Goal: Task Accomplishment & Management: Manage account settings

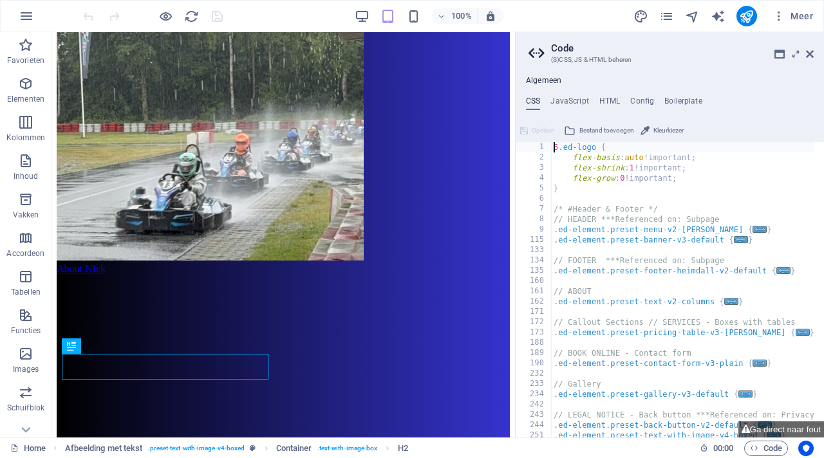
scroll to position [1199, 0]
click at [811, 52] on icon at bounding box center [810, 54] width 8 height 10
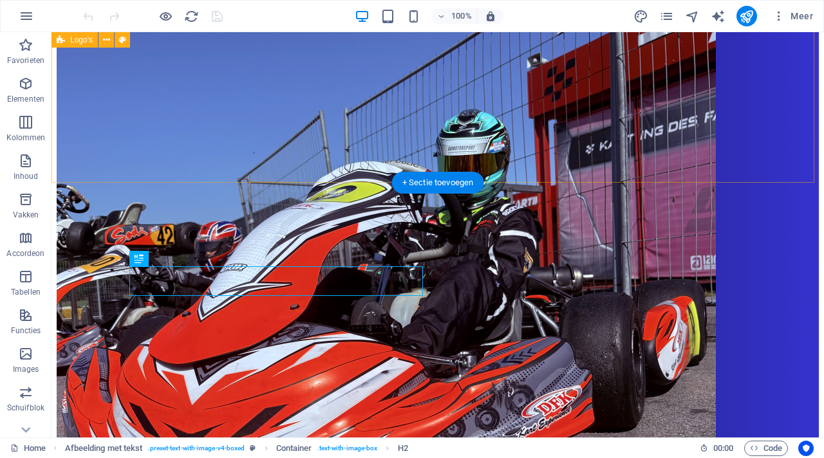
scroll to position [1291, 0]
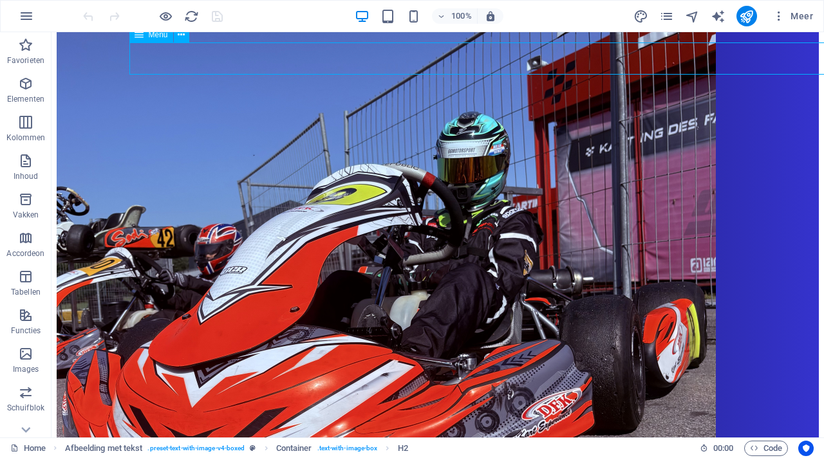
select select "primary"
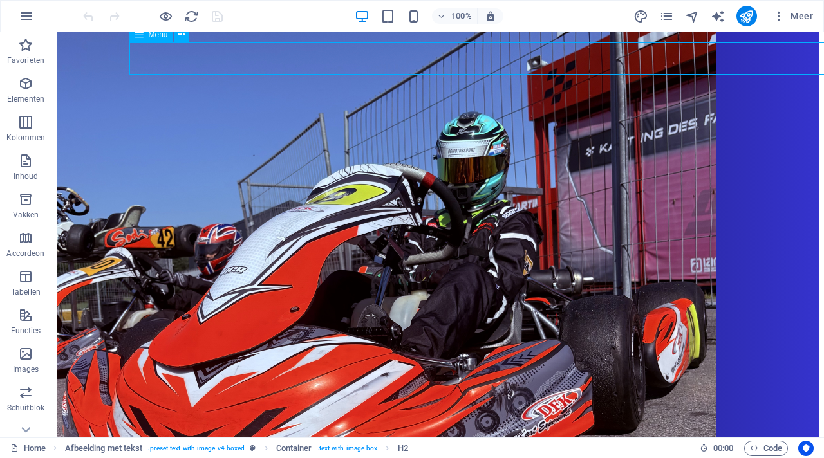
select select "primary"
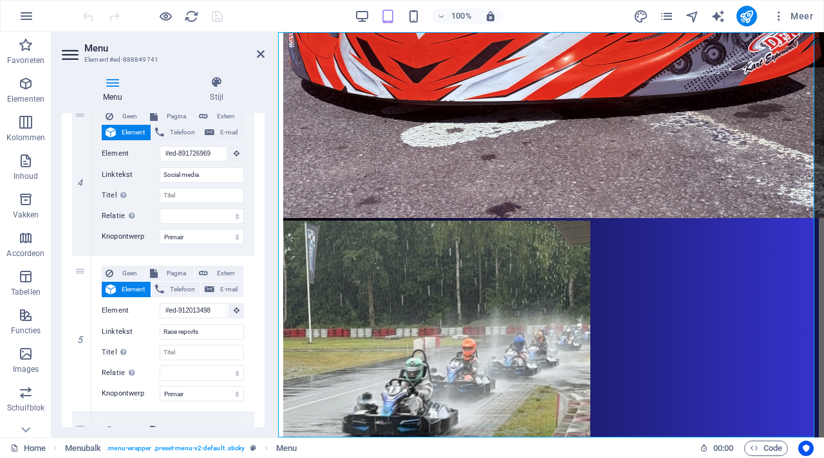
scroll to position [610, 0]
drag, startPoint x: 212, startPoint y: 333, endPoint x: 133, endPoint y: 333, distance: 79.8
click at [133, 333] on div "Linktekst Race reports" at bounding box center [173, 330] width 142 height 15
type input "Ne"
select select
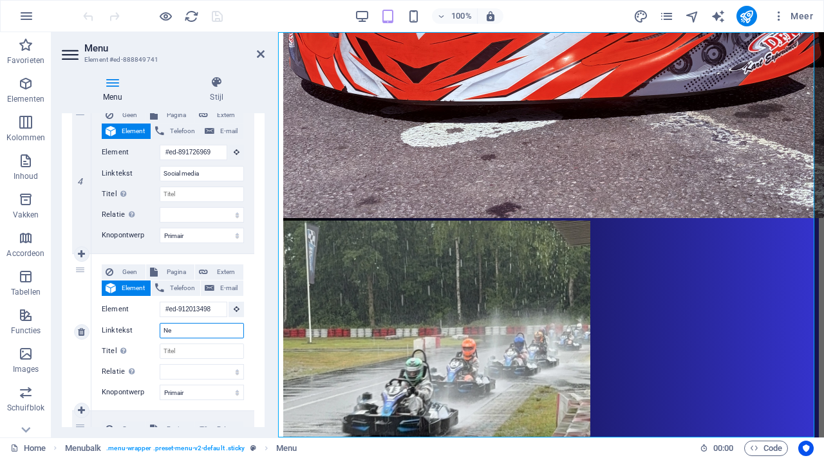
select select
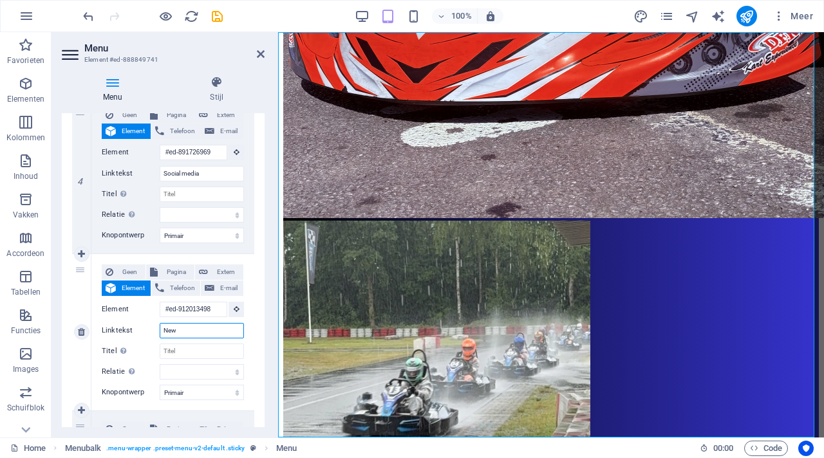
type input "News"
select select
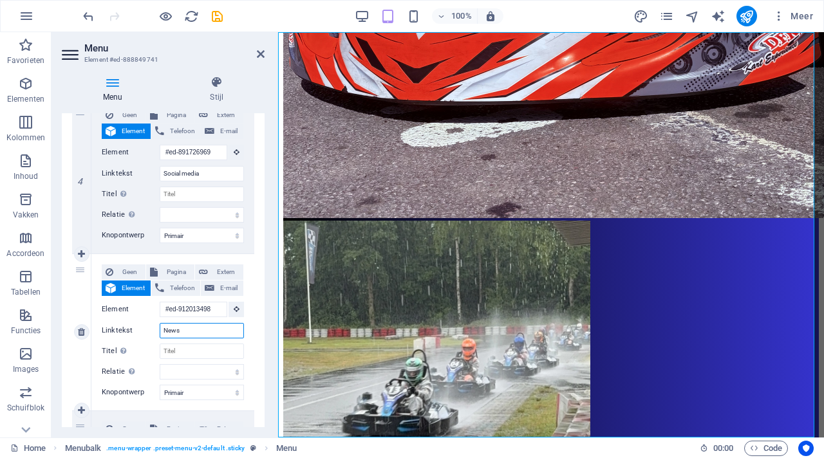
select select
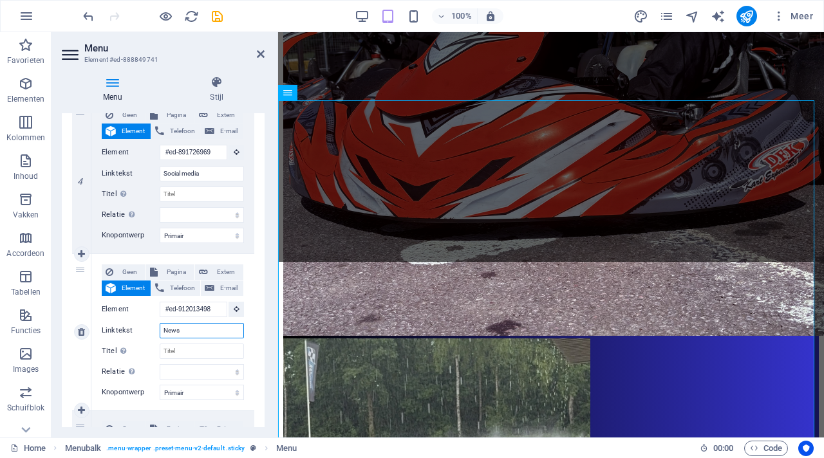
scroll to position [1037, 0]
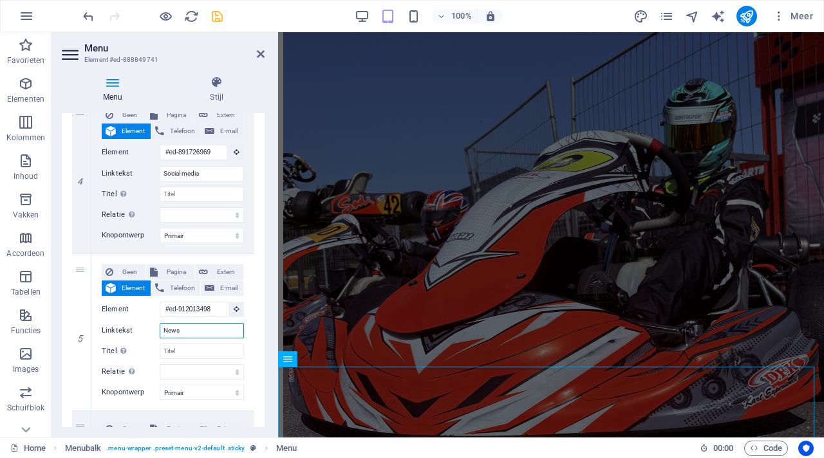
type input "News"
click at [218, 15] on icon "save" at bounding box center [217, 16] width 15 height 15
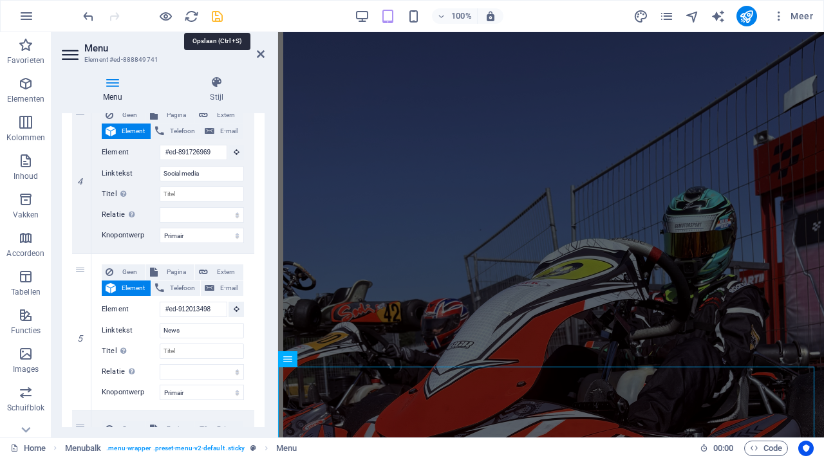
checkbox input "false"
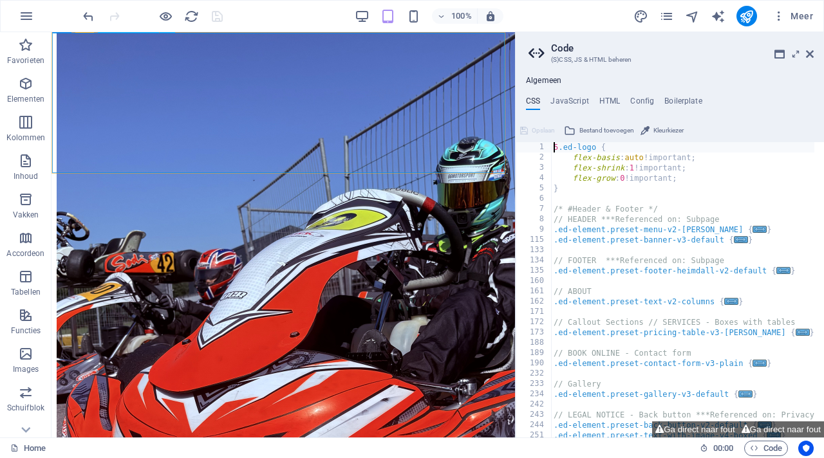
scroll to position [1016, 0]
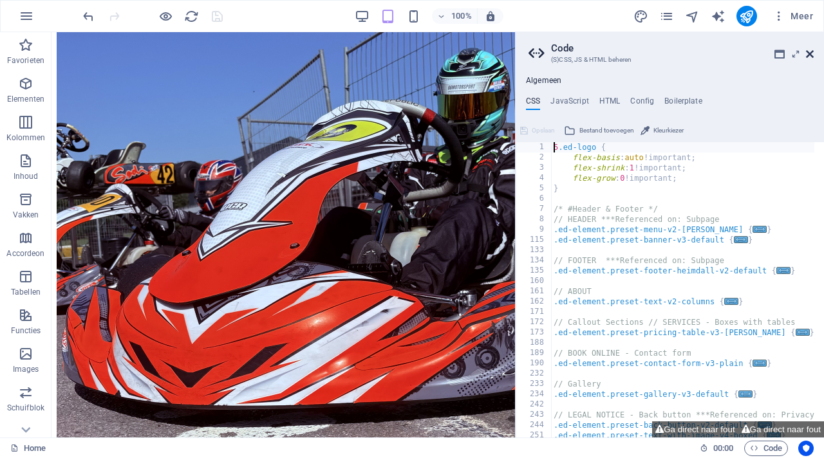
click at [813, 53] on icon at bounding box center [810, 54] width 8 height 10
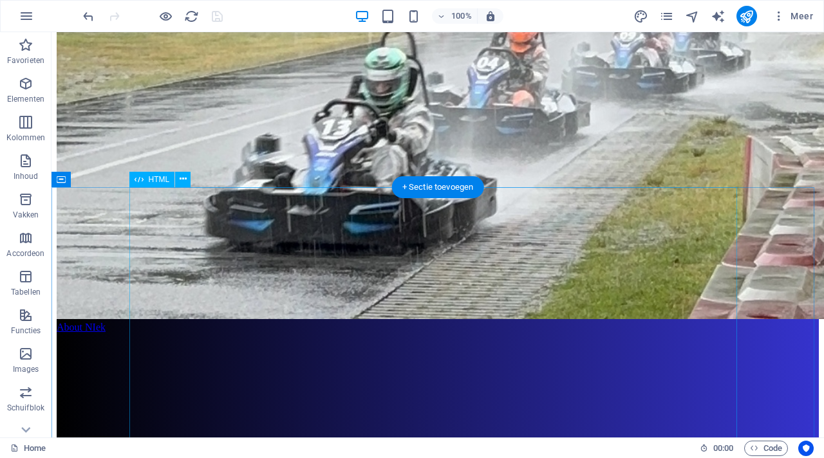
scroll to position [2182, 0]
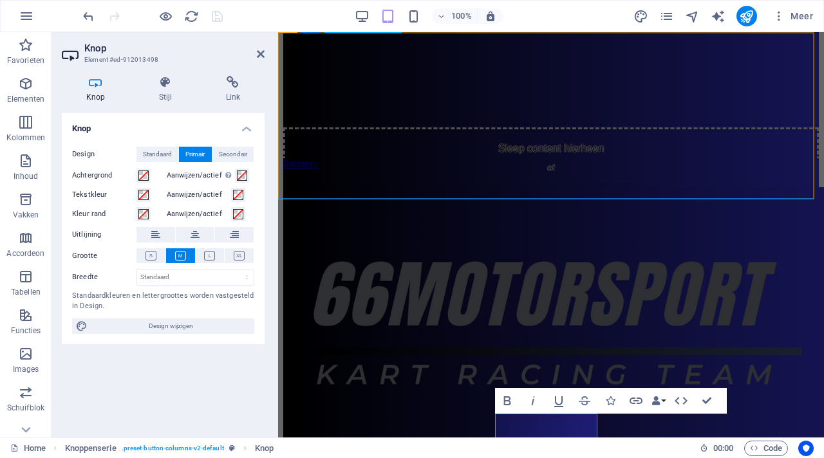
scroll to position [2306, 0]
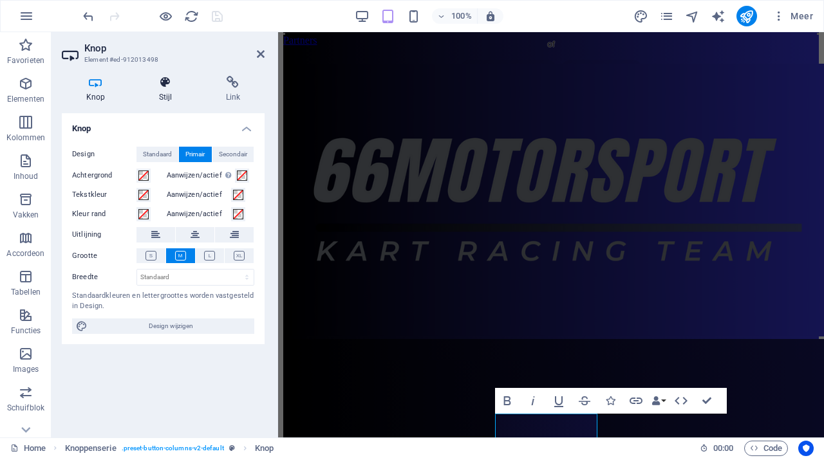
click at [176, 85] on icon at bounding box center [166, 82] width 62 height 13
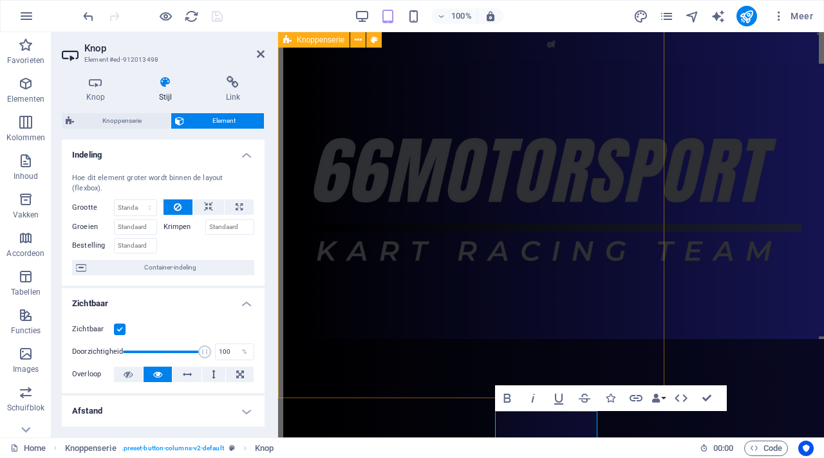
scroll to position [2360, 0]
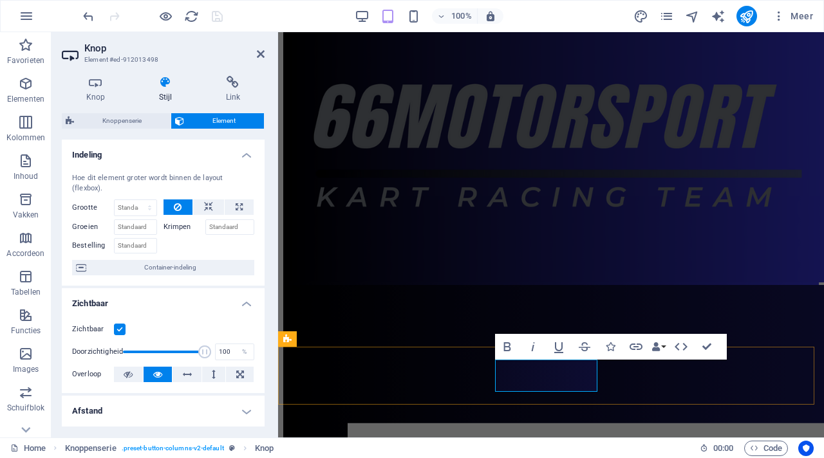
drag, startPoint x: 576, startPoint y: 377, endPoint x: 529, endPoint y: 376, distance: 47.6
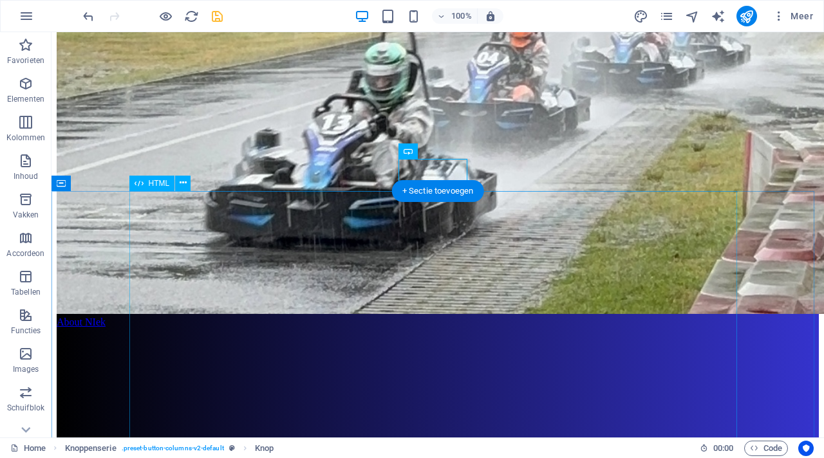
scroll to position [2175, 0]
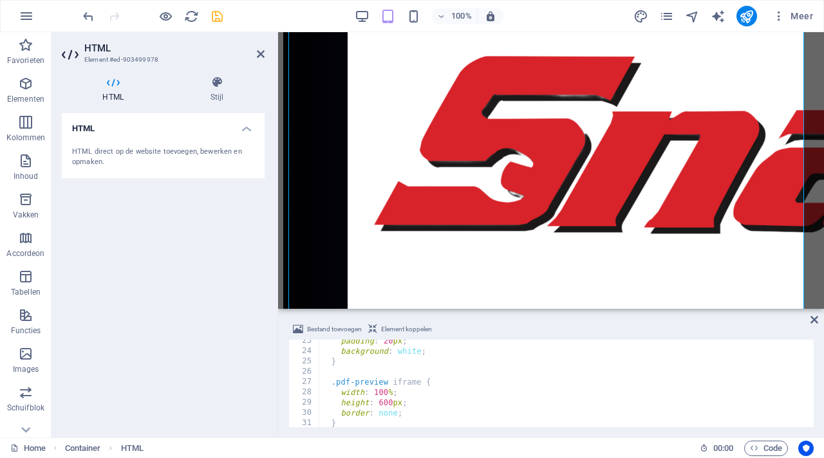
scroll to position [232, 0]
click at [259, 55] on icon at bounding box center [261, 54] width 8 height 10
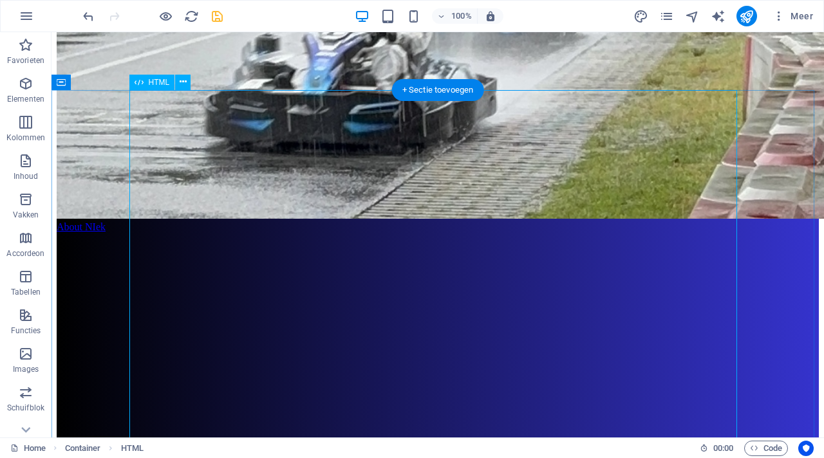
scroll to position [2277, 0]
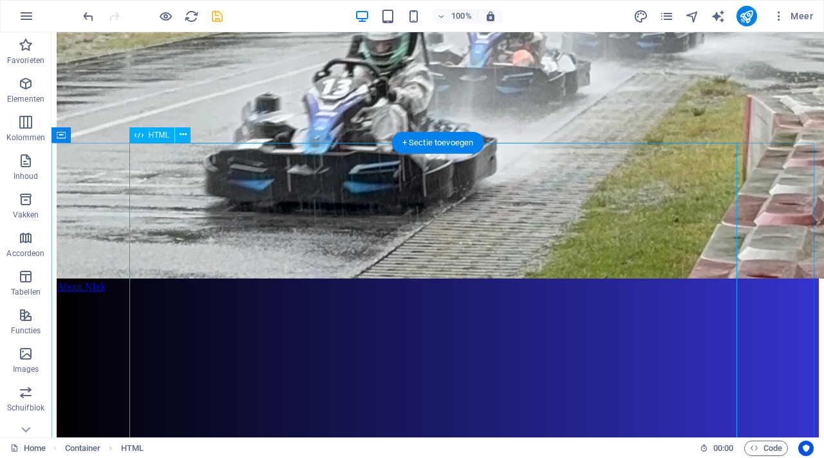
scroll to position [2234, 0]
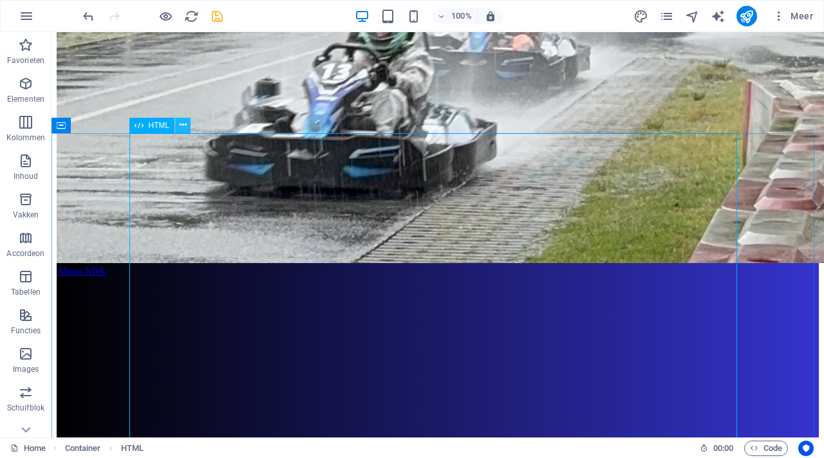
click at [183, 125] on icon at bounding box center [183, 125] width 7 height 14
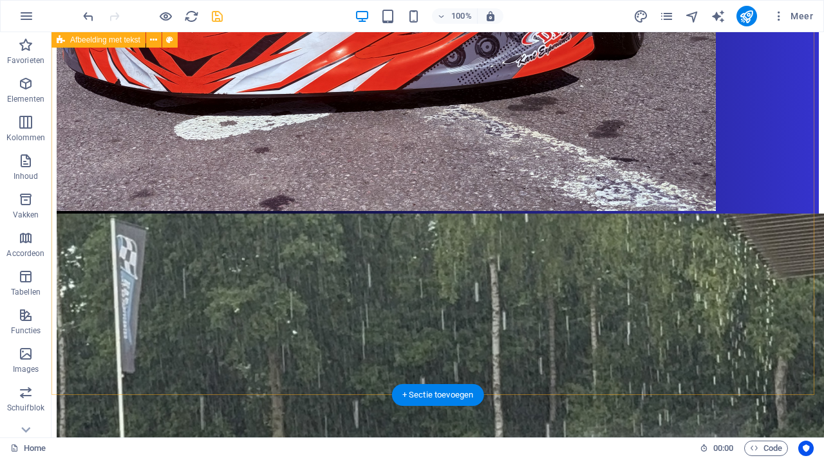
scroll to position [1664, 0]
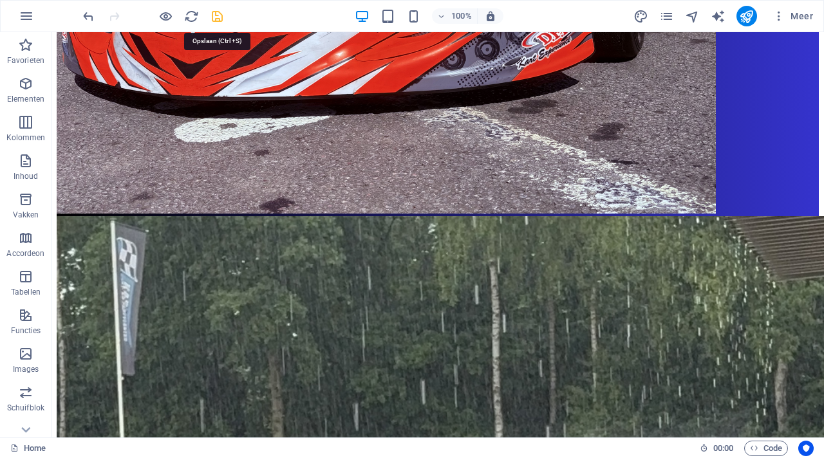
click at [222, 16] on icon "save" at bounding box center [217, 16] width 15 height 15
checkbox input "false"
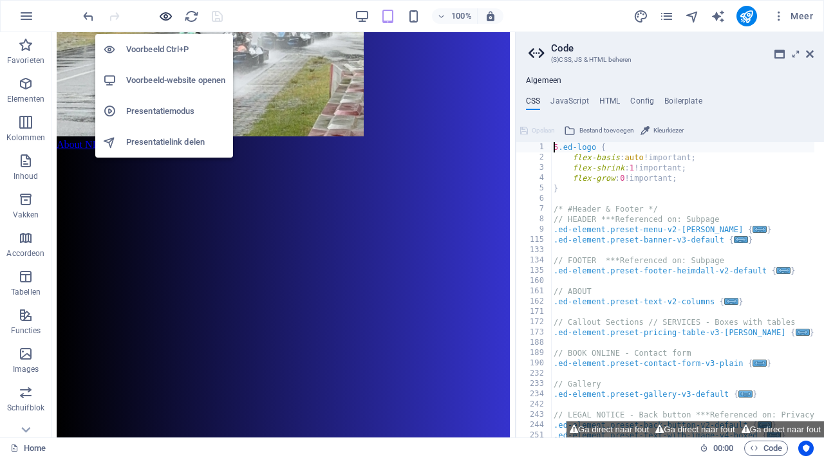
click at [167, 18] on icon "button" at bounding box center [165, 16] width 15 height 15
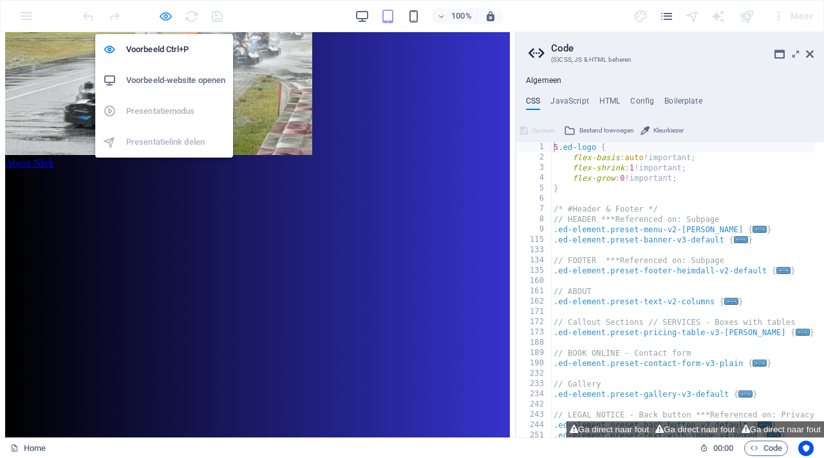
scroll to position [1695, 0]
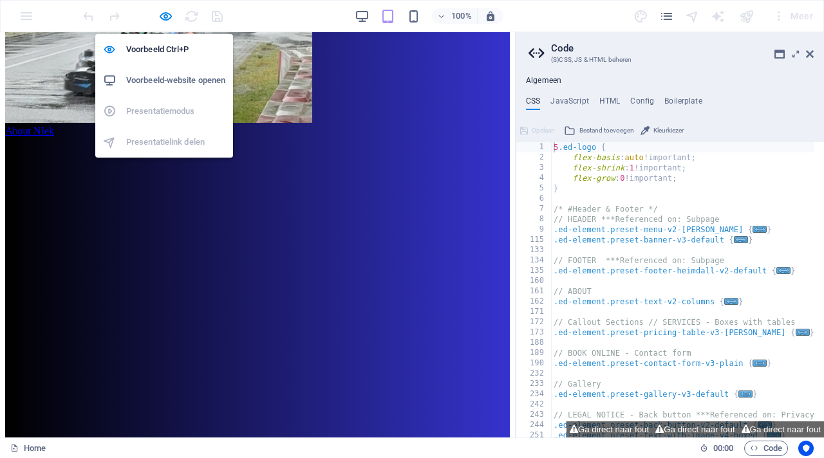
click at [171, 79] on h6 "Voorbeeld-website openen" at bounding box center [175, 80] width 99 height 15
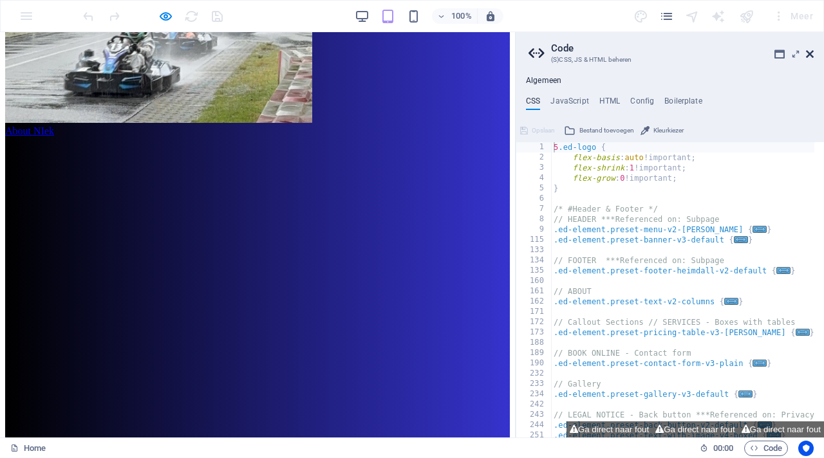
click at [811, 52] on icon at bounding box center [810, 54] width 8 height 10
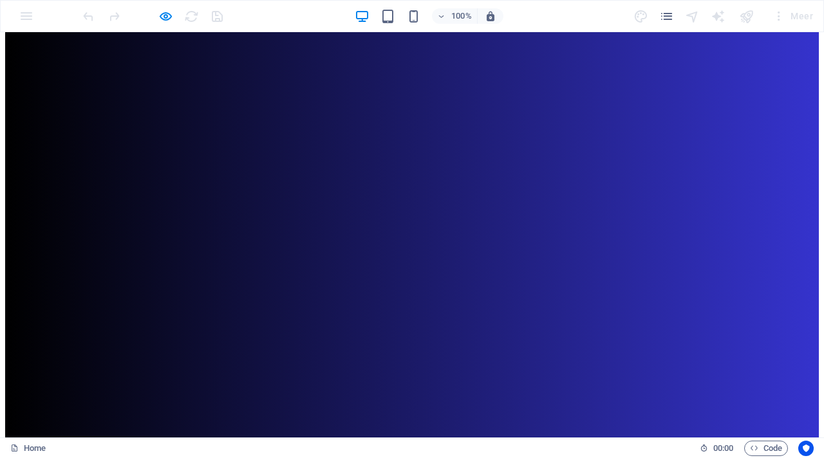
scroll to position [0, 0]
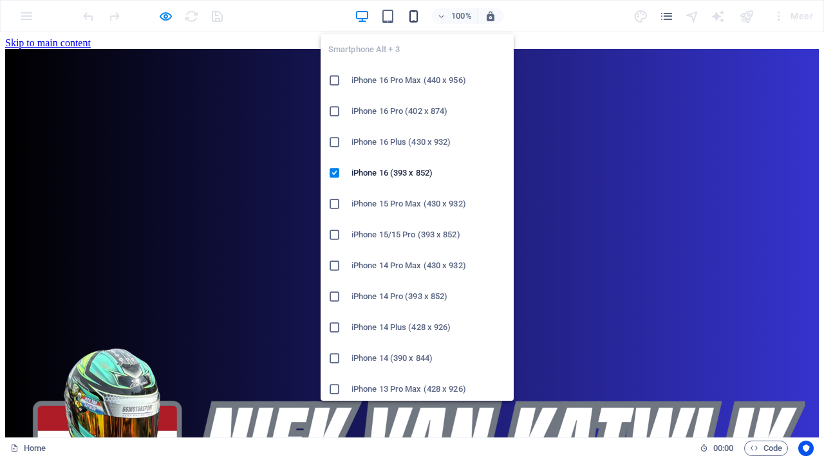
click at [411, 17] on icon "button" at bounding box center [413, 16] width 15 height 15
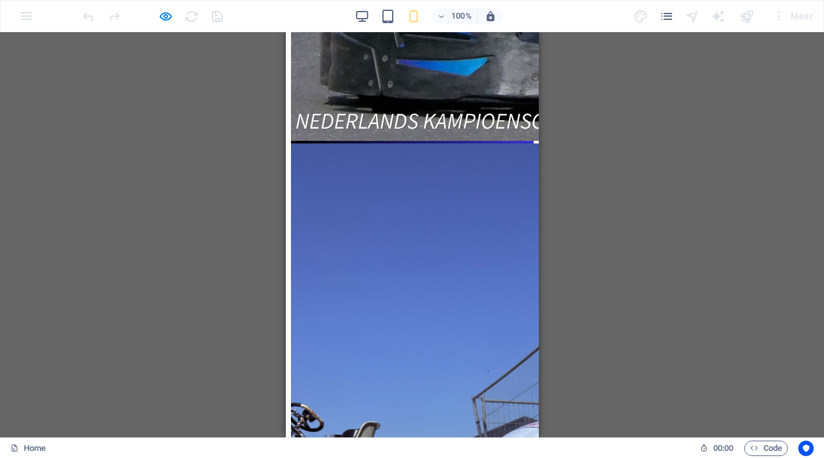
scroll to position [356, 0]
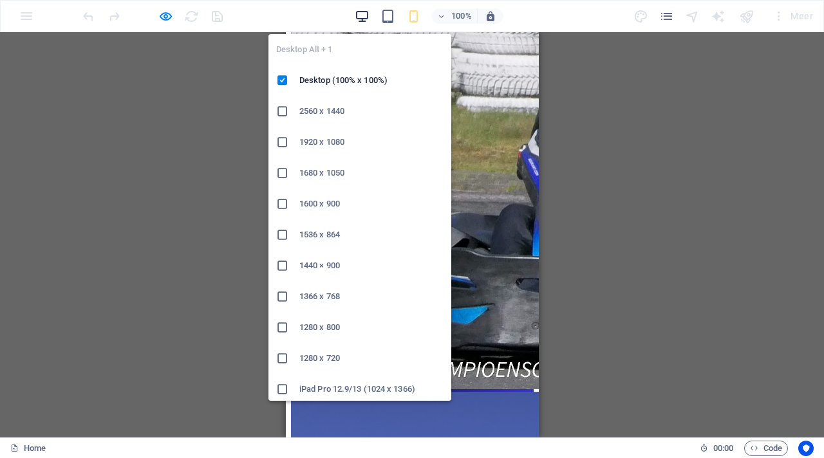
click at [359, 17] on icon "button" at bounding box center [362, 16] width 15 height 15
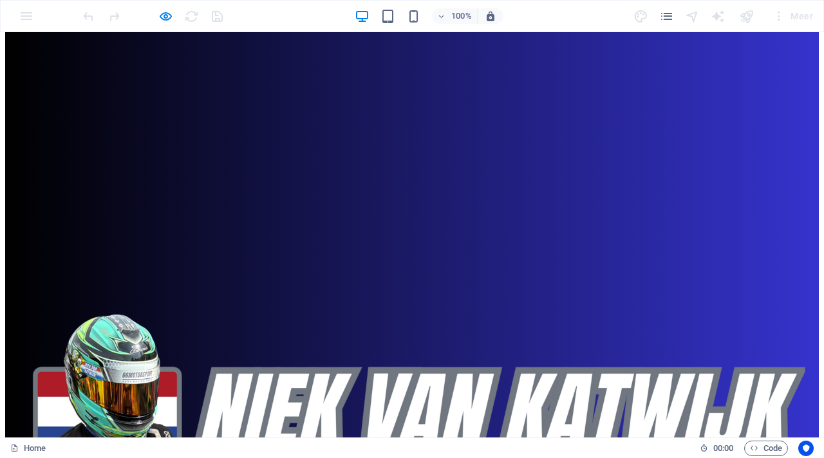
scroll to position [0, 0]
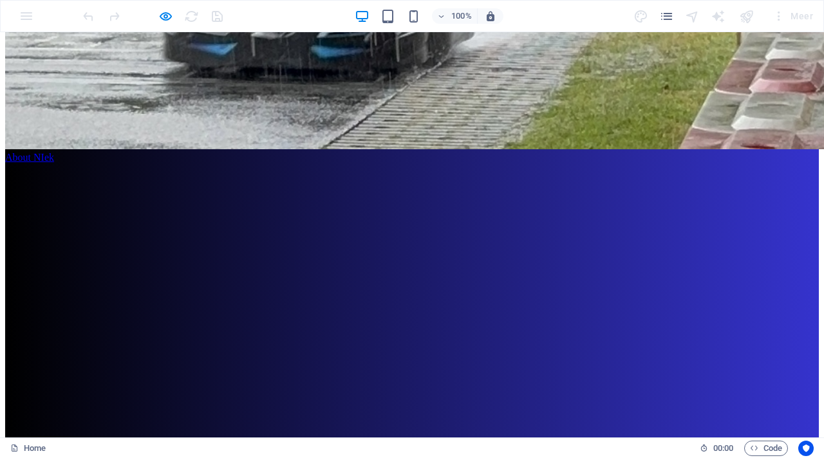
scroll to position [2028, 0]
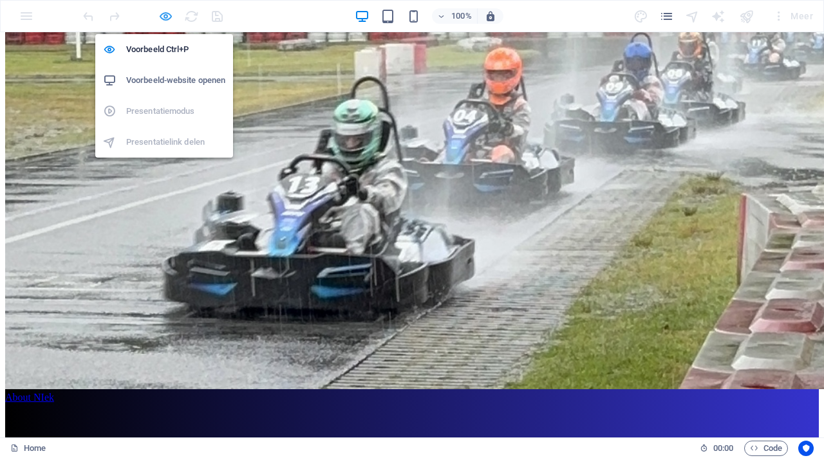
click at [164, 17] on icon "button" at bounding box center [165, 16] width 15 height 15
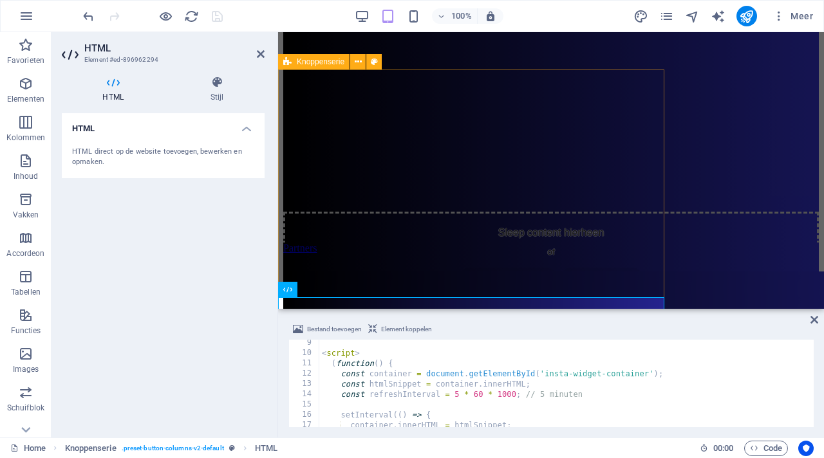
scroll to position [2099, 0]
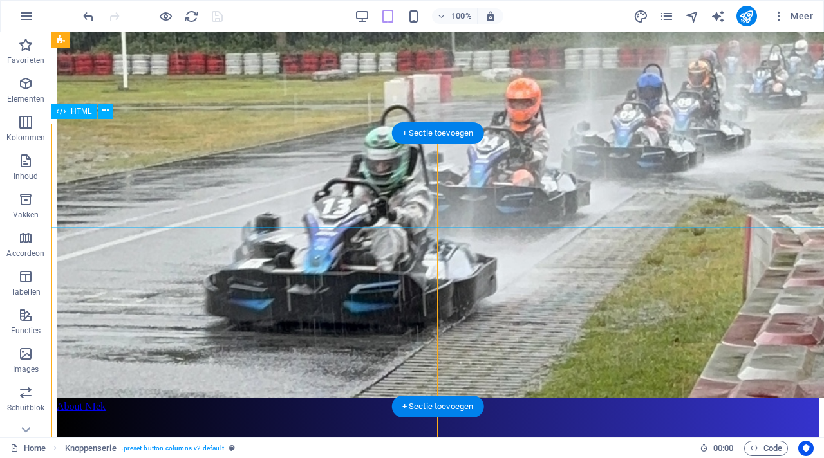
scroll to position [2036, 0]
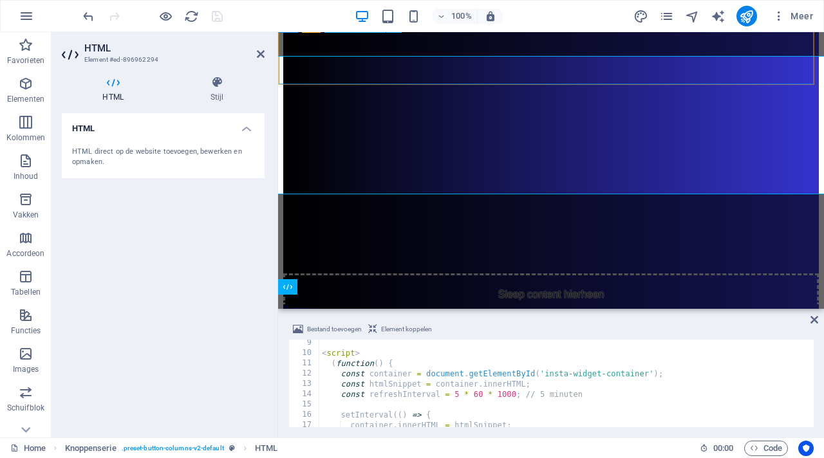
scroll to position [2099, 0]
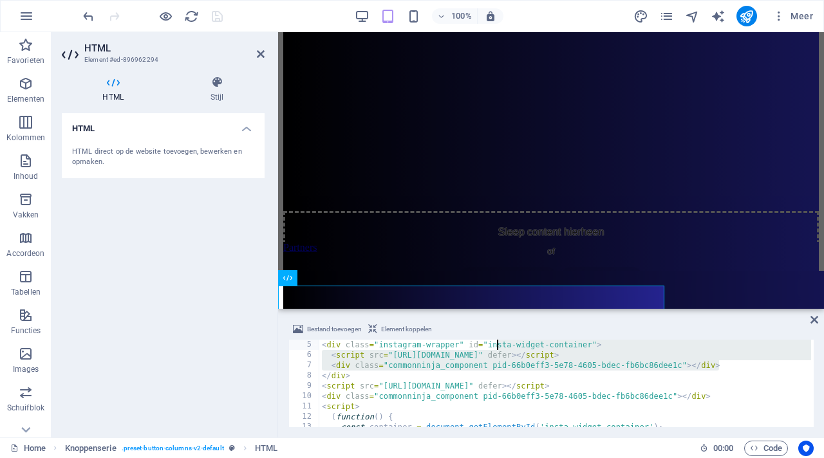
scroll to position [41, 0]
drag, startPoint x: 725, startPoint y: 359, endPoint x: 364, endPoint y: 345, distance: 361.4
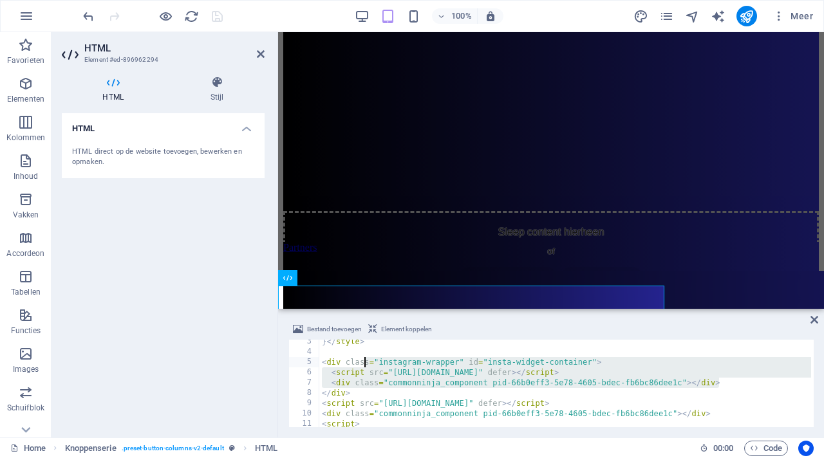
scroll to position [41, 0]
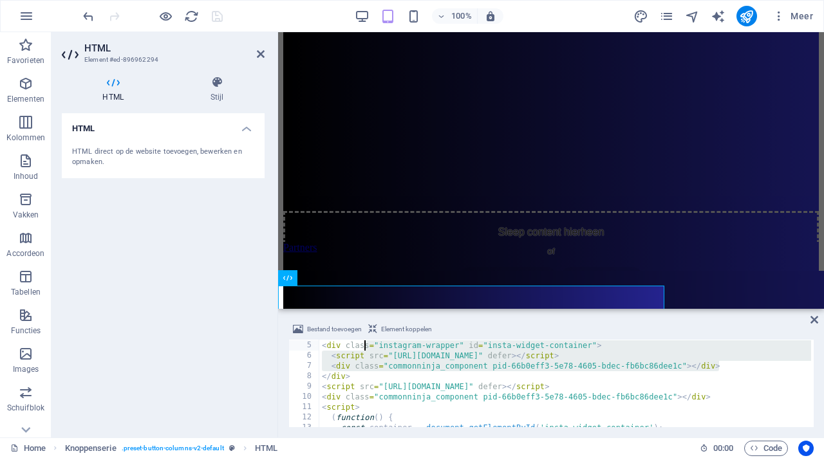
type textarea "</div>"
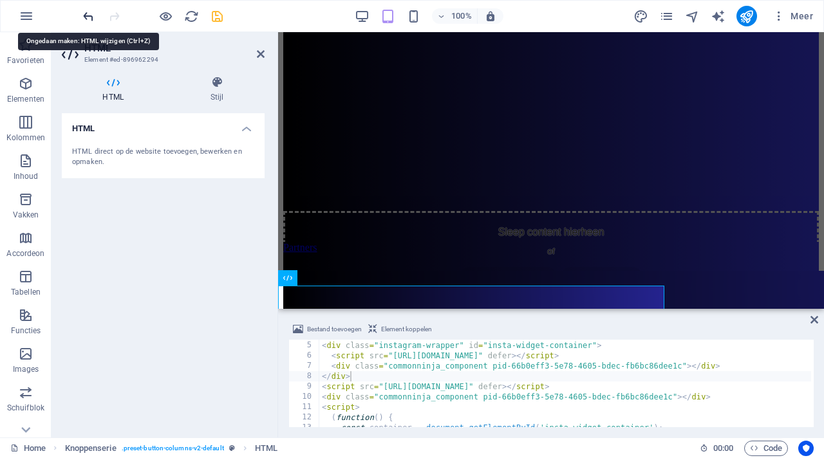
click at [90, 16] on icon "undo" at bounding box center [88, 16] width 15 height 15
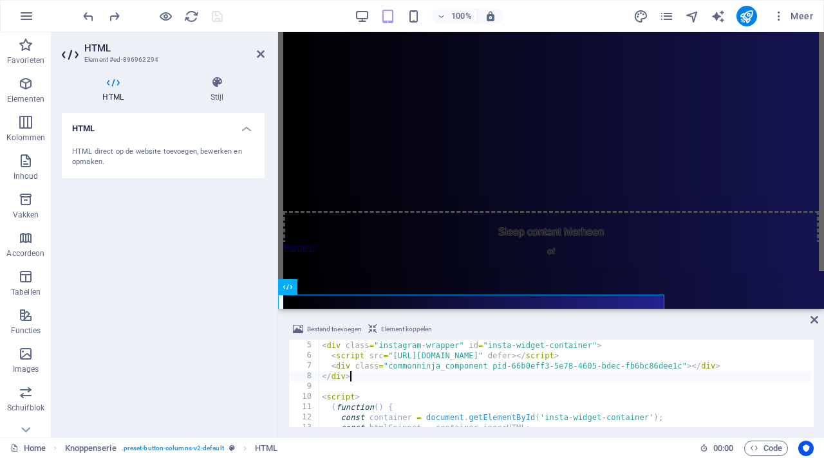
paste textarea "<div class="commonninja_component pid-66b0eff3-5e78-4605-bdec-fb6bc86dee1c"></d…"
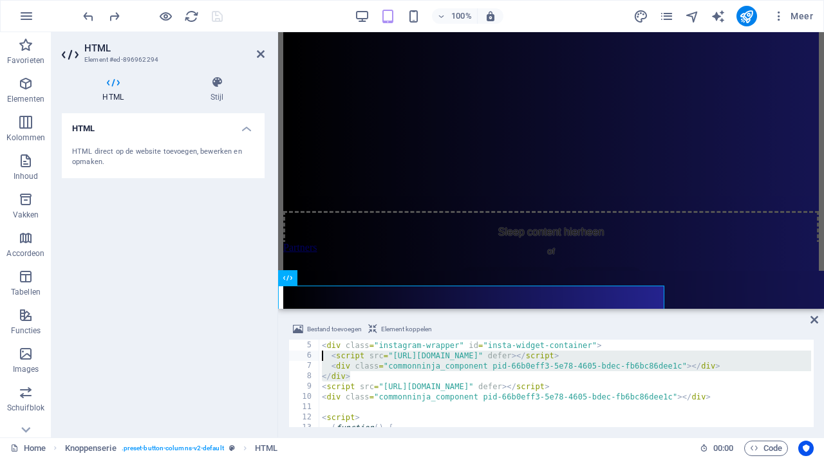
drag, startPoint x: 350, startPoint y: 376, endPoint x: 320, endPoint y: 358, distance: 34.7
type textarea "<script src="https://cdn.commoninja.com/sdk/latest/commonninja.js" defer></scri…"
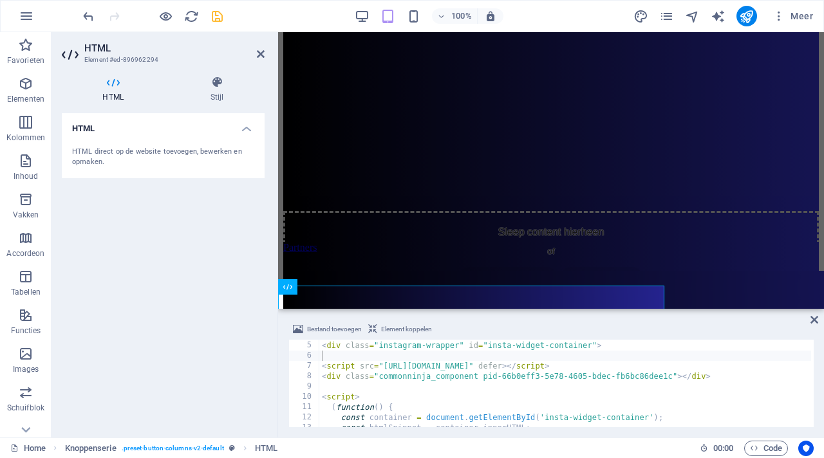
click at [176, 265] on div "HTML HTML direct op de website toevoegen, bewerken en opmaken." at bounding box center [163, 270] width 203 height 314
click at [260, 52] on icon at bounding box center [261, 54] width 8 height 10
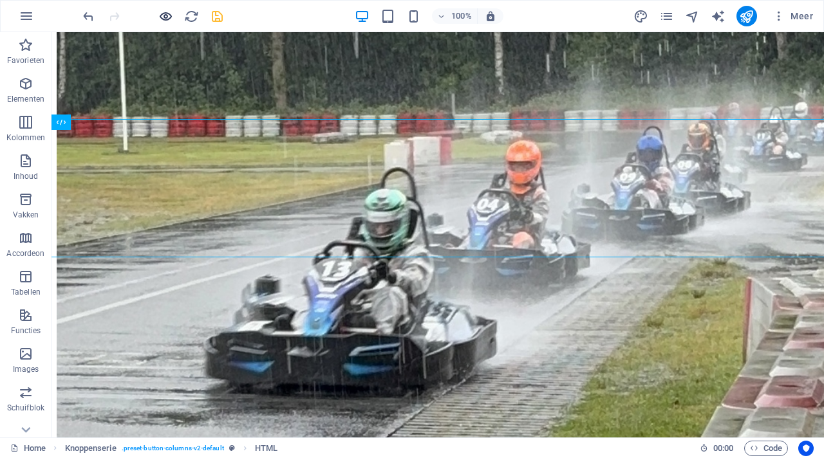
click at [172, 15] on icon "button" at bounding box center [165, 16] width 15 height 15
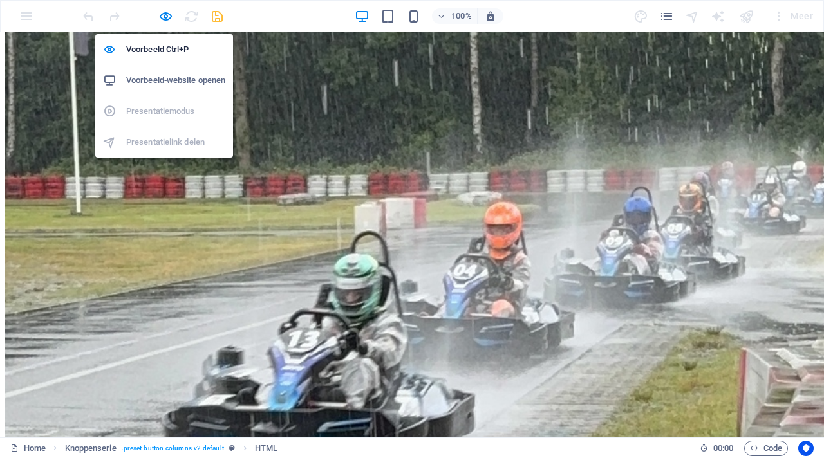
click at [191, 75] on h6 "Voorbeeld-website openen" at bounding box center [175, 80] width 99 height 15
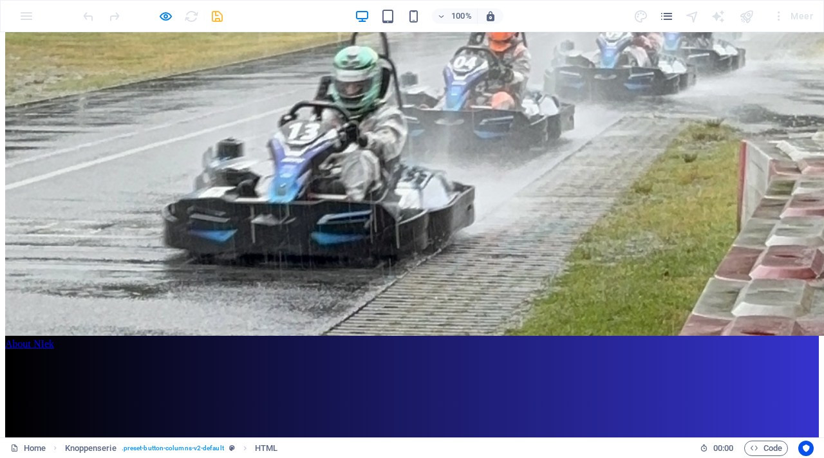
scroll to position [2245, 0]
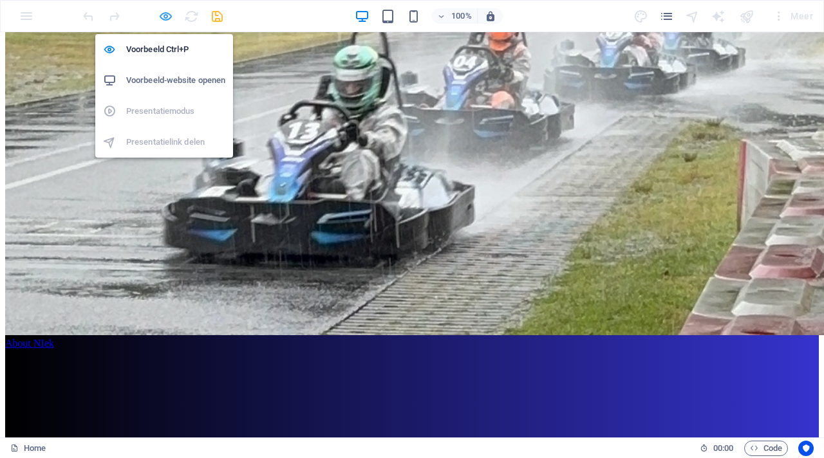
click at [168, 15] on icon "button" at bounding box center [165, 16] width 15 height 15
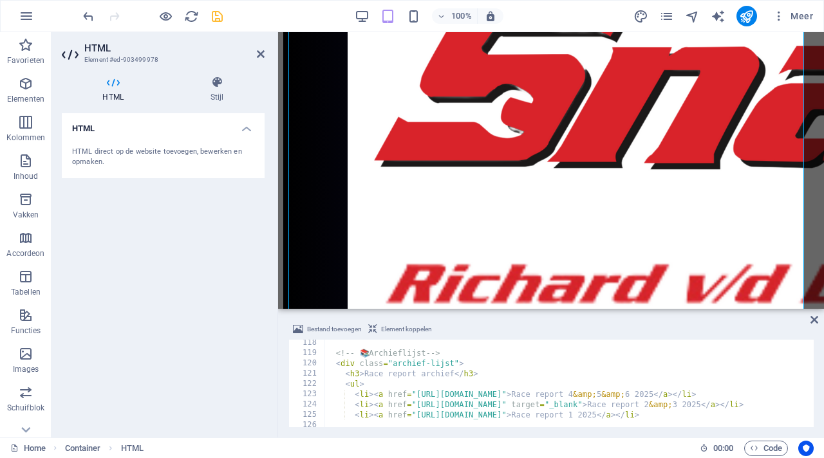
scroll to position [1214, 0]
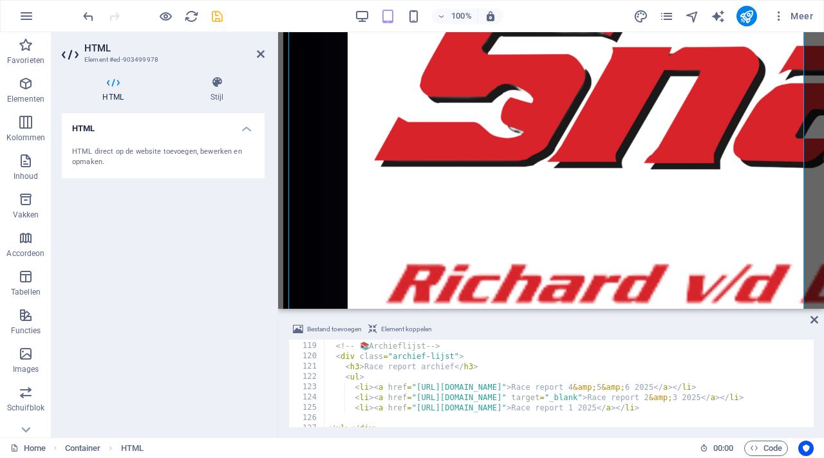
click at [189, 248] on div "HTML HTML direct op de website toevoegen, bewerken en opmaken." at bounding box center [163, 270] width 203 height 314
click at [218, 86] on icon at bounding box center [216, 82] width 95 height 13
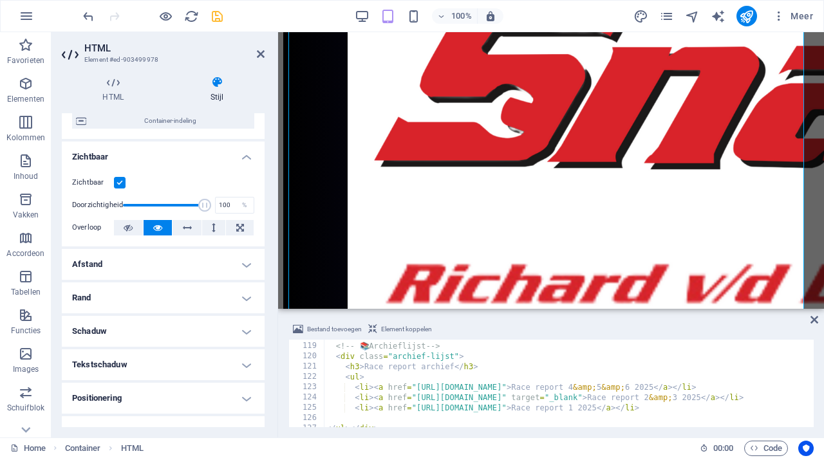
scroll to position [0, 0]
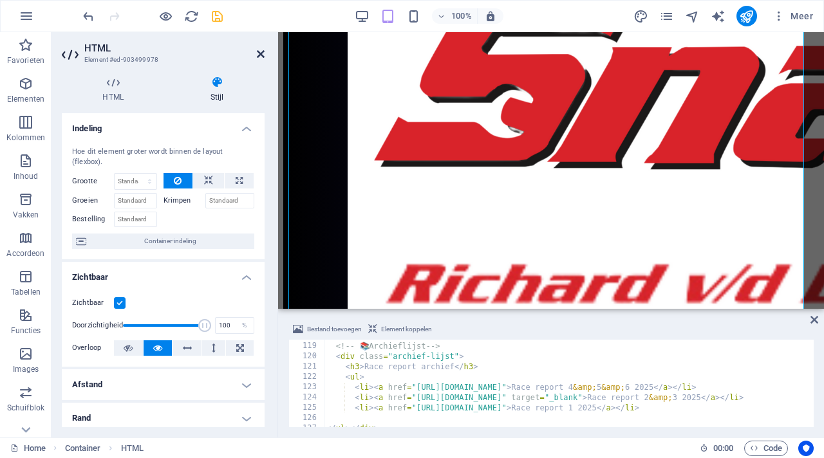
click at [258, 57] on icon at bounding box center [261, 54] width 8 height 10
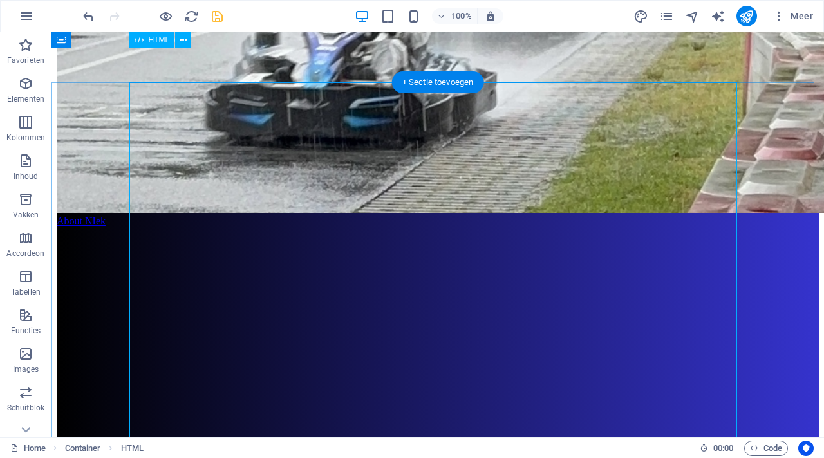
scroll to position [2284, 0]
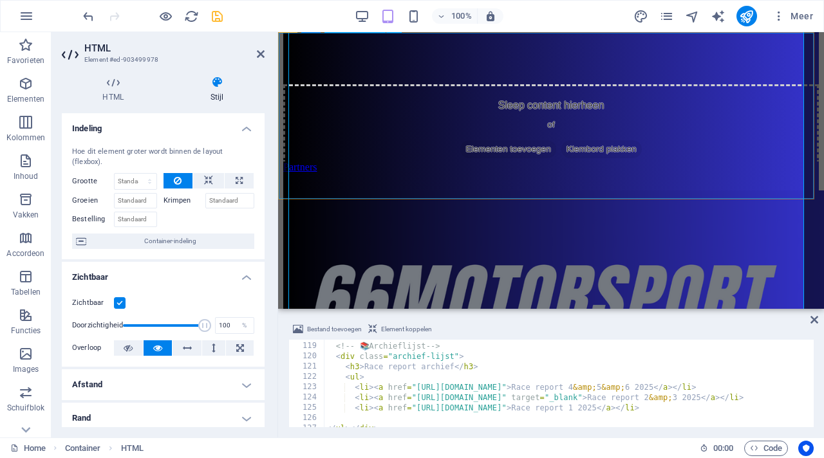
scroll to position [2833, 0]
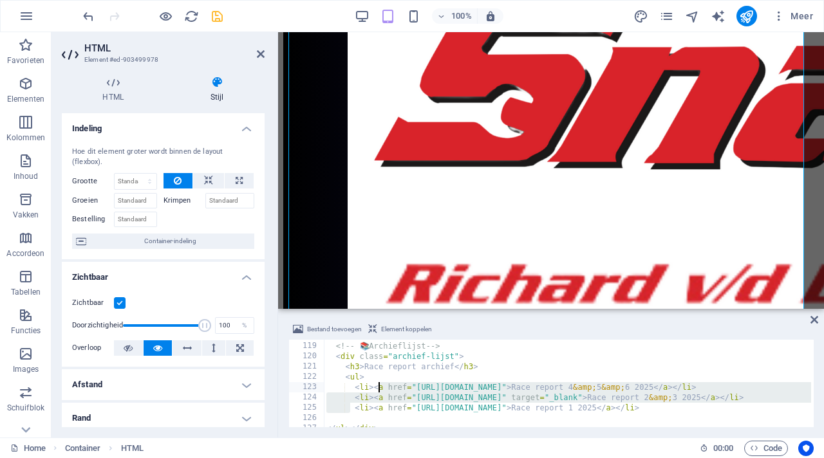
drag, startPoint x: 348, startPoint y: 409, endPoint x: 376, endPoint y: 385, distance: 36.9
click at [376, 384] on div "<!-- 📚 Archieflijst --> < div class = "archief-lijst" > < h3 > Race report arch…" at bounding box center [711, 384] width 775 height 106
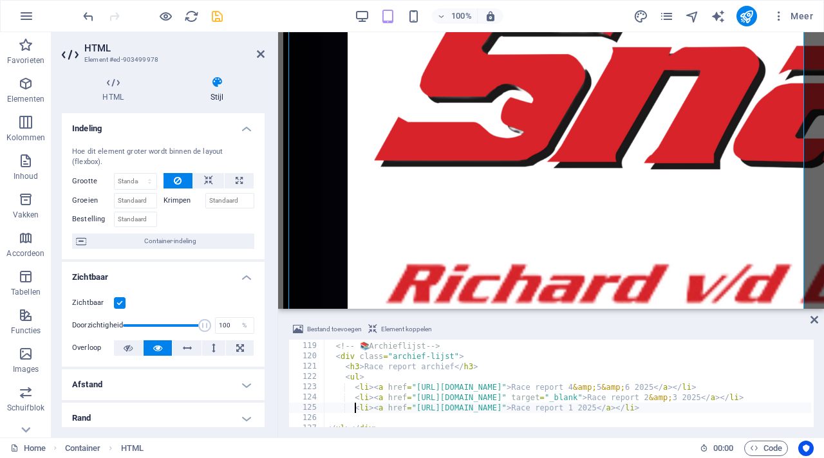
click at [356, 409] on div "<!-- 📚 Archieflijst --> < div class = "archief-lijst" > < h3 > Race report arch…" at bounding box center [711, 384] width 775 height 106
click at [356, 408] on div "<!-- 📚 Archieflijst --> < div class = "archief-lijst" > < h3 > Race report arch…" at bounding box center [711, 384] width 775 height 106
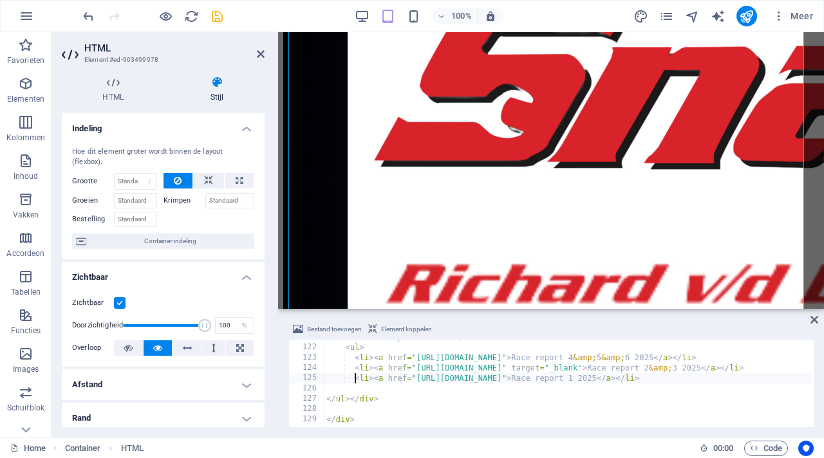
scroll to position [1244, 0]
drag, startPoint x: 352, startPoint y: 379, endPoint x: 376, endPoint y: 364, distance: 28.3
click at [377, 366] on div "< h3 > Race report archief </ h3 > < ul > < li > < a href = "https://cdn1.site-…" at bounding box center [711, 385] width 775 height 106
type textarea "<li><a href="https://cdn1.site-media.eu/images/document/18926025/Racereport23-i…"
click at [386, 386] on div "< h3 > Race report archief </ h3 > < ul > < li > < a href = "https://cdn1.site-…" at bounding box center [711, 385] width 775 height 106
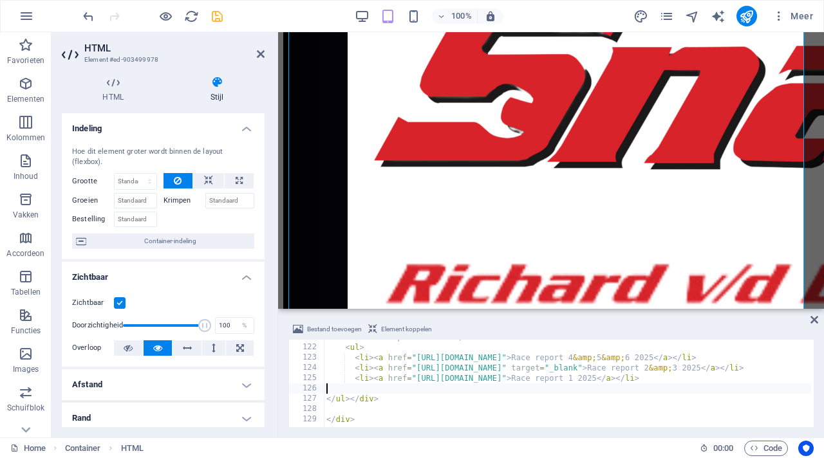
click at [344, 378] on div "< h3 > Race report archief </ h3 > < ul > < li > < a href = "https://cdn1.site-…" at bounding box center [711, 385] width 775 height 106
type textarea "<li><a href="https://cdn1.site-media.eu/images/document/18926347/Racereport1-Yq…"
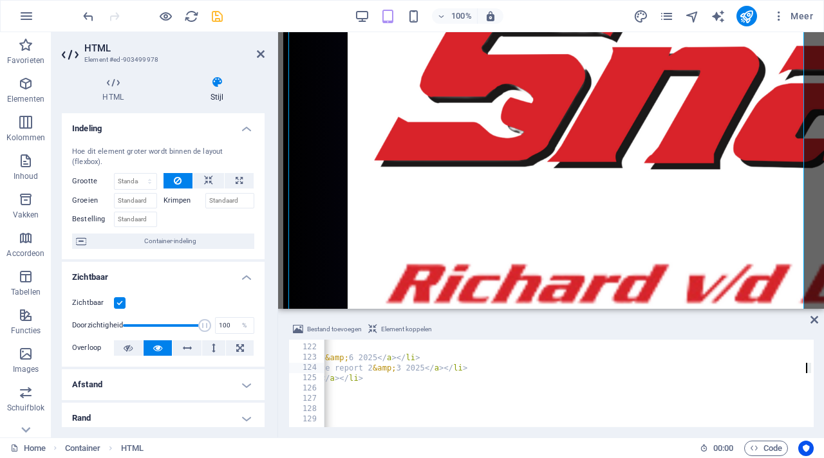
scroll to position [0, 288]
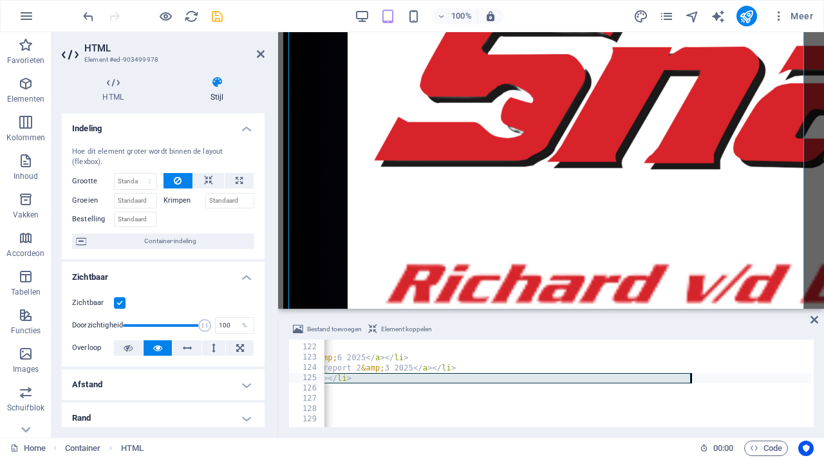
drag, startPoint x: 357, startPoint y: 382, endPoint x: 814, endPoint y: 374, distance: 457.2
click at [814, 374] on div "Bestand toevoegen Element koppelen <li><a href="https://cdn1.site-media.eu/imag…" at bounding box center [551, 375] width 546 height 126
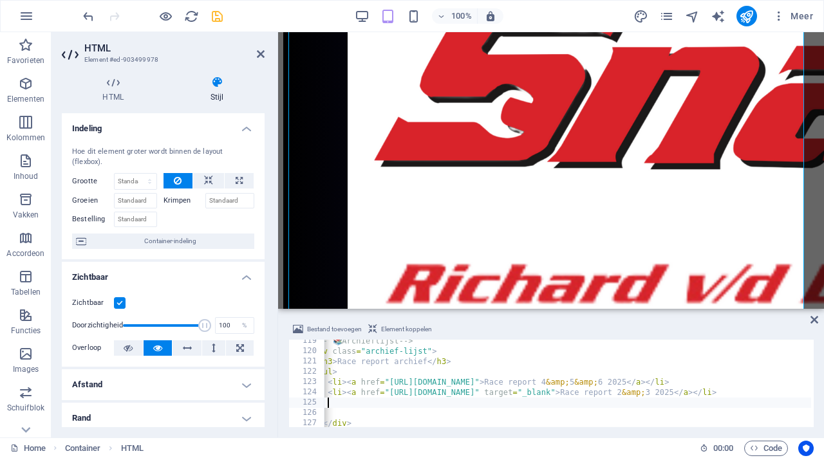
scroll to position [0, 26]
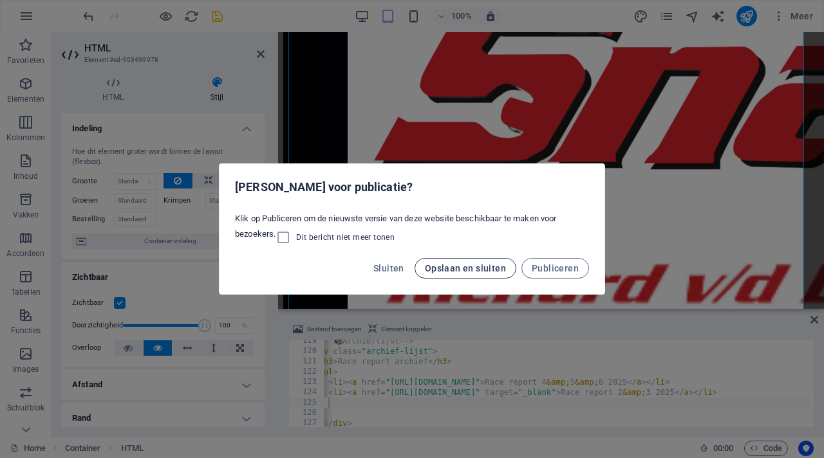
click at [473, 267] on span "Opslaan en sluiten" at bounding box center [465, 268] width 81 height 10
checkbox input "false"
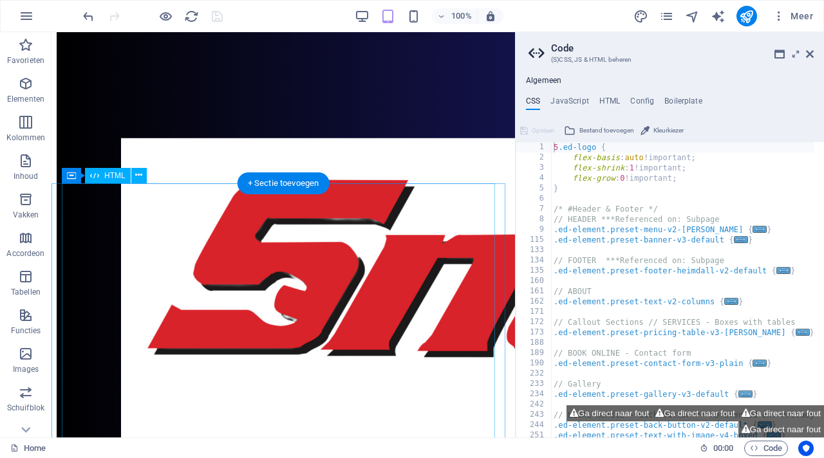
scroll to position [2551, 0]
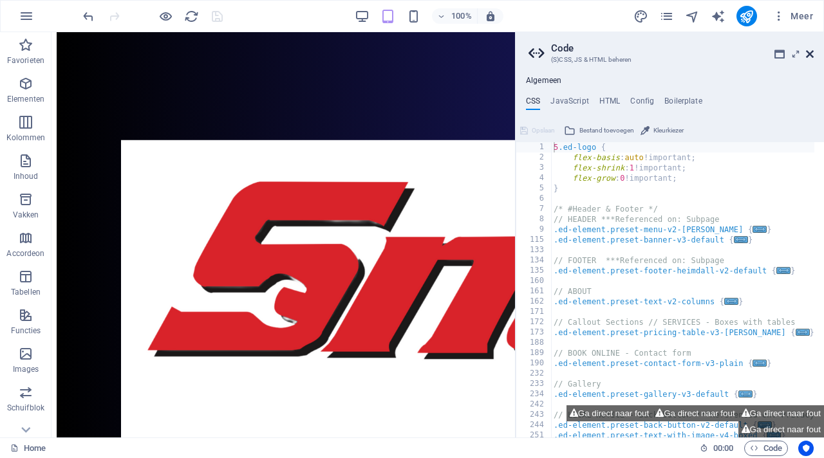
click at [811, 52] on icon at bounding box center [810, 54] width 8 height 10
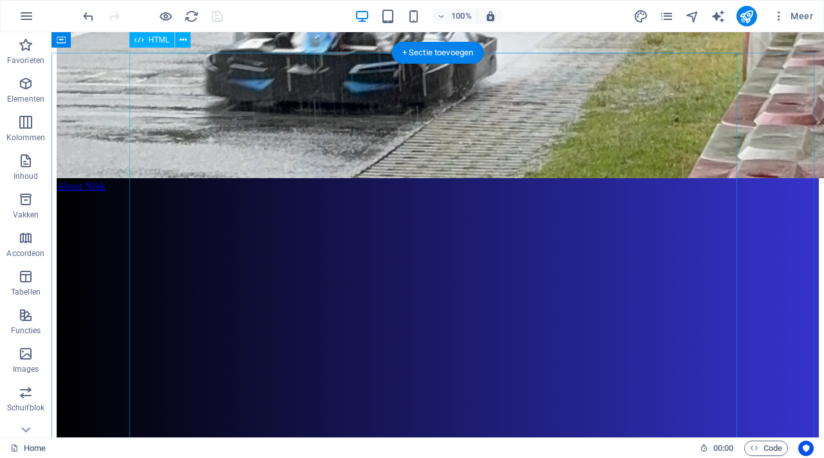
scroll to position [2311, 0]
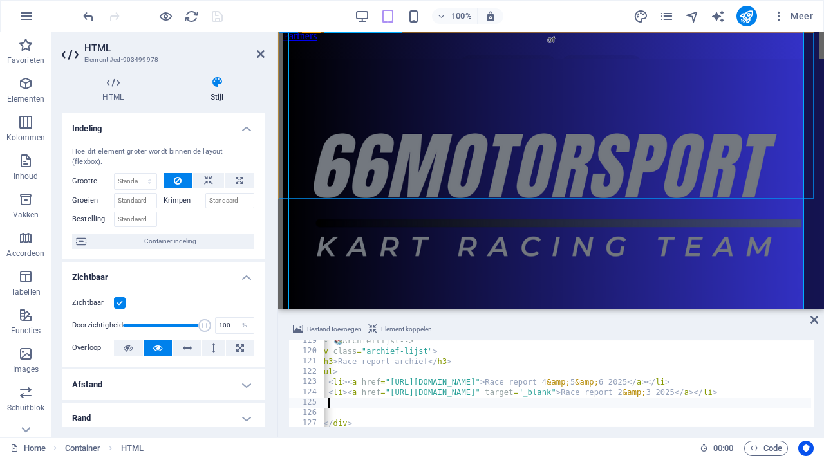
scroll to position [2833, 0]
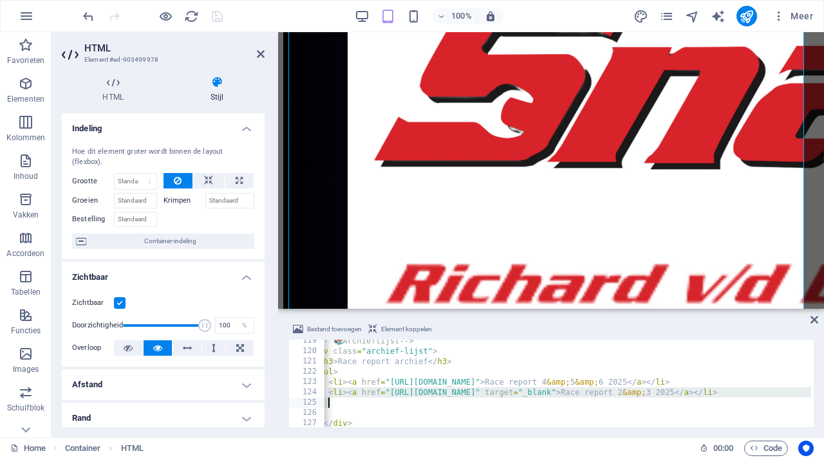
drag, startPoint x: 329, startPoint y: 394, endPoint x: 788, endPoint y: 400, distance: 459.1
click at [788, 400] on div "<!-- 📚 Archieflijst --> < div class = "archief-lijst" > < h3 > Race report arch…" at bounding box center [684, 389] width 775 height 106
type textarea "<li><a href="https://cdn1.site-media.eu/images/document/18926025/Racereport23-i…"
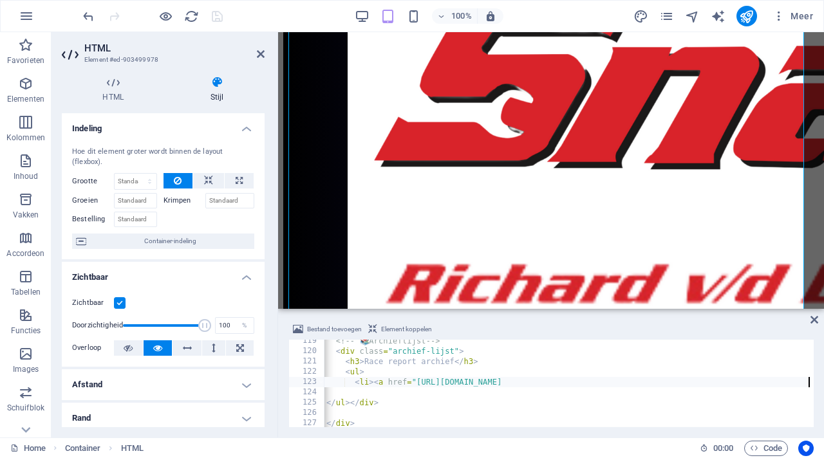
scroll to position [0, 0]
type textarea "<"
type textarea "<ul>"
click at [812, 316] on icon at bounding box center [815, 320] width 8 height 10
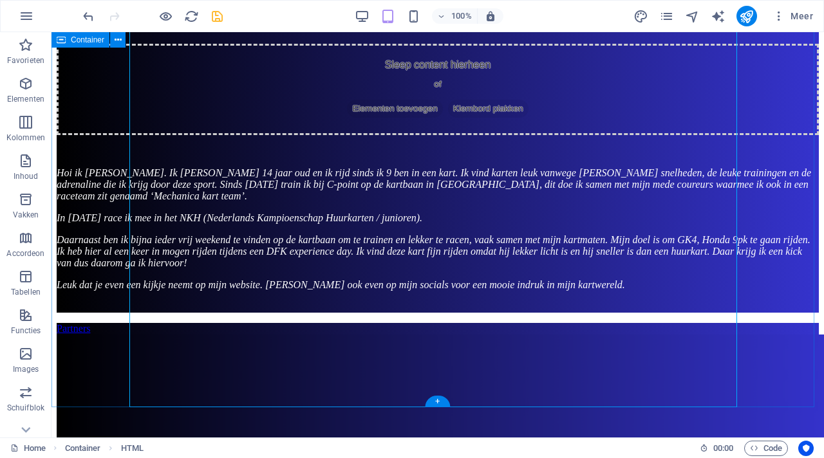
scroll to position [2435, 0]
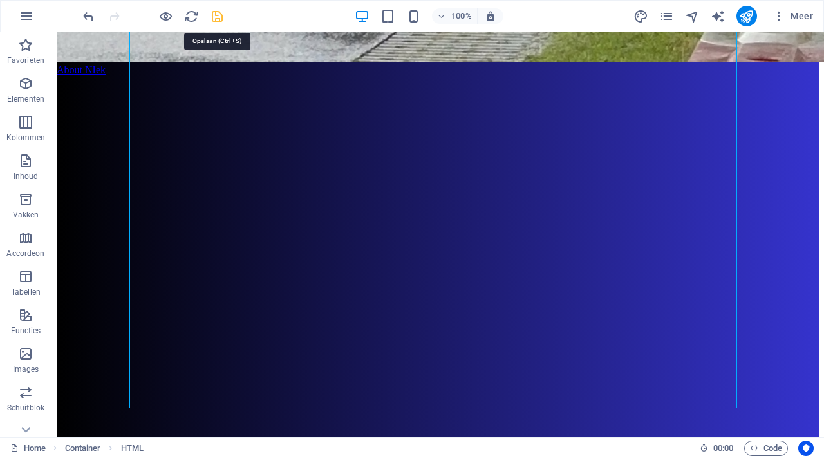
click at [220, 16] on icon "save" at bounding box center [217, 16] width 15 height 15
checkbox input "false"
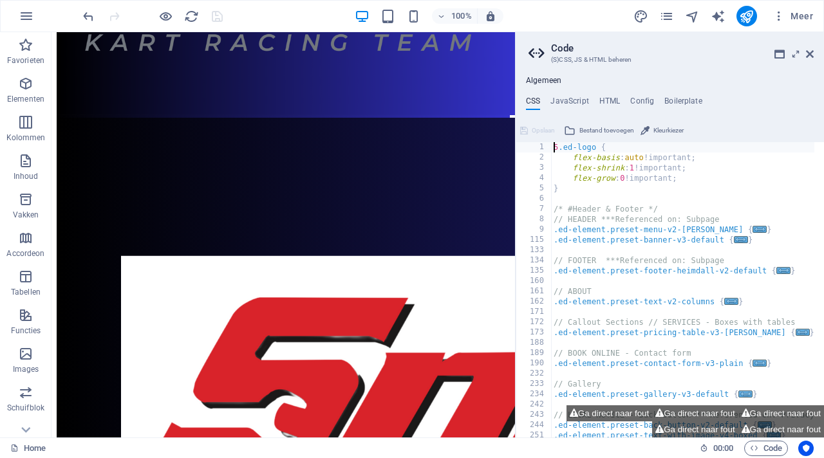
scroll to position [2808, 0]
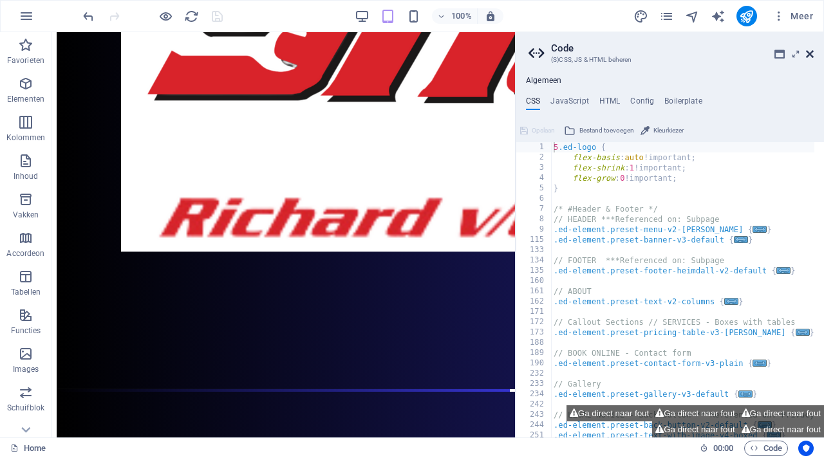
click at [809, 53] on icon at bounding box center [810, 54] width 8 height 10
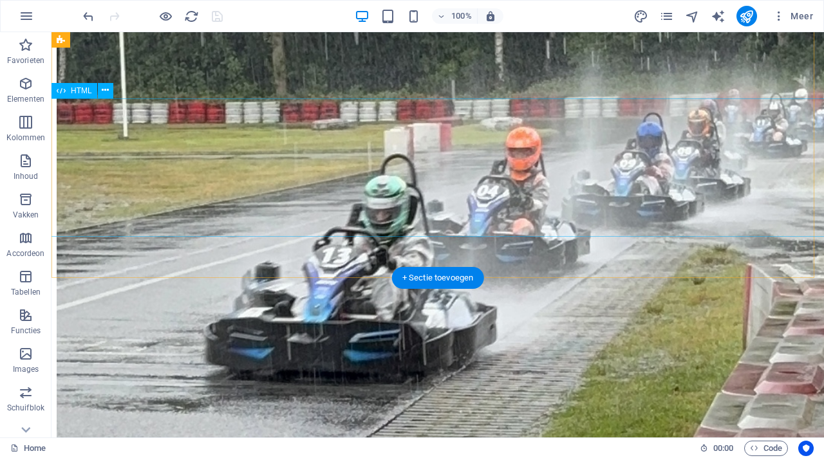
scroll to position [2047, 0]
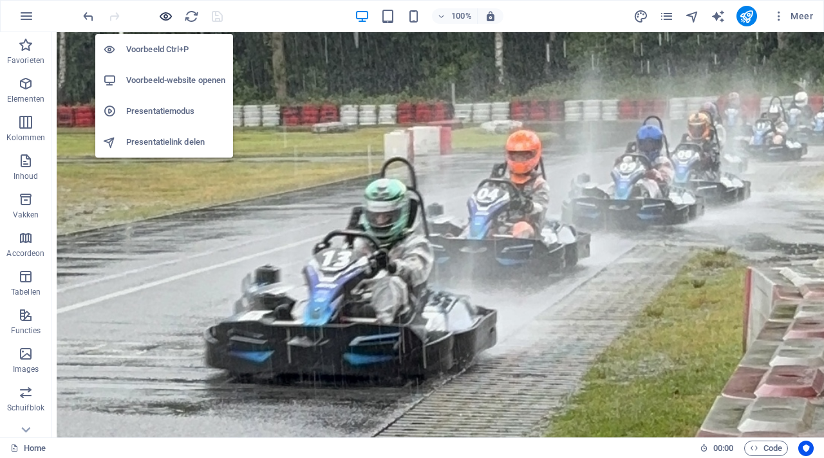
click at [161, 19] on icon "button" at bounding box center [165, 16] width 15 height 15
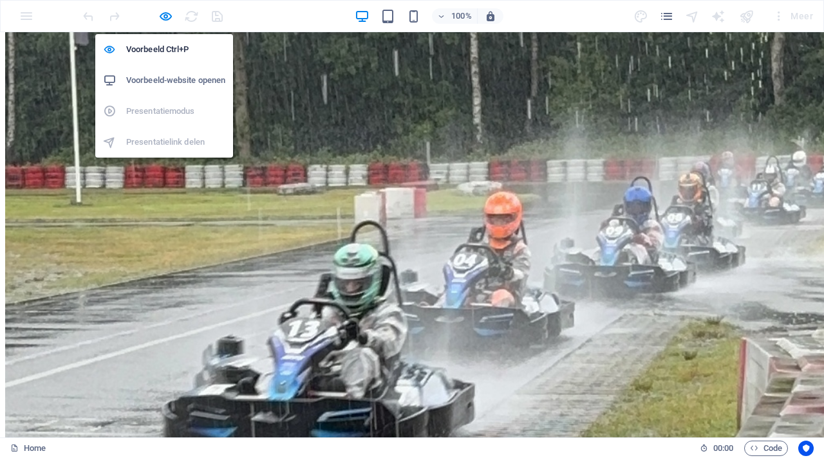
click at [168, 75] on h6 "Voorbeeld-website openen" at bounding box center [175, 80] width 99 height 15
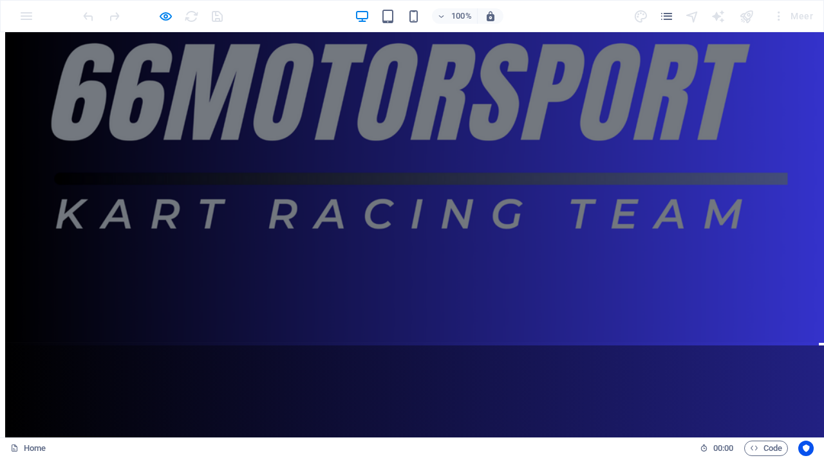
scroll to position [3217, 0]
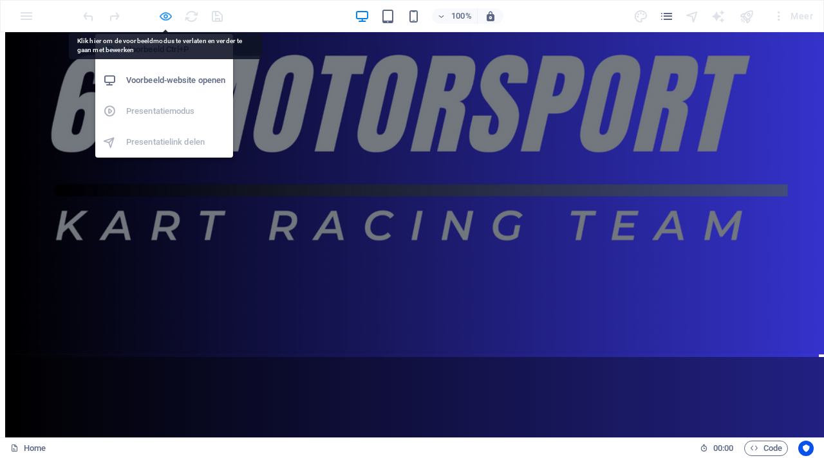
click at [165, 15] on icon "button" at bounding box center [165, 16] width 15 height 15
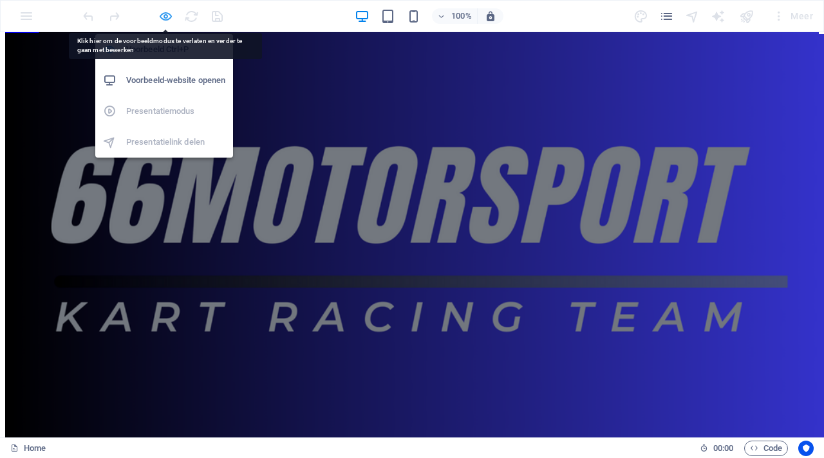
scroll to position [3252, 0]
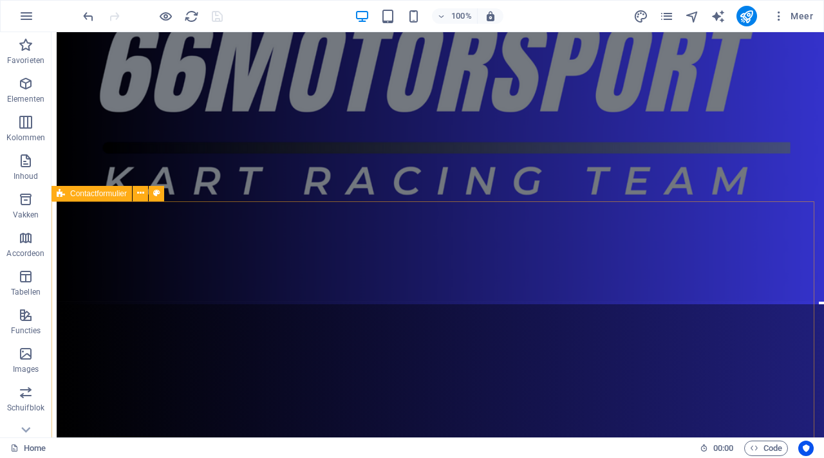
click at [124, 193] on span "Contactformulier" at bounding box center [98, 194] width 57 height 8
click at [138, 193] on icon at bounding box center [140, 194] width 7 height 14
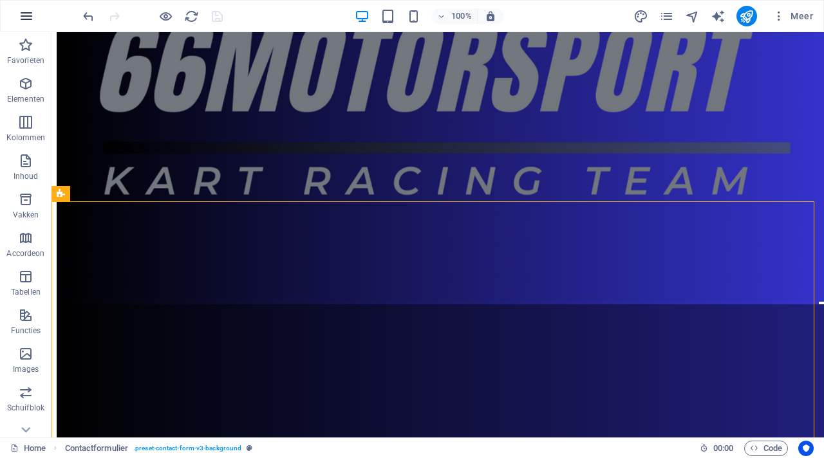
click at [28, 13] on icon "button" at bounding box center [26, 15] width 15 height 15
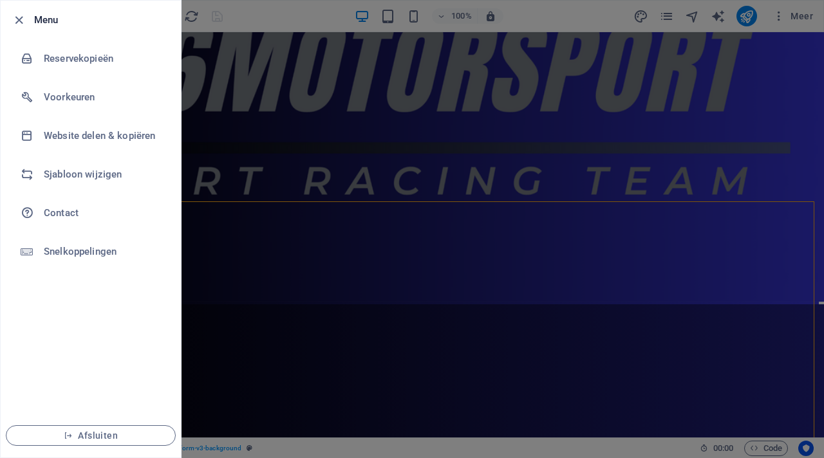
click at [270, 230] on div at bounding box center [412, 229] width 824 height 458
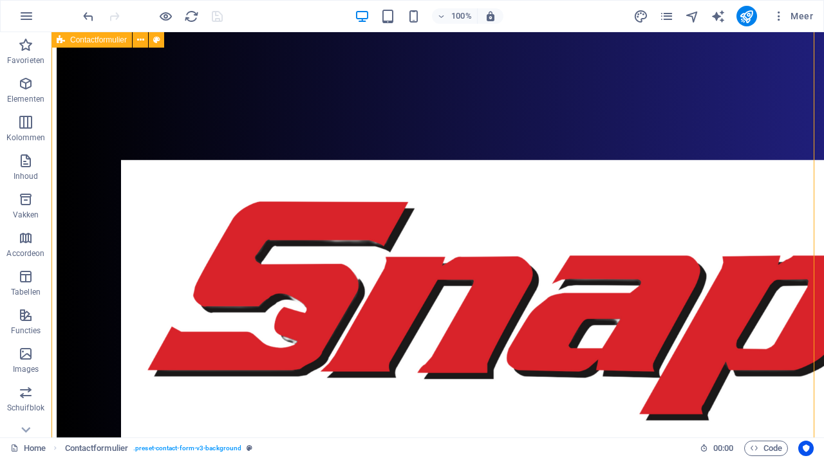
scroll to position [3543, 0]
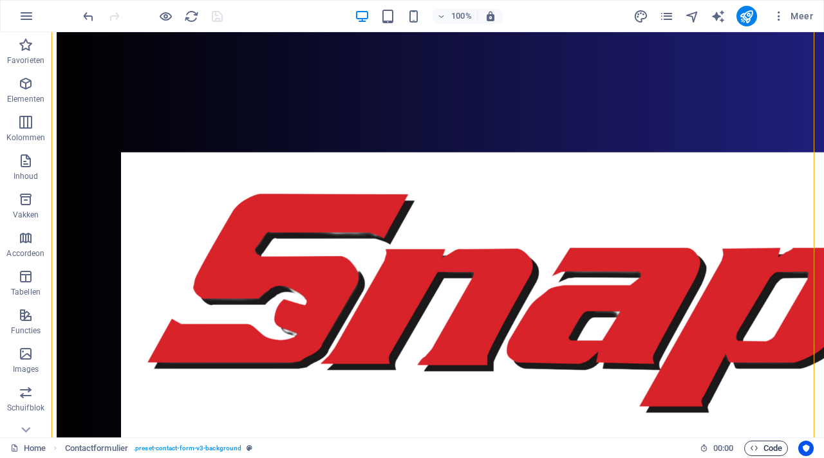
click at [770, 448] on span "Code" at bounding box center [766, 448] width 32 height 15
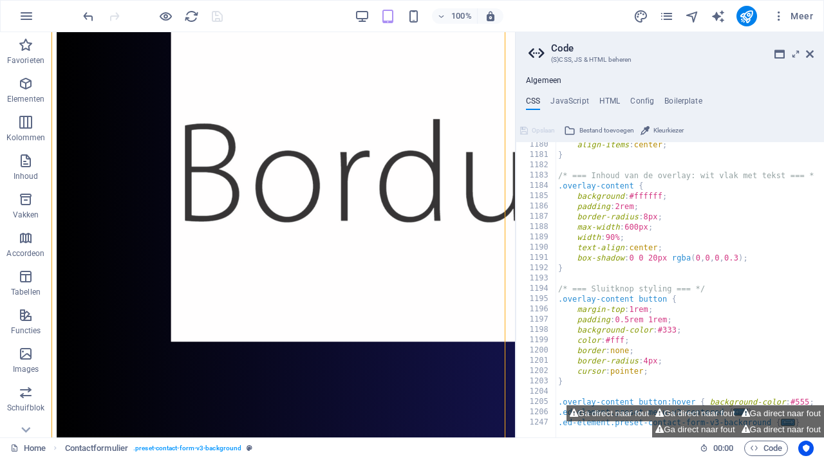
scroll to position [1167, 0]
type textarea "border: none;"
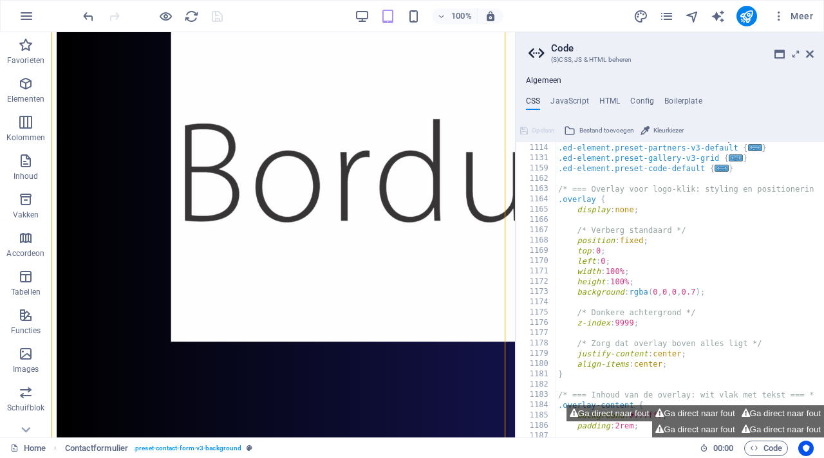
scroll to position [947, 0]
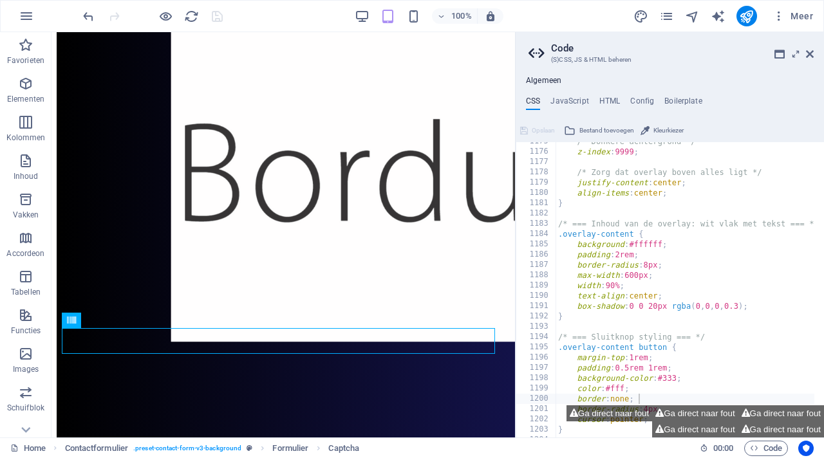
scroll to position [1167, 0]
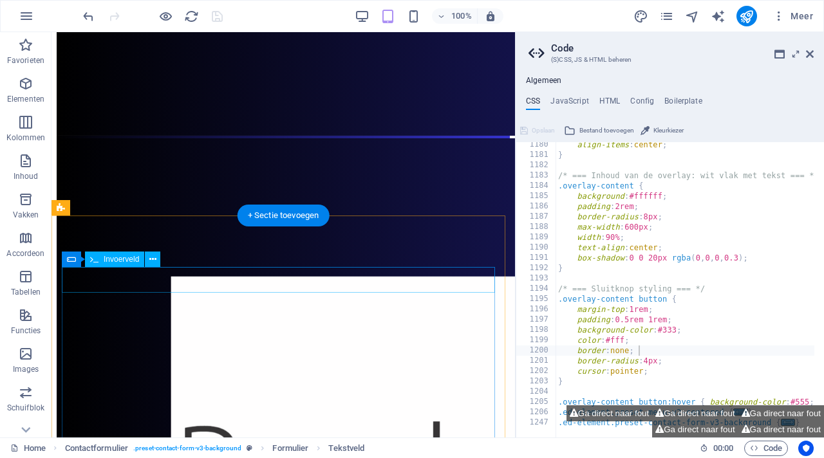
scroll to position [3705, 0]
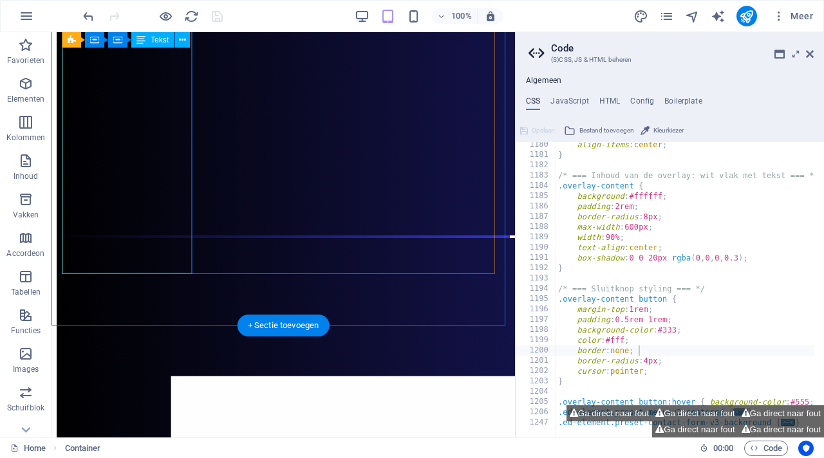
scroll to position [3585, 0]
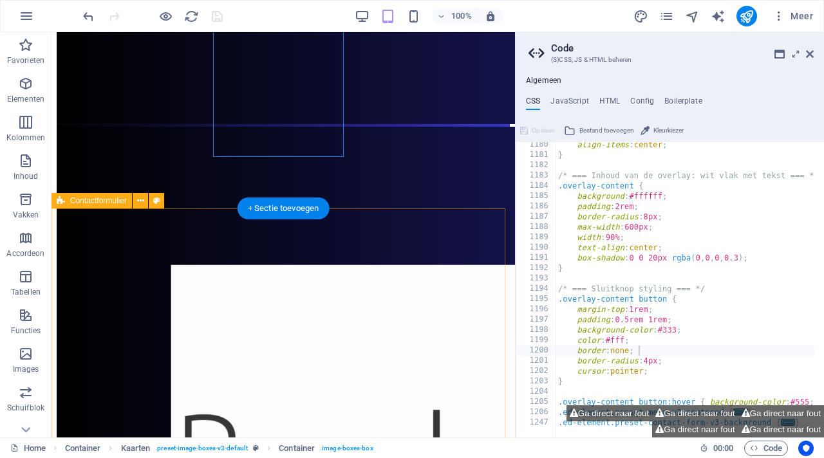
scroll to position [3711, 0]
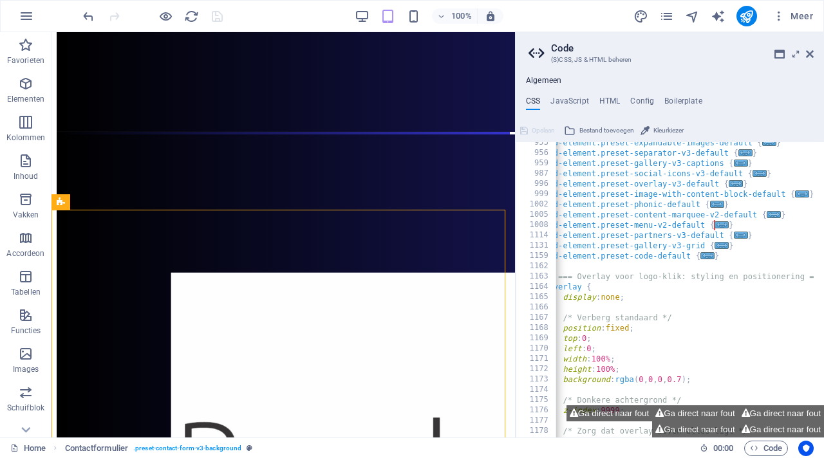
scroll to position [0, 0]
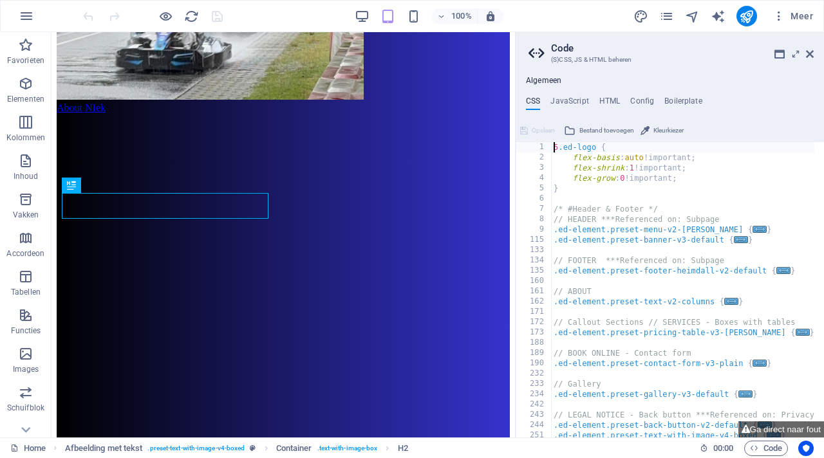
scroll to position [1360, 0]
click at [691, 320] on div "5 .ed-logo { flex-basis : auto !important; flex-shrink : 1 !important; flex-gro…" at bounding box center [839, 295] width 577 height 306
click at [689, 331] on div "5 .ed-logo { flex-basis : auto !important; flex-shrink : 1 !important; flex-gro…" at bounding box center [839, 295] width 577 height 306
click at [677, 366] on div "5 .ed-logo { flex-basis : auto !important; flex-shrink : 1 !important; flex-gro…" at bounding box center [839, 295] width 577 height 306
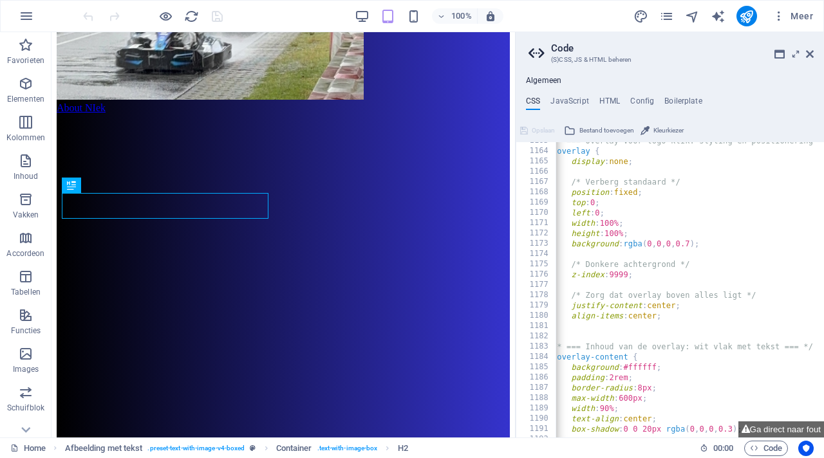
scroll to position [0, 0]
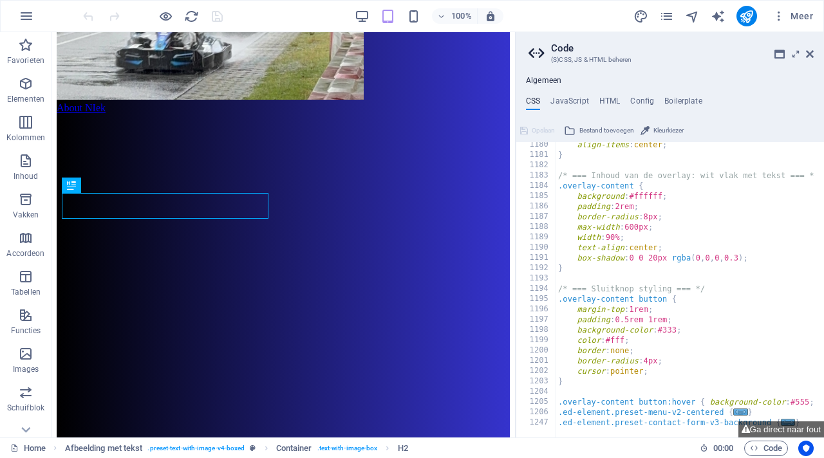
click at [525, 412] on div "1206" at bounding box center [536, 413] width 41 height 10
type textarea ".ed-element.preset-menu-v2-centered { @include menu-v2("
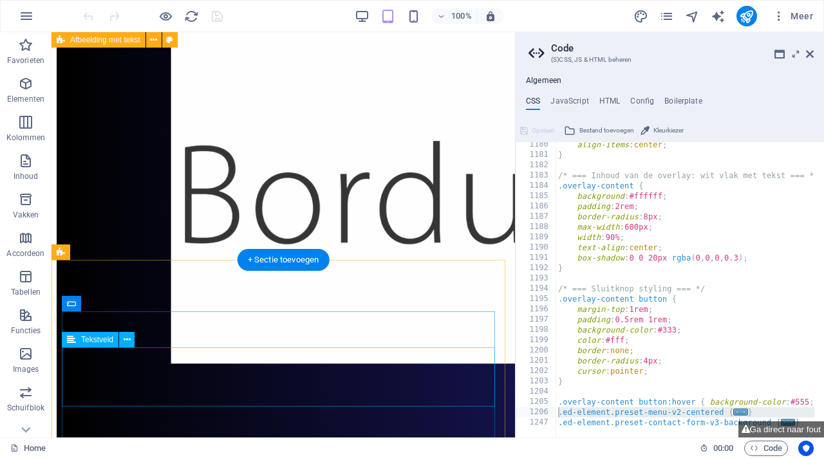
scroll to position [3656, 0]
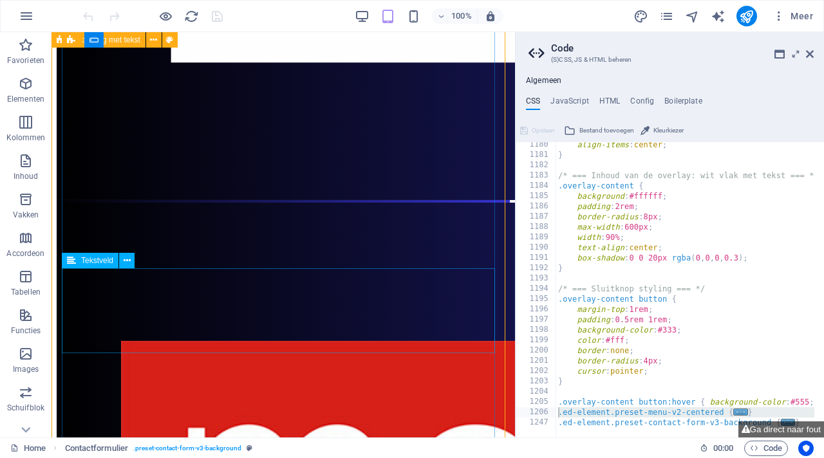
scroll to position [3949, 0]
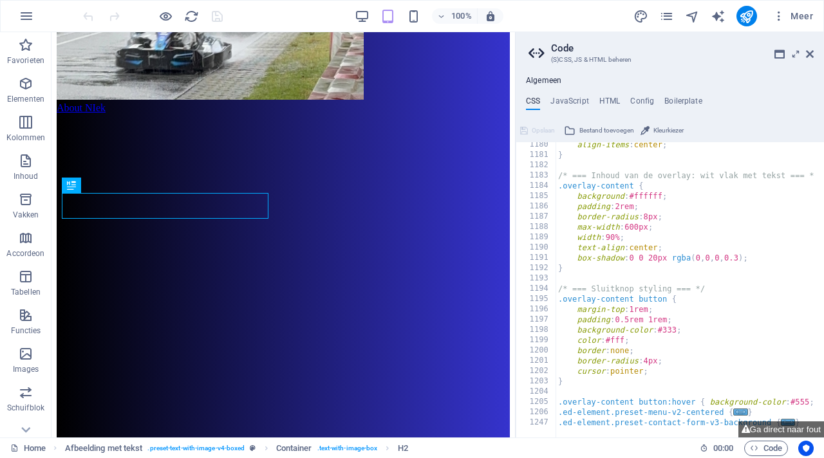
scroll to position [1167, 0]
click at [546, 406] on div "1205" at bounding box center [536, 402] width 41 height 10
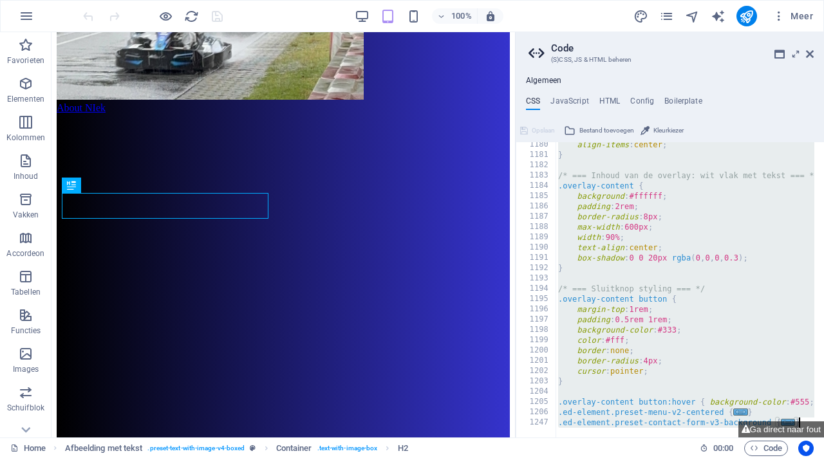
click at [556, 406] on div "1180 1181 1182 1183 1184 1185 1186 1187 1188 1189 1190 1191 1192 1193 1194 1195…" at bounding box center [536, 290] width 41 height 296
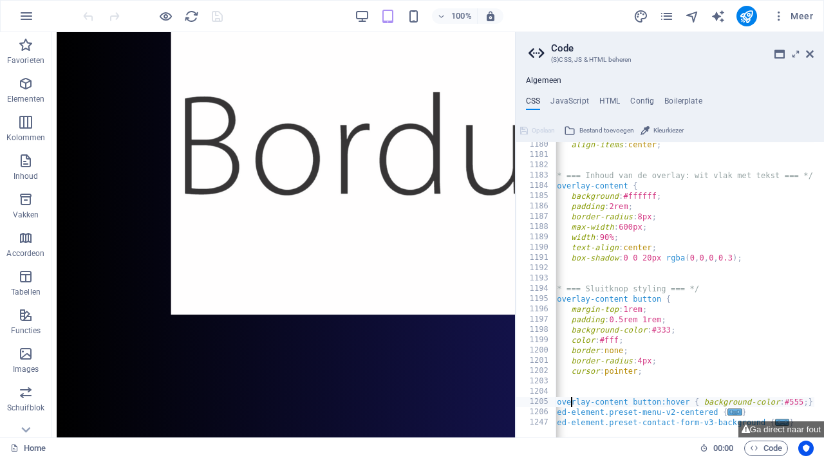
scroll to position [3710, 0]
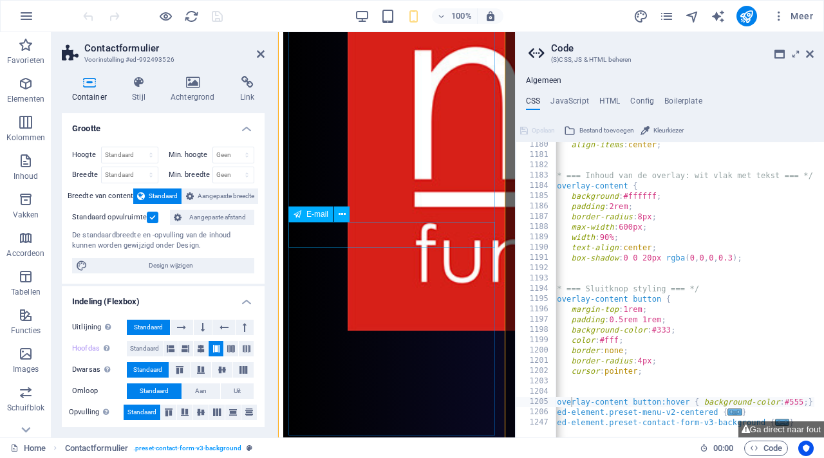
scroll to position [5145, 0]
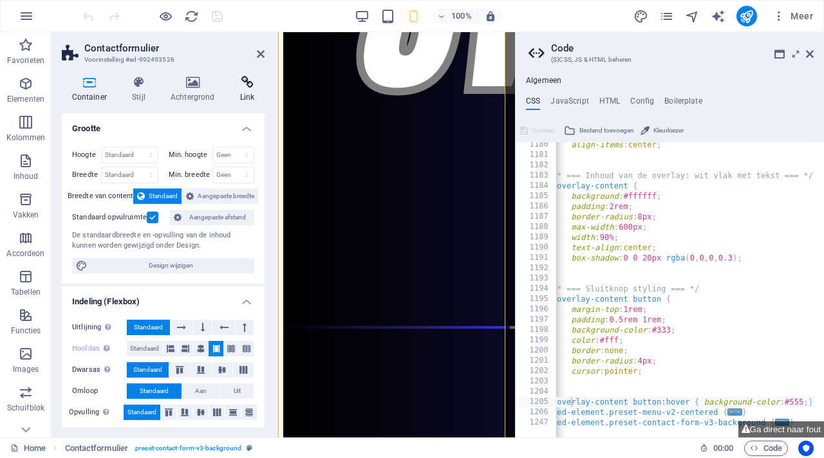
click at [247, 84] on icon at bounding box center [247, 82] width 35 height 13
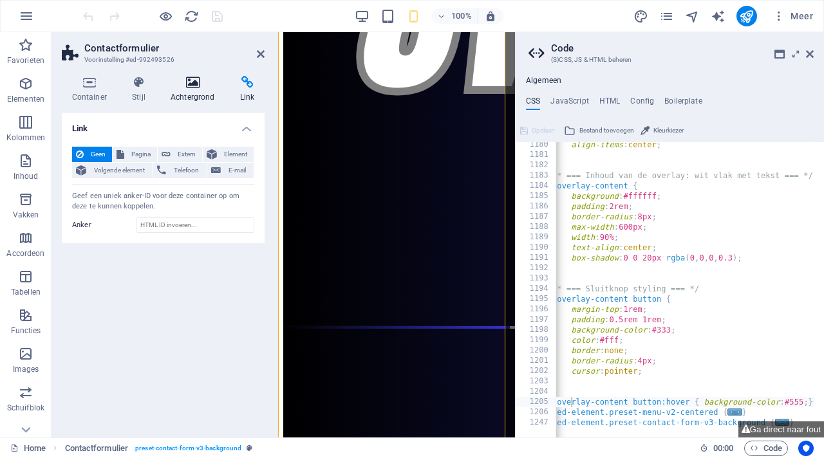
click at [194, 87] on icon at bounding box center [192, 82] width 64 height 13
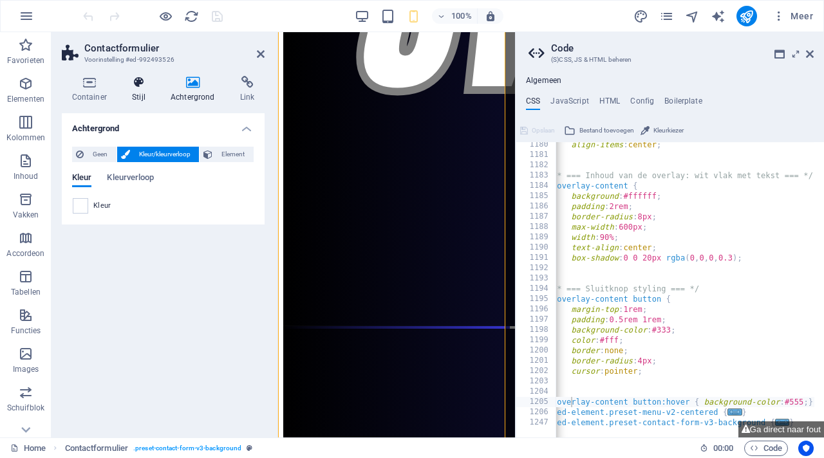
click at [145, 88] on icon at bounding box center [138, 82] width 33 height 13
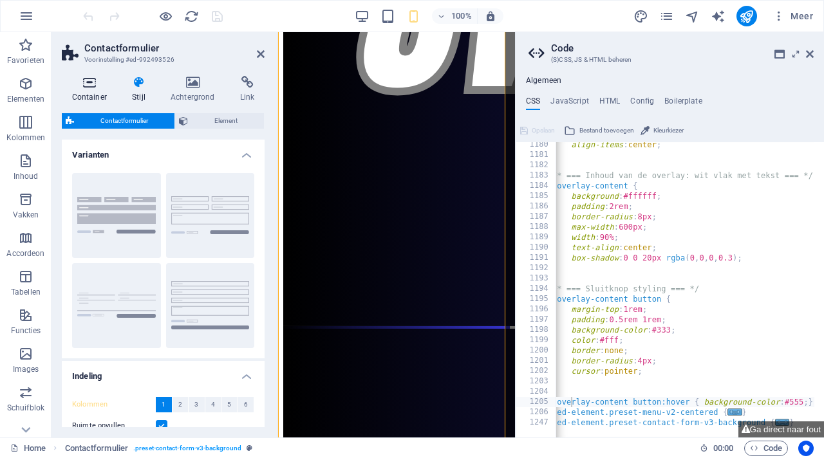
click at [95, 88] on icon at bounding box center [89, 82] width 55 height 13
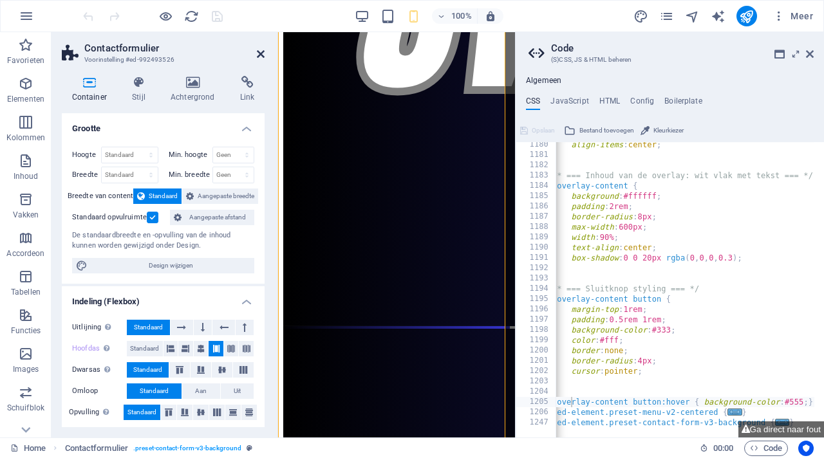
click at [261, 54] on icon at bounding box center [261, 54] width 8 height 10
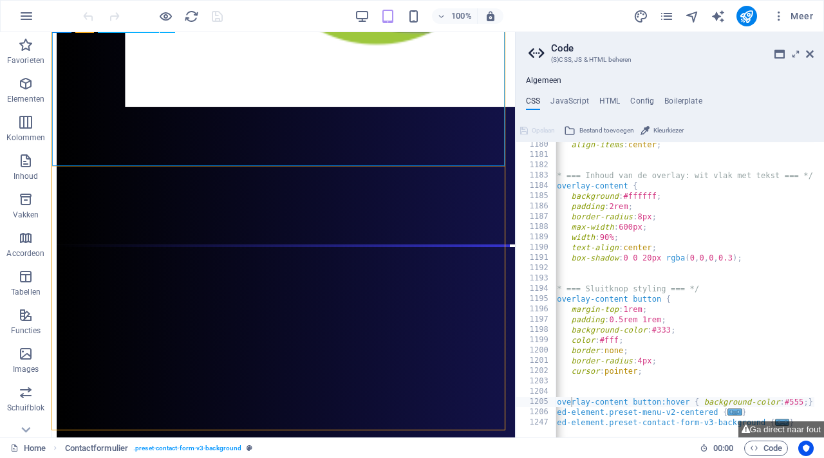
scroll to position [4019, 0]
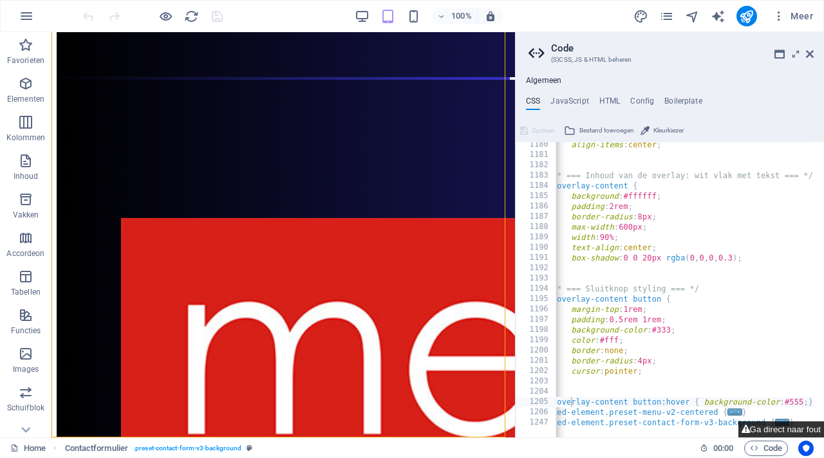
click at [776, 427] on button "Ga direct naar fout" at bounding box center [781, 430] width 86 height 16
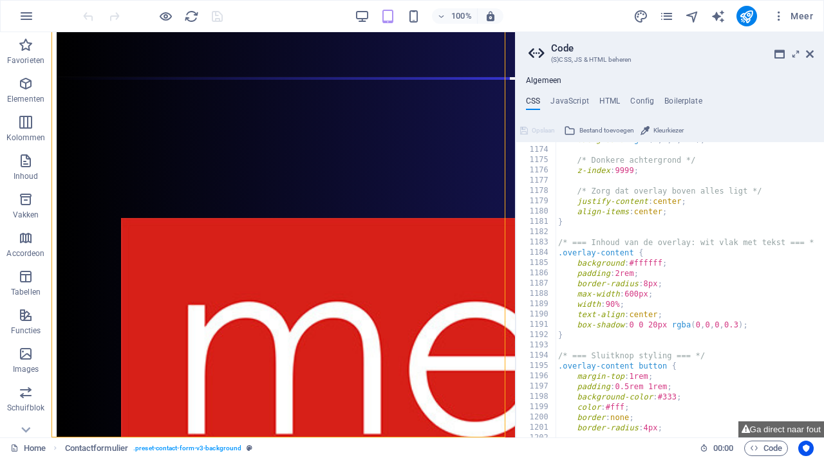
scroll to position [2248, 0]
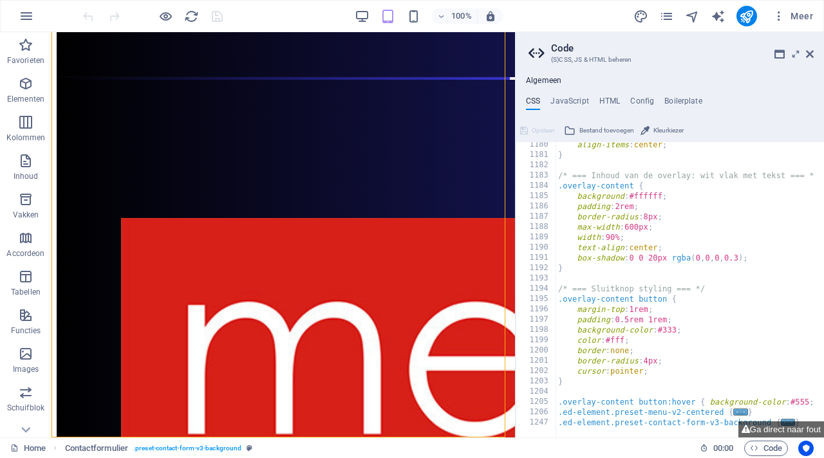
type textarea "padding: 0.5rem 1rem;"
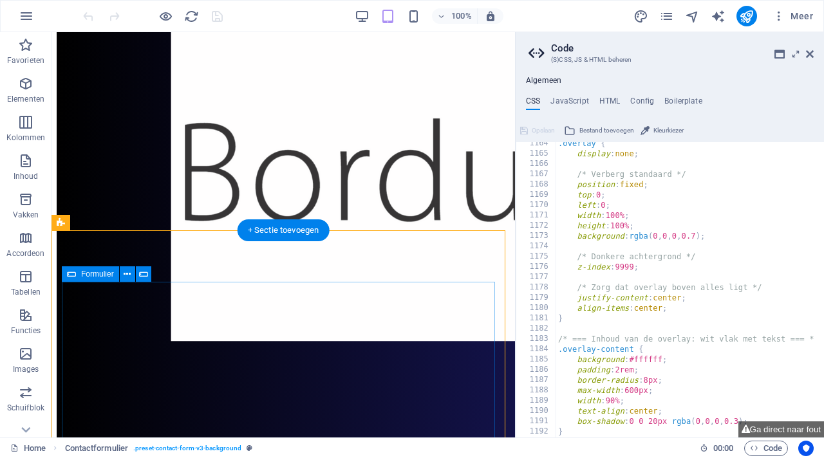
scroll to position [3684, 0]
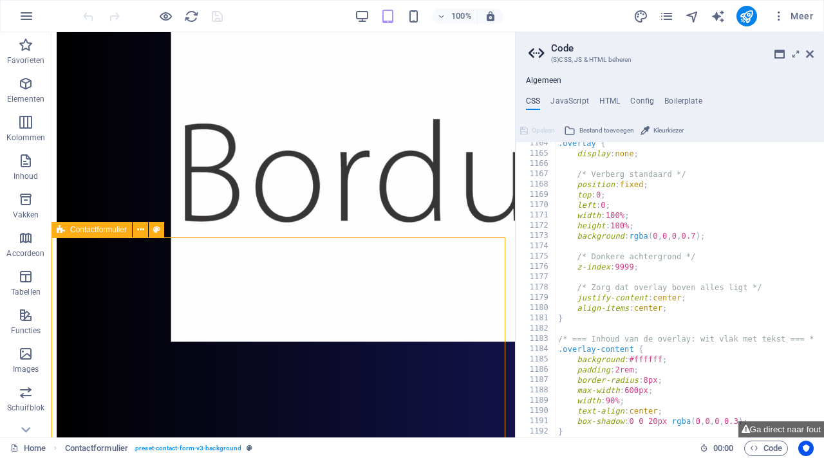
click at [61, 230] on icon at bounding box center [61, 229] width 8 height 15
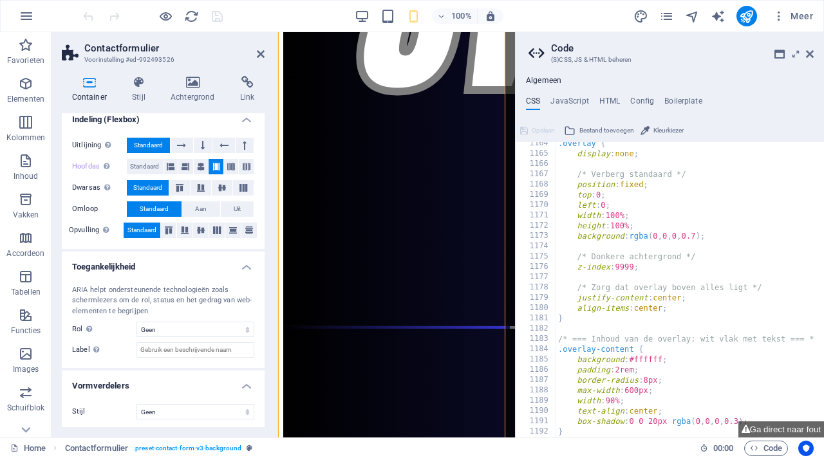
scroll to position [185, 0]
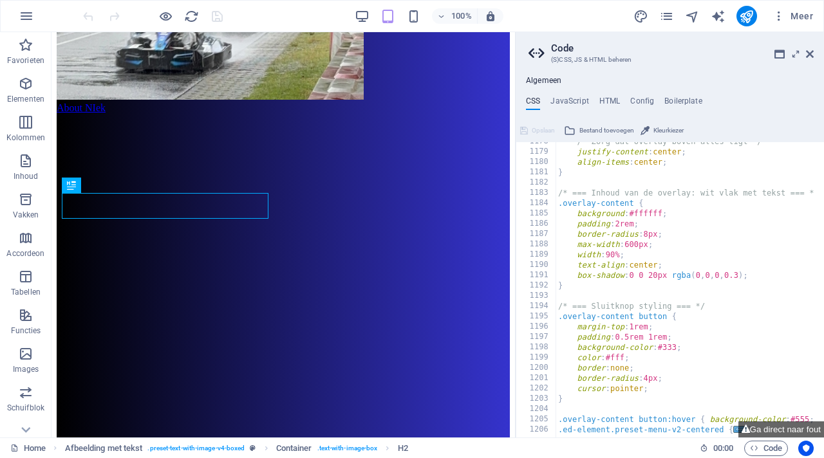
scroll to position [1150, 0]
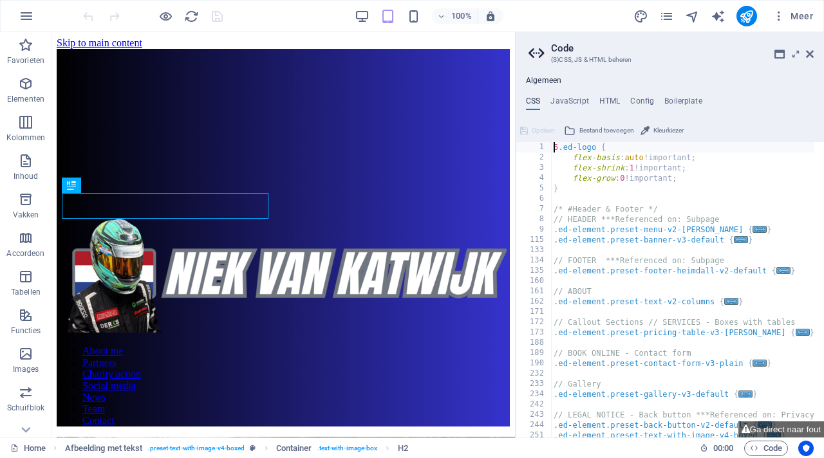
scroll to position [1360, 0]
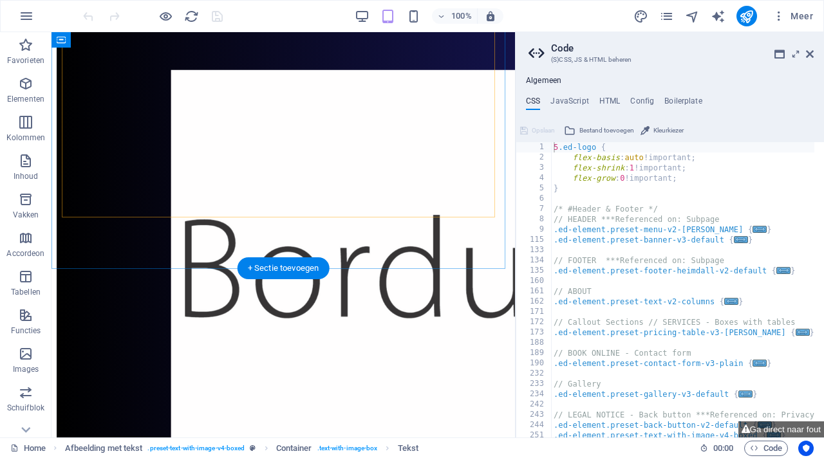
scroll to position [4019, 0]
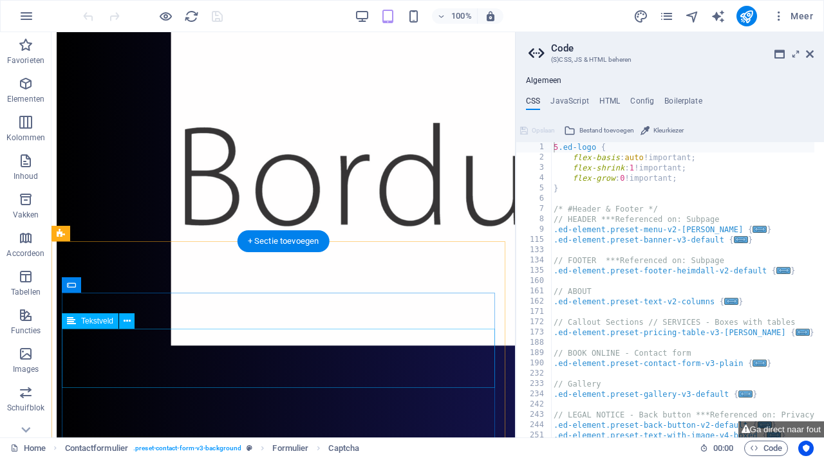
scroll to position [3673, 0]
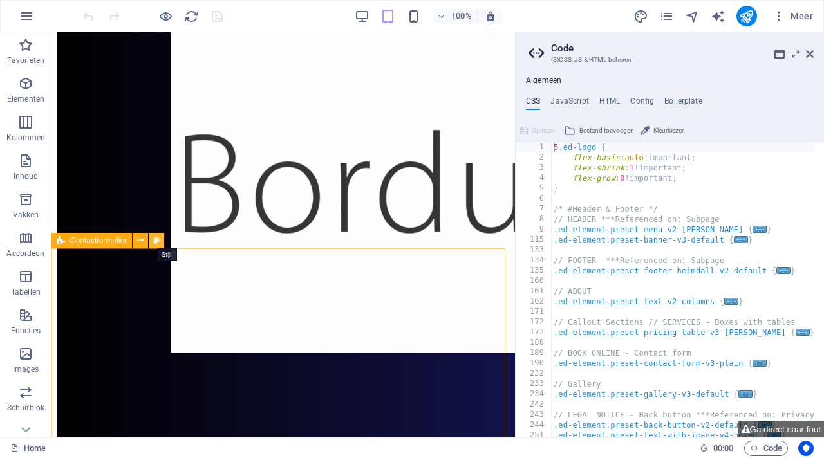
click at [157, 243] on icon at bounding box center [156, 241] width 7 height 14
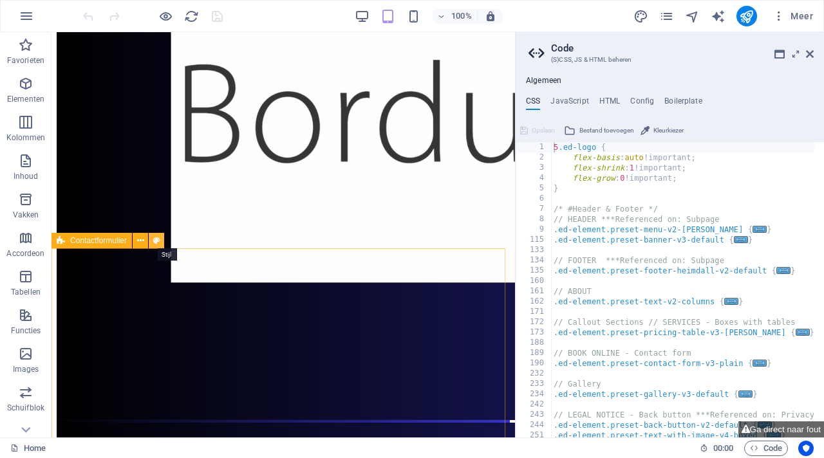
select select "rem"
select select "preset-contact-form-v3-background"
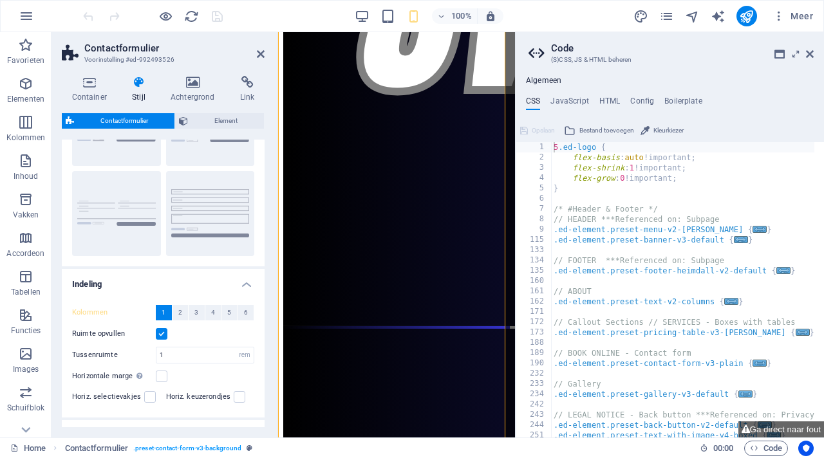
scroll to position [0, 0]
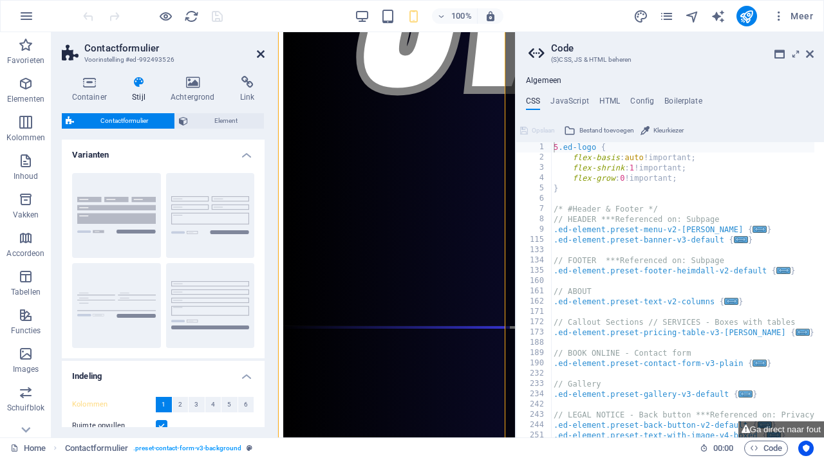
click at [258, 55] on icon at bounding box center [261, 54] width 8 height 10
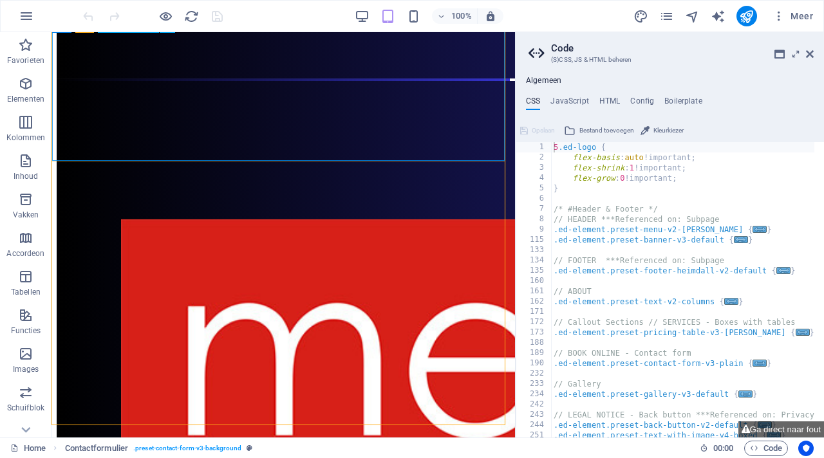
scroll to position [4019, 0]
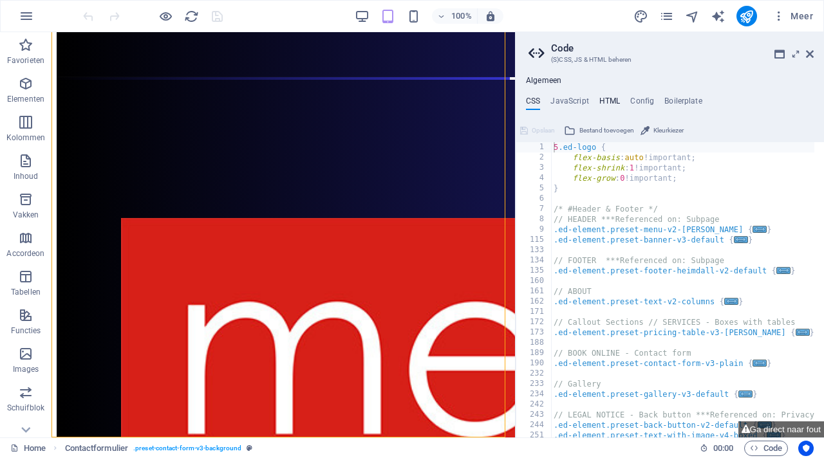
click at [606, 101] on h4 "HTML" at bounding box center [609, 104] width 21 height 14
type textarea "<a href="#main-content" class="wv-link-content button">Skip to main content</a>"
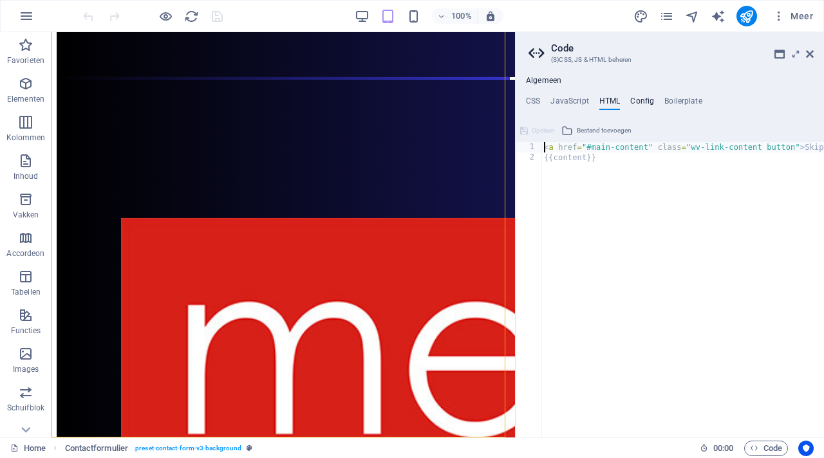
click at [640, 102] on h4 "Config" at bounding box center [642, 104] width 24 height 14
type textarea "$color-background: #F4F4F4;"
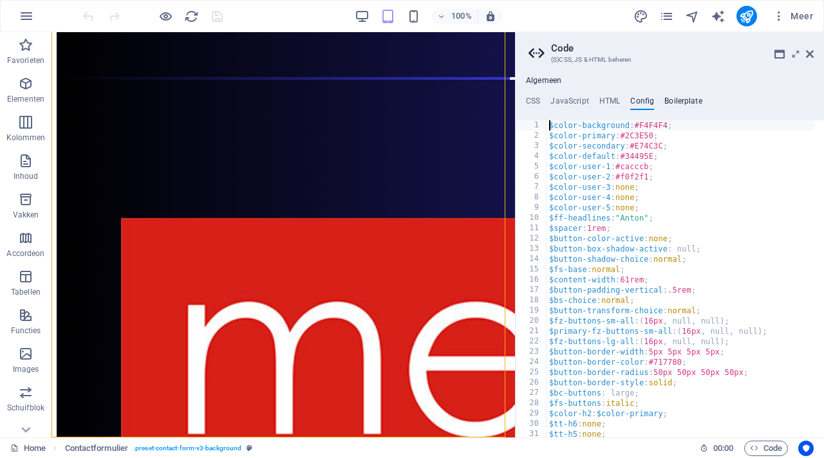
click at [671, 98] on h4 "Boilerplate" at bounding box center [683, 104] width 38 height 14
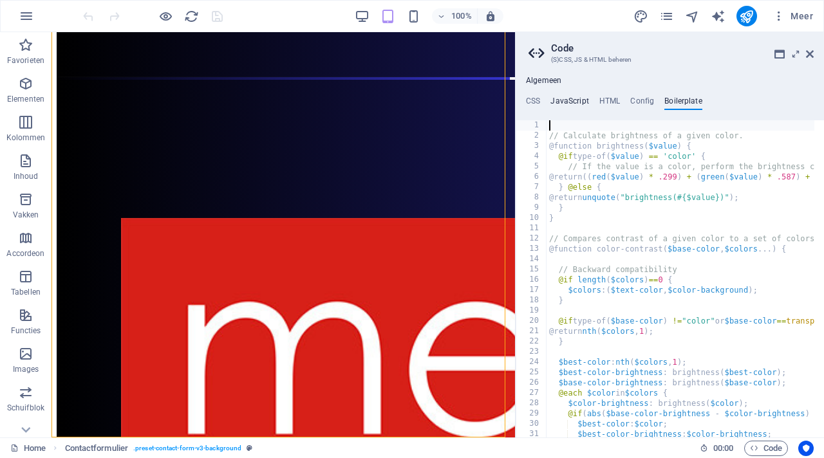
click at [569, 101] on h4 "JavaScript" at bounding box center [569, 104] width 38 height 14
type textarea "/* JS for preset "Menu V2" */"
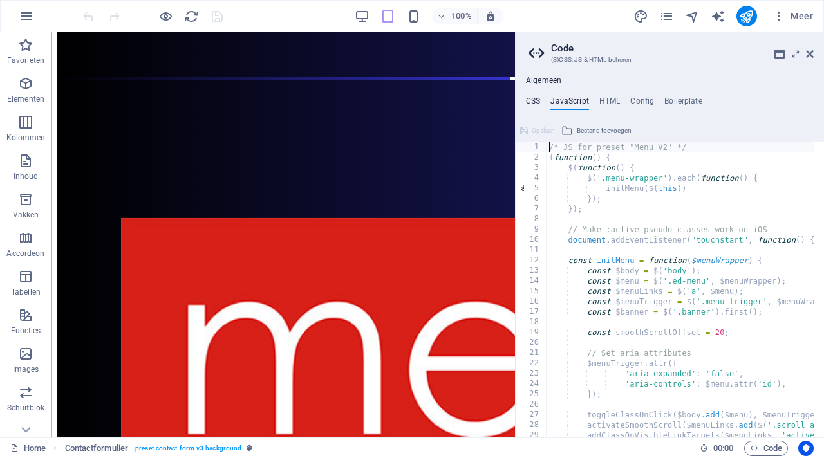
click at [536, 102] on h4 "CSS" at bounding box center [533, 104] width 14 height 14
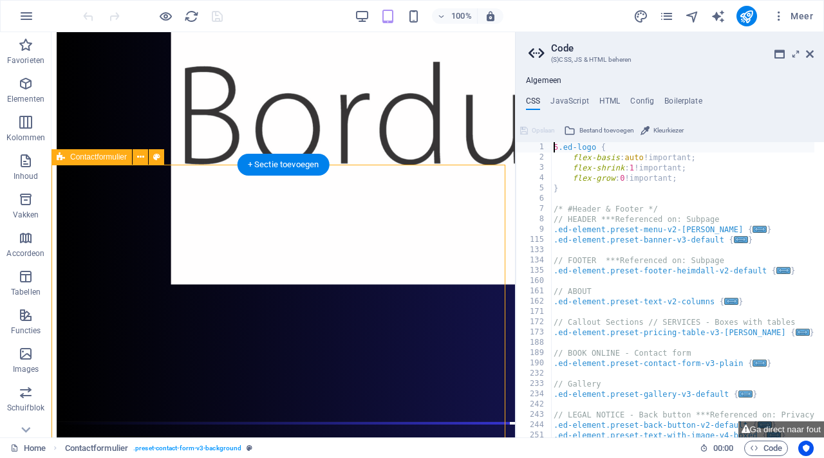
scroll to position [3737, 0]
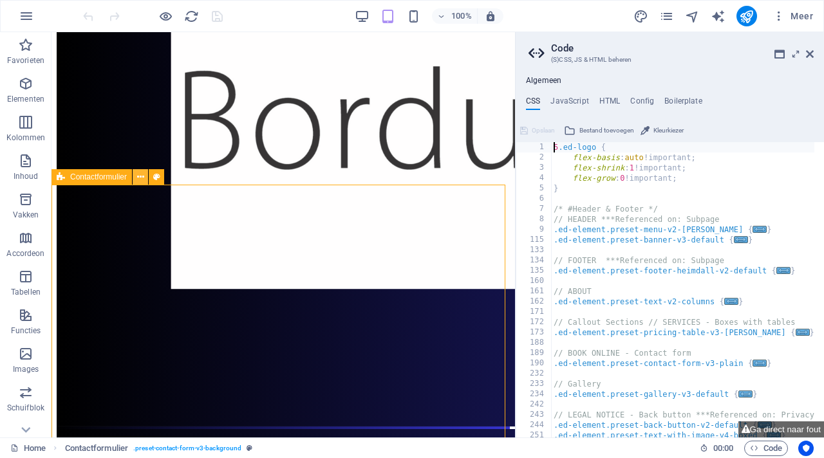
click at [142, 178] on icon at bounding box center [140, 178] width 7 height 14
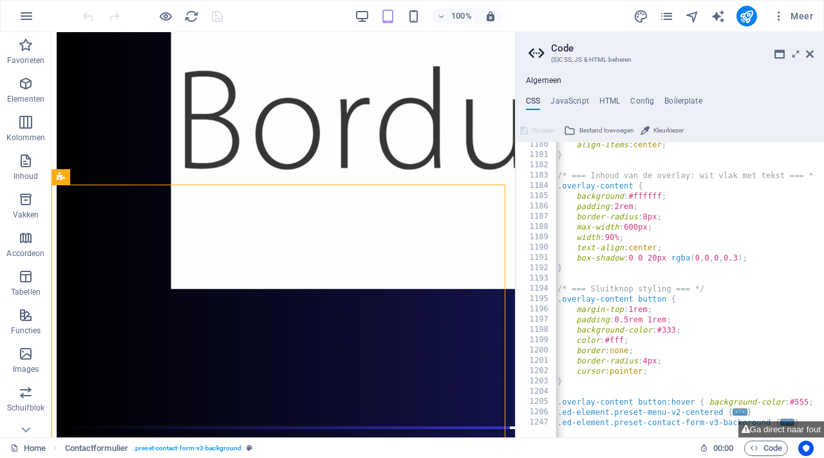
scroll to position [1165, 0]
click at [540, 426] on div "1247" at bounding box center [536, 424] width 41 height 10
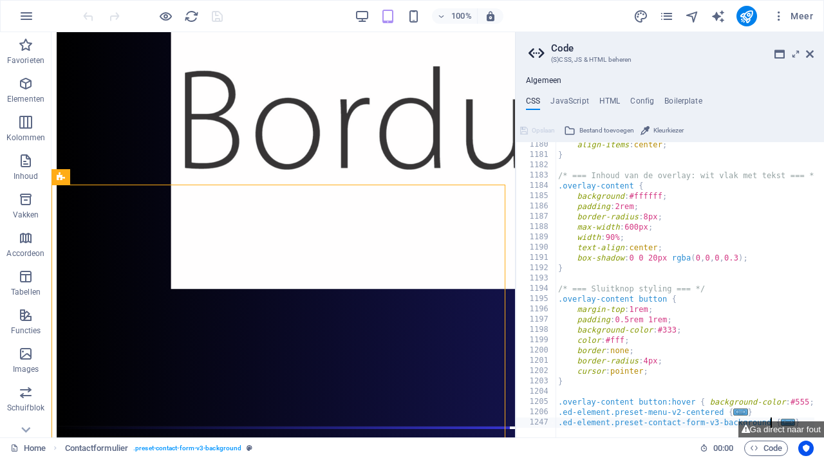
type textarea "}"
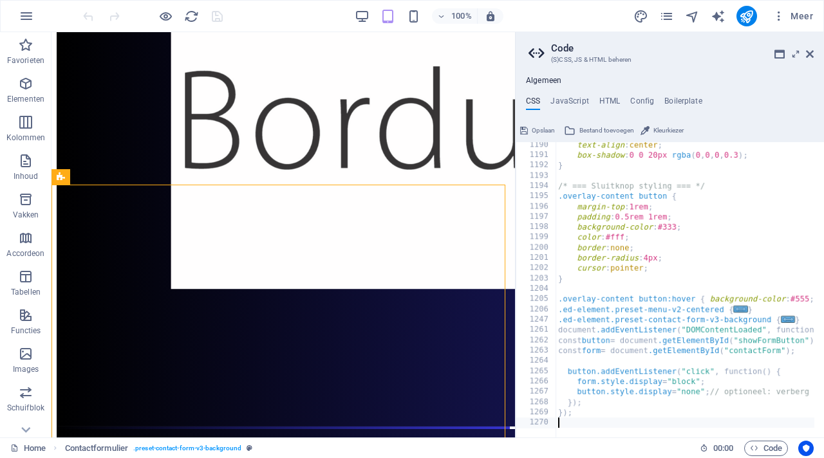
scroll to position [1270, 0]
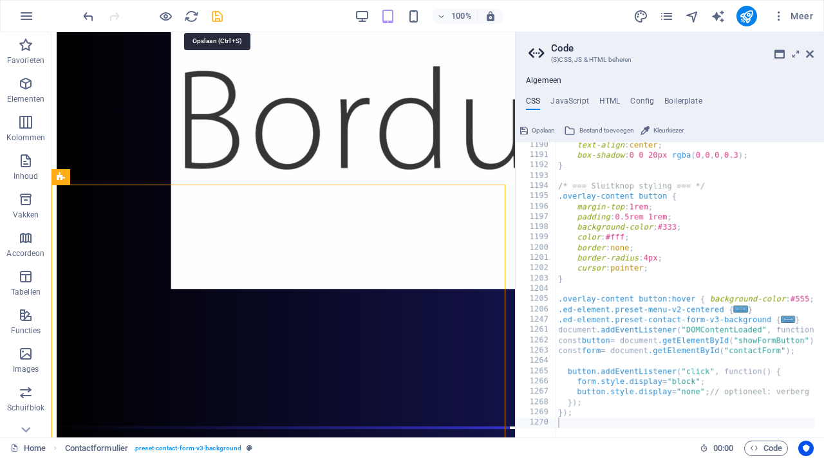
click at [218, 17] on icon "save" at bounding box center [217, 16] width 15 height 15
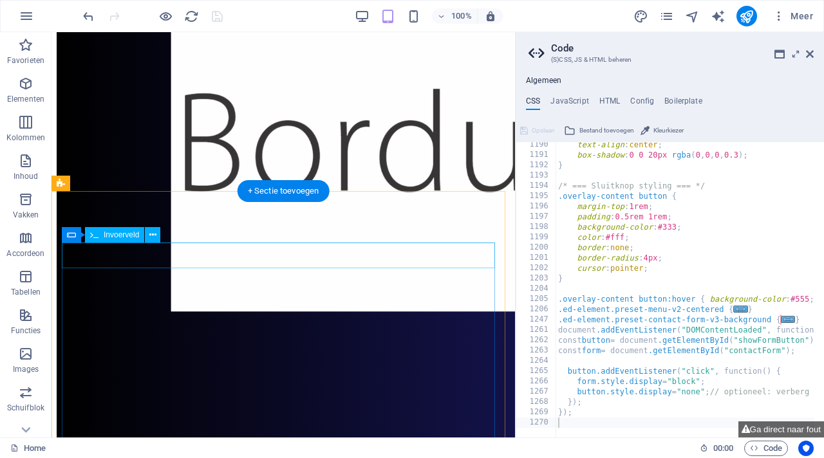
scroll to position [3701, 0]
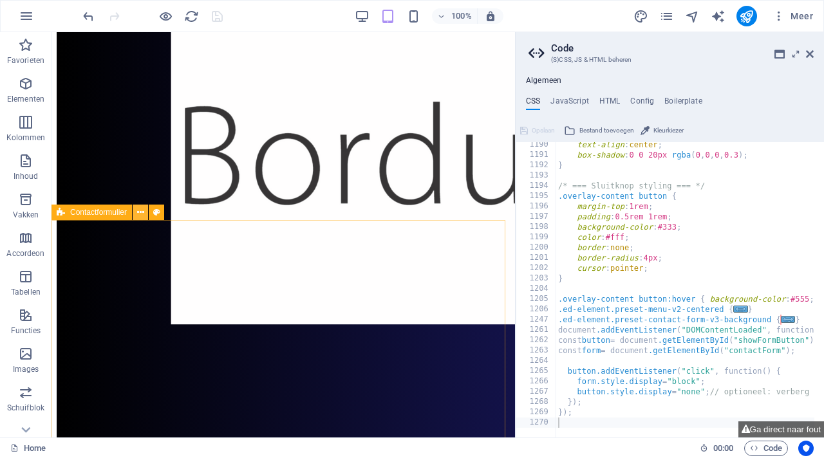
click at [140, 216] on icon at bounding box center [140, 213] width 7 height 14
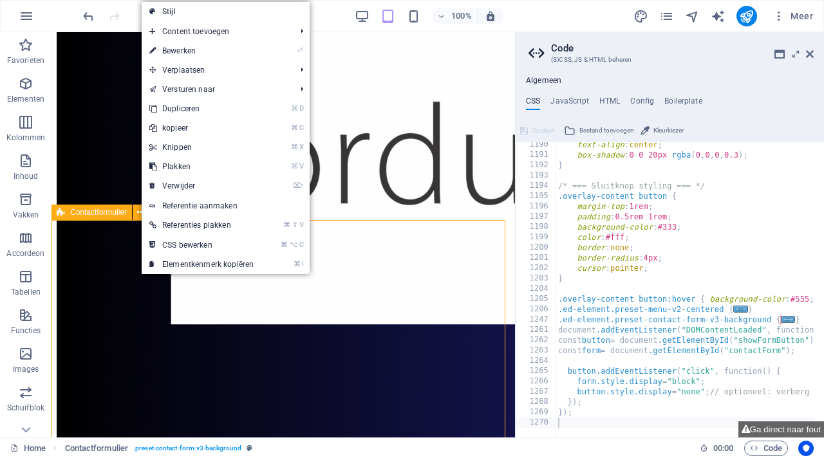
click at [108, 214] on span "Contactformulier" at bounding box center [98, 213] width 57 height 8
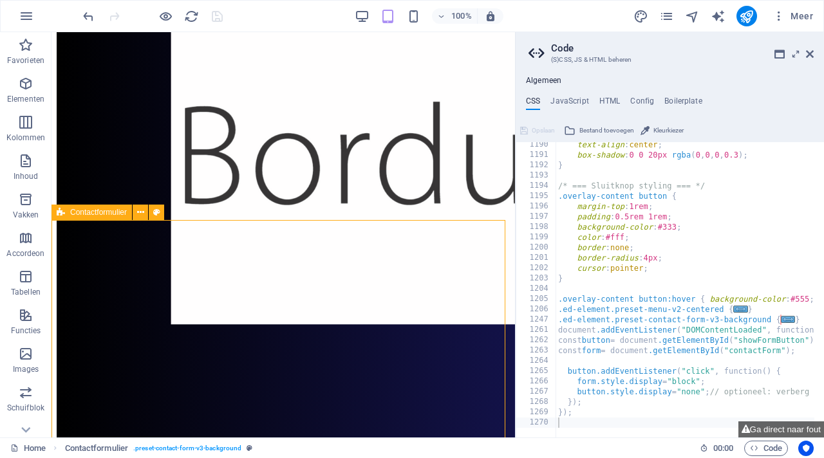
click at [108, 214] on span "Contactformulier" at bounding box center [98, 213] width 57 height 8
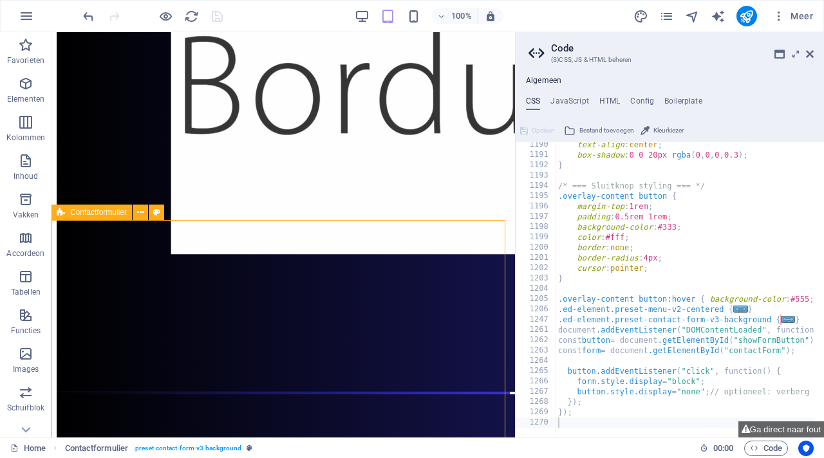
scroll to position [5145, 0]
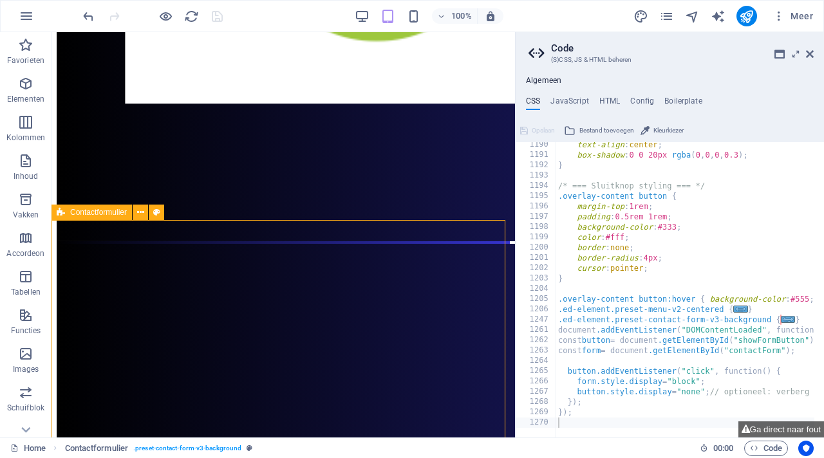
select select "rem"
select select "preset-contact-form-v3-background"
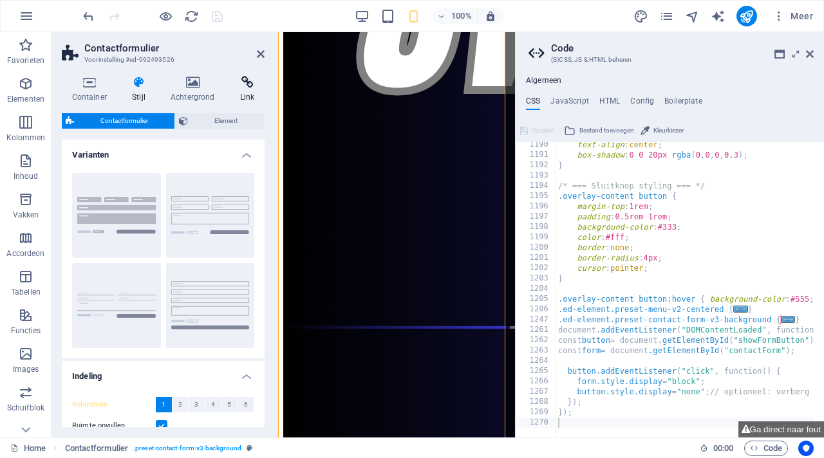
click at [247, 91] on h4 "Link" at bounding box center [247, 89] width 35 height 27
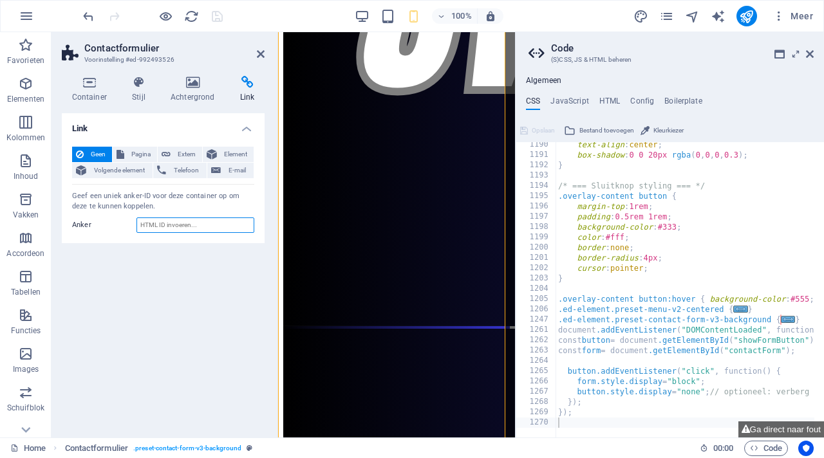
click at [174, 225] on input "Anker" at bounding box center [195, 225] width 118 height 15
paste input "contactForm"
type input "contactForm"
click at [174, 308] on div "Link Geen Pagina Extern Element Volgende element Telefoon E-mail Pagina Home Su…" at bounding box center [163, 270] width 203 height 314
click at [219, 18] on icon "save" at bounding box center [217, 16] width 15 height 15
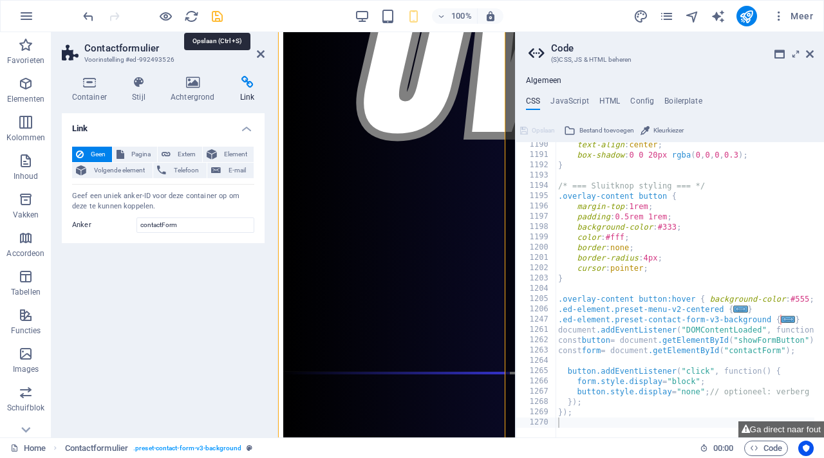
checkbox input "false"
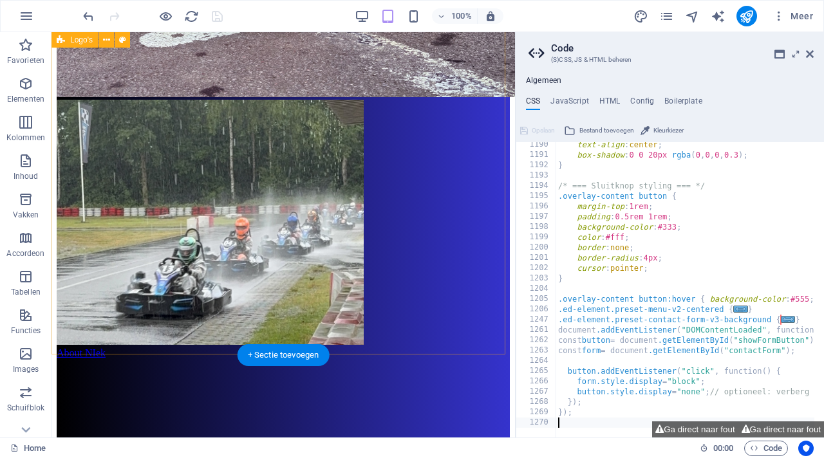
scroll to position [1110, 0]
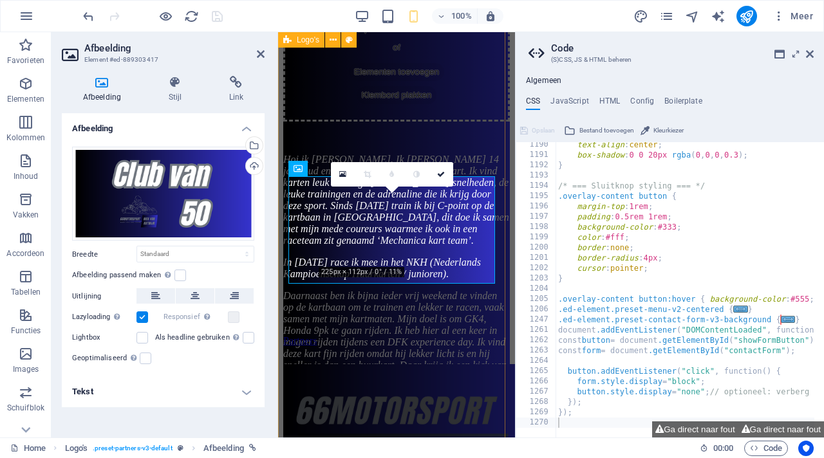
scroll to position [1801, 0]
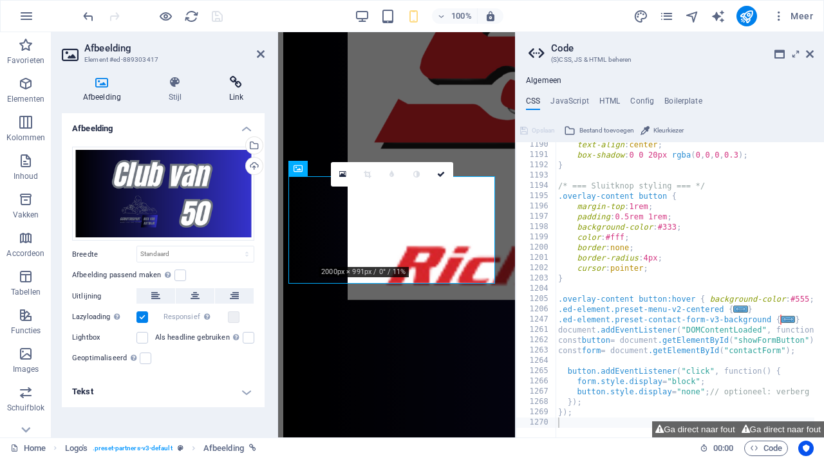
click at [241, 84] on icon at bounding box center [236, 82] width 57 height 13
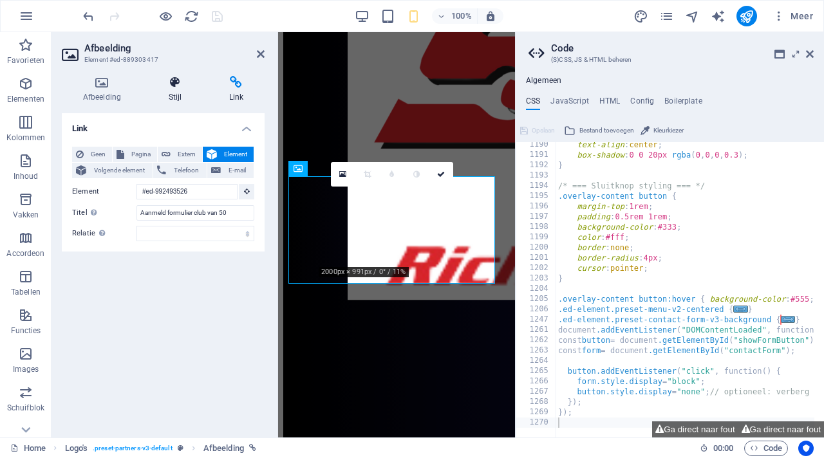
click at [182, 86] on icon at bounding box center [174, 82] width 55 height 13
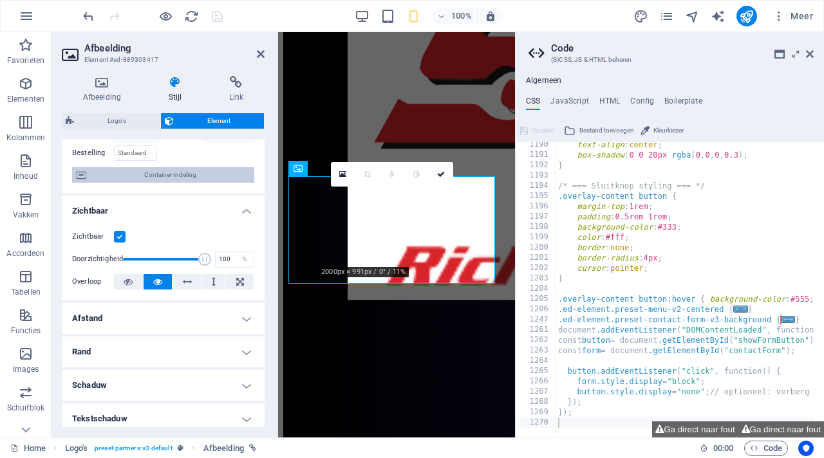
scroll to position [0, 0]
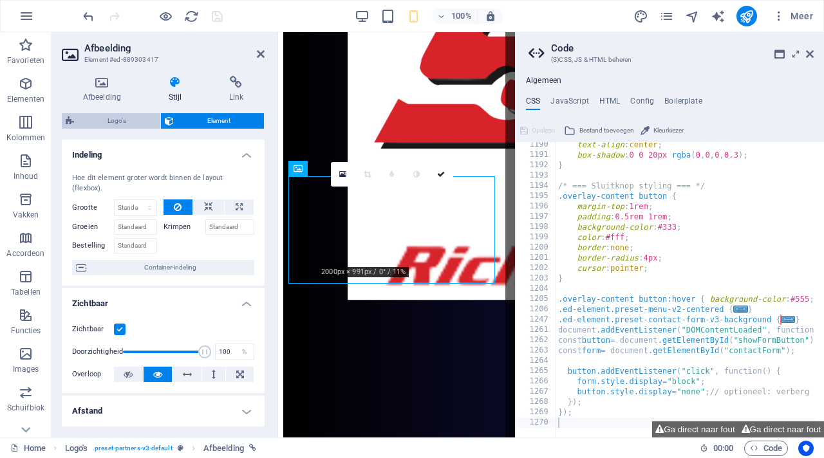
click at [113, 125] on span "Logo's" at bounding box center [117, 120] width 79 height 15
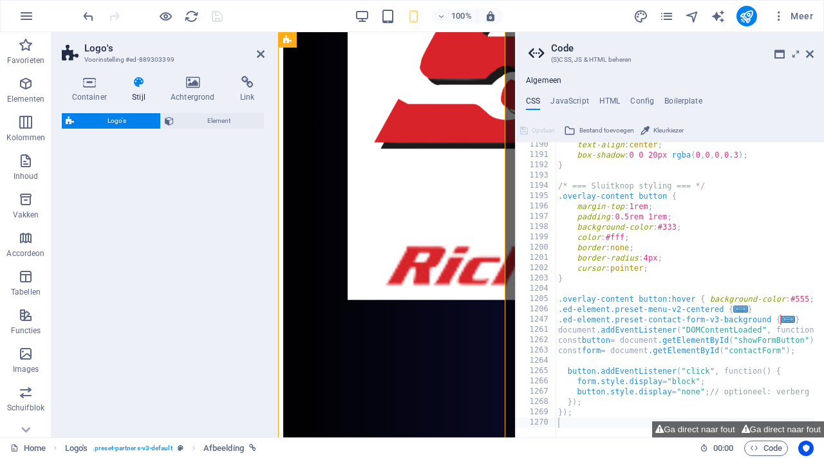
select select "rem"
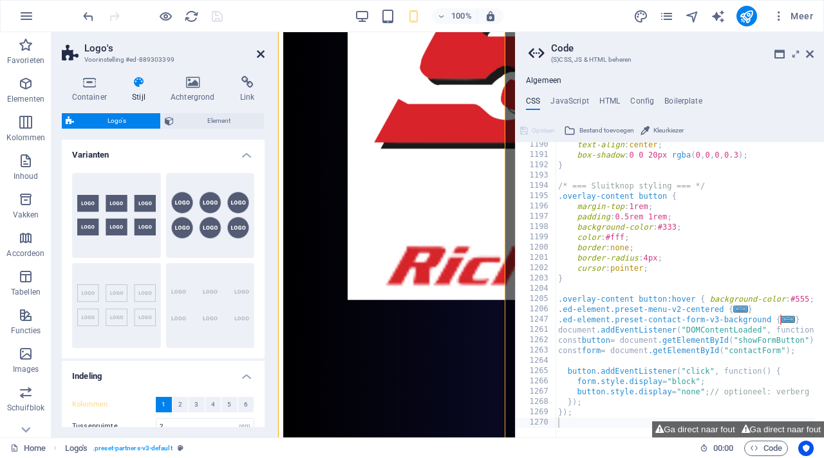
click at [259, 57] on icon at bounding box center [261, 54] width 8 height 10
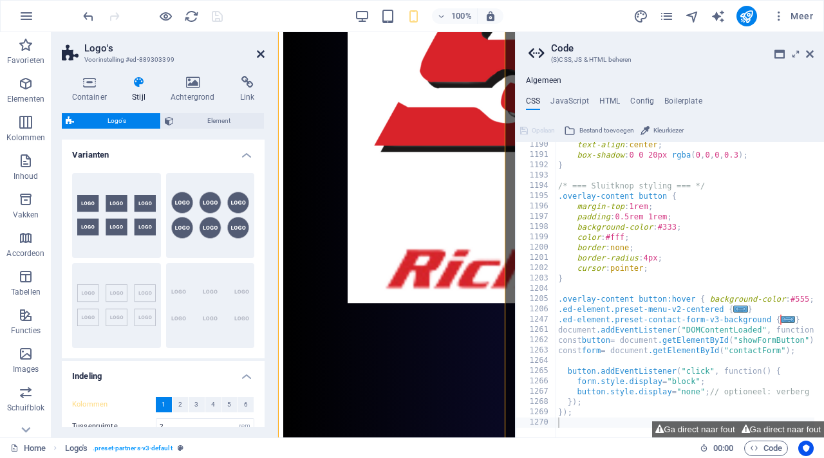
scroll to position [1065, 0]
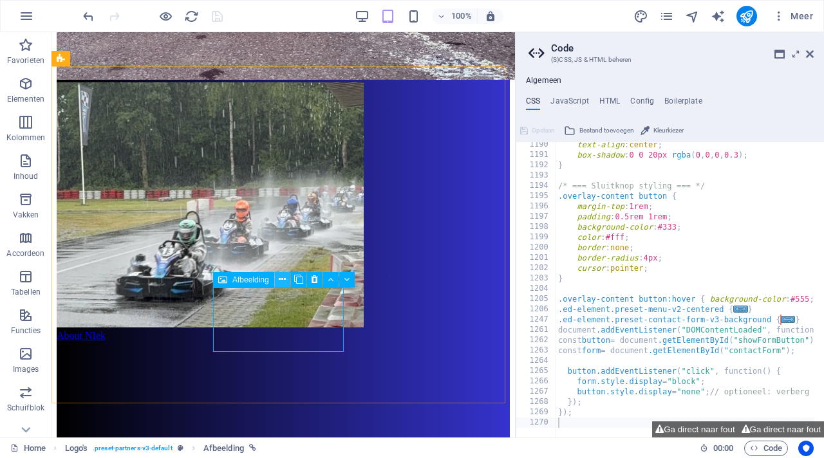
click at [285, 282] on icon at bounding box center [282, 280] width 7 height 14
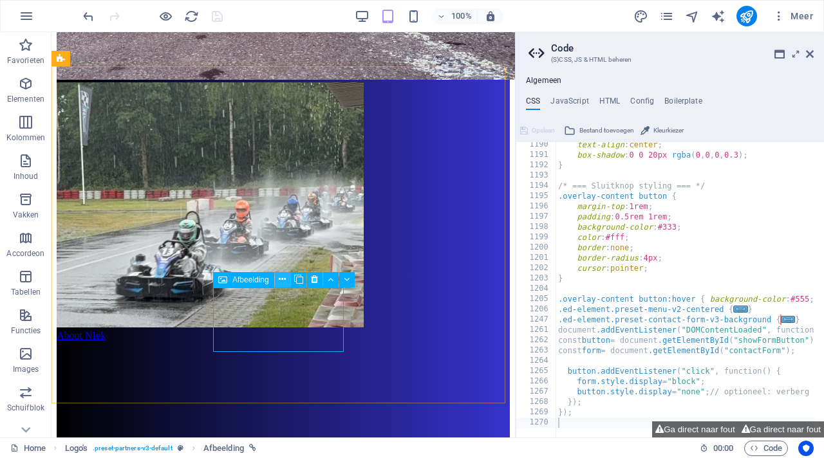
click at [283, 279] on icon at bounding box center [282, 280] width 7 height 14
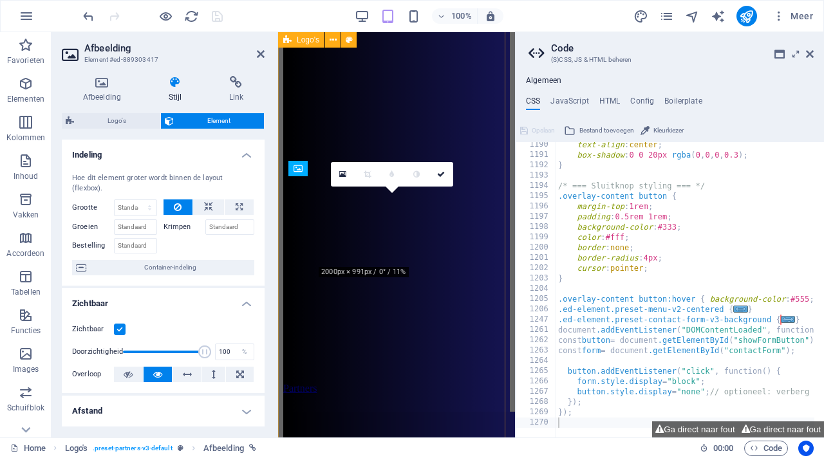
scroll to position [1801, 0]
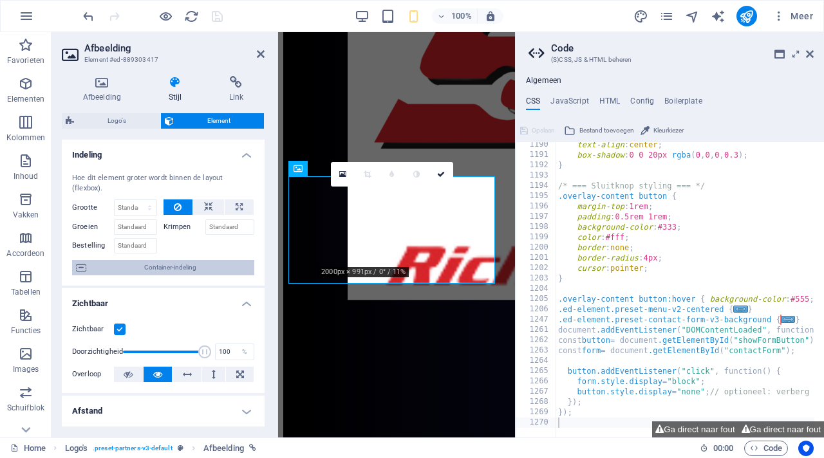
click at [185, 271] on span "Container-indeling" at bounding box center [170, 267] width 160 height 15
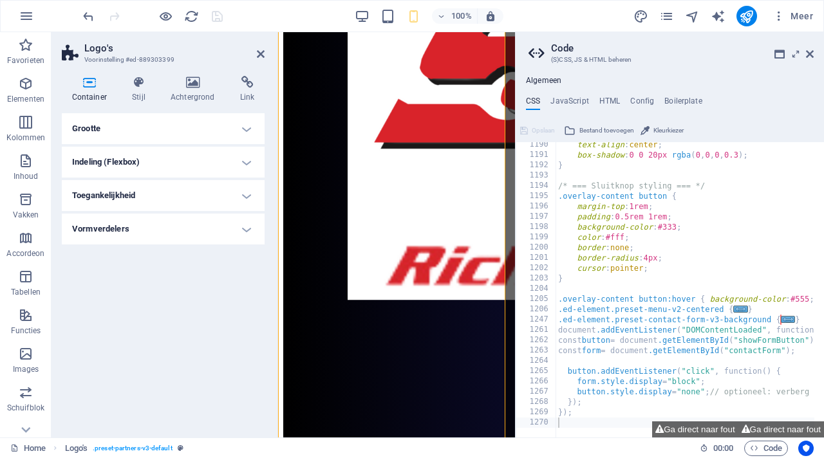
click at [180, 190] on h4 "Toegankelijkheid" at bounding box center [163, 195] width 203 height 31
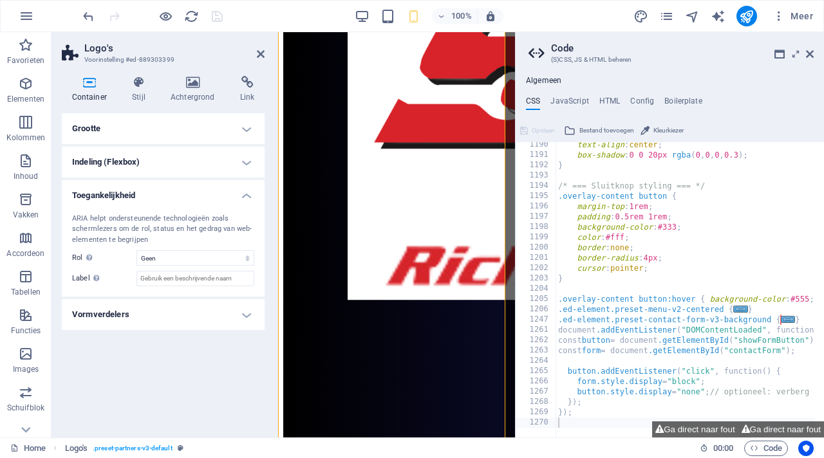
click at [180, 190] on h4 "Toegankelijkheid" at bounding box center [163, 191] width 203 height 23
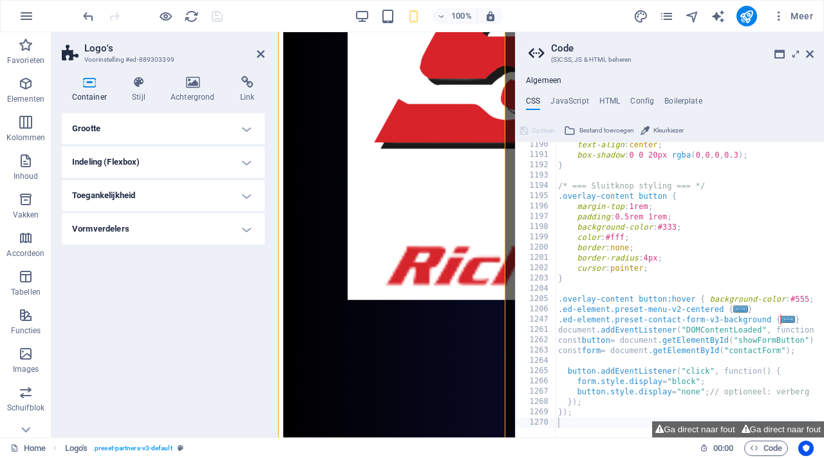
click at [173, 227] on h4 "Vormverdelers" at bounding box center [163, 229] width 203 height 31
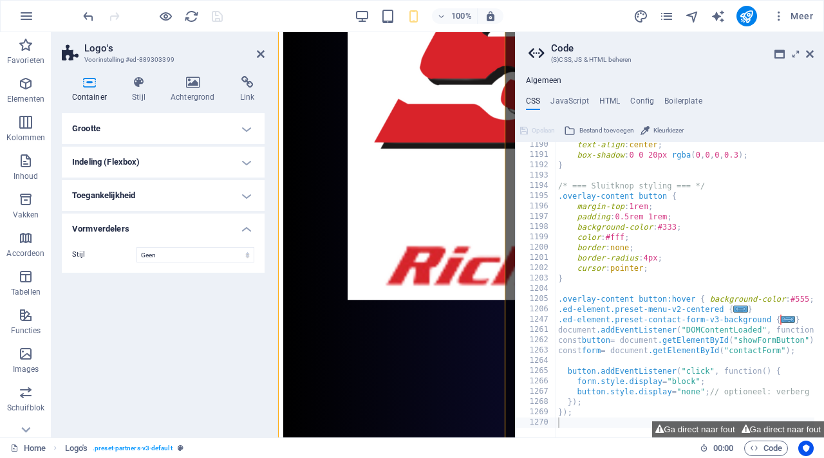
click at [182, 170] on h4 "Indeling (Flexbox)" at bounding box center [163, 162] width 203 height 31
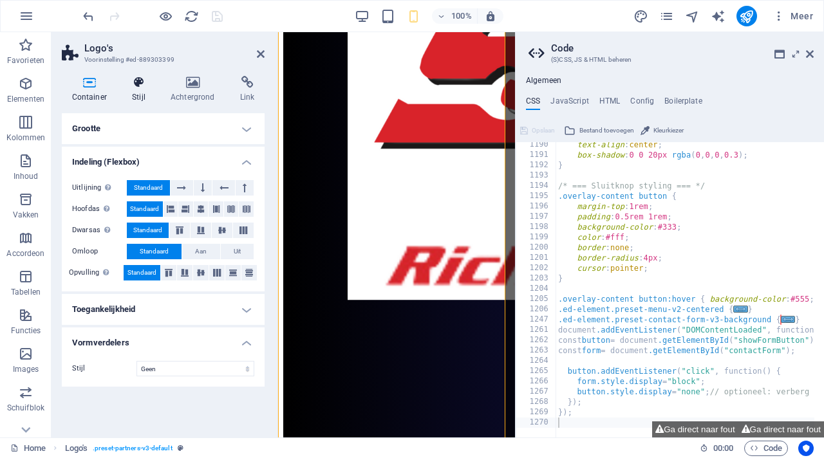
click at [144, 88] on icon at bounding box center [138, 82] width 33 height 13
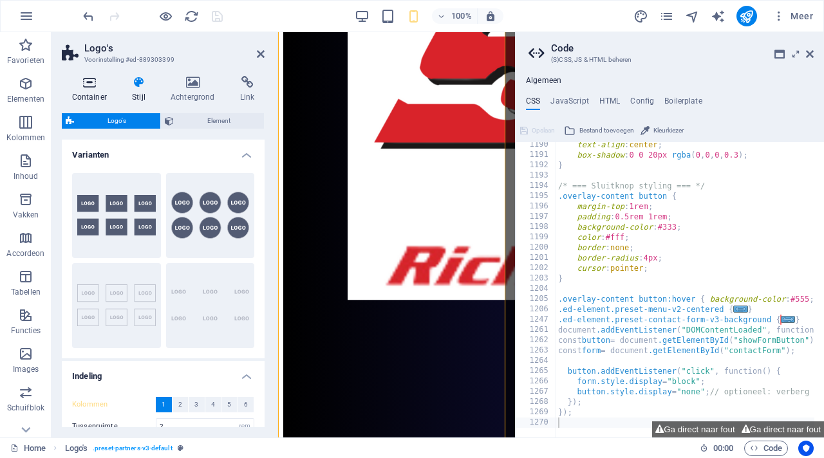
click at [96, 82] on icon at bounding box center [89, 82] width 55 height 13
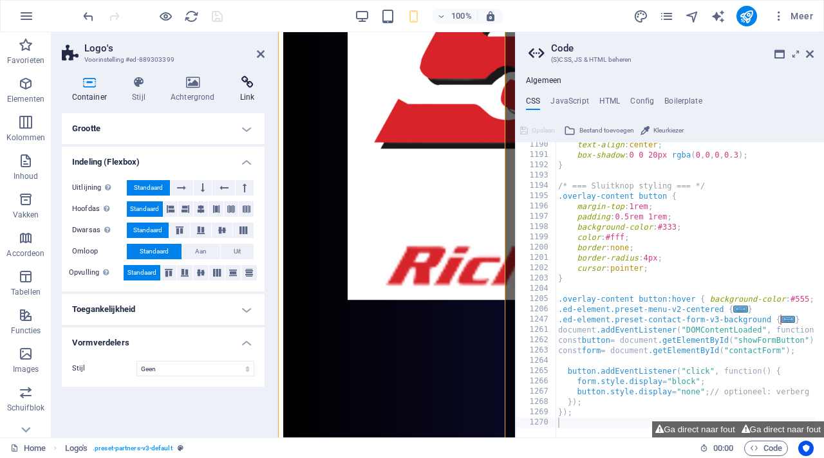
click at [249, 88] on icon at bounding box center [247, 82] width 35 height 13
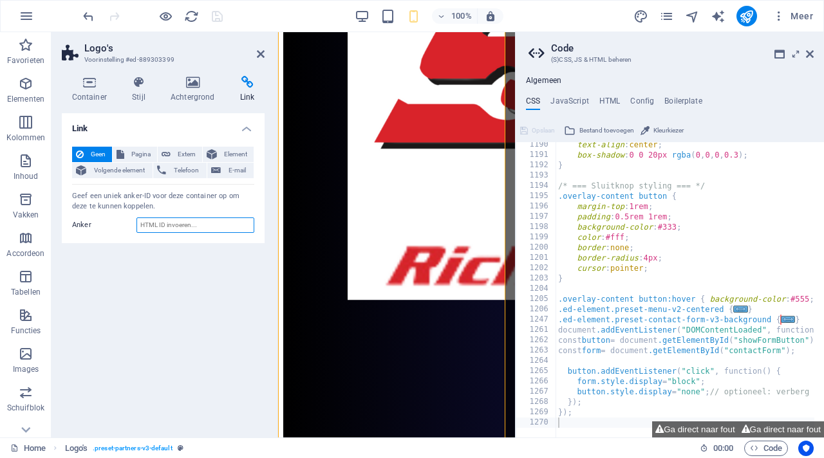
click at [183, 229] on input "Anker" at bounding box center [195, 225] width 118 height 15
paste input "contactForm"
type input "c"
click at [196, 227] on input "Anker" at bounding box center [195, 225] width 118 height 15
paste input "showFormButton"
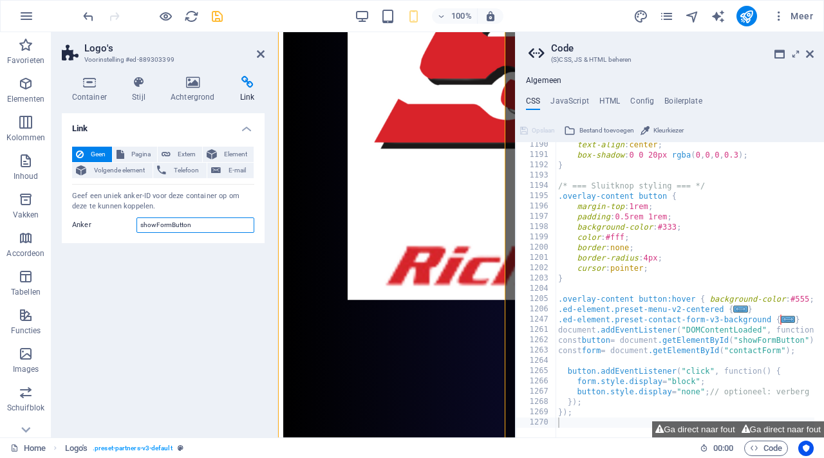
type input "showFormButton"
click at [194, 264] on div "Link Geen Pagina Extern Element Volgende element Telefoon E-mail Pagina Home Su…" at bounding box center [163, 270] width 203 height 314
click at [258, 49] on icon at bounding box center [261, 54] width 8 height 10
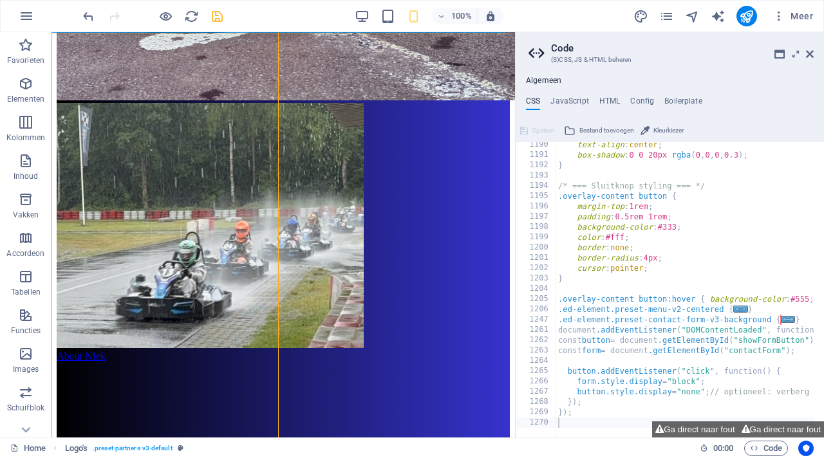
scroll to position [1065, 0]
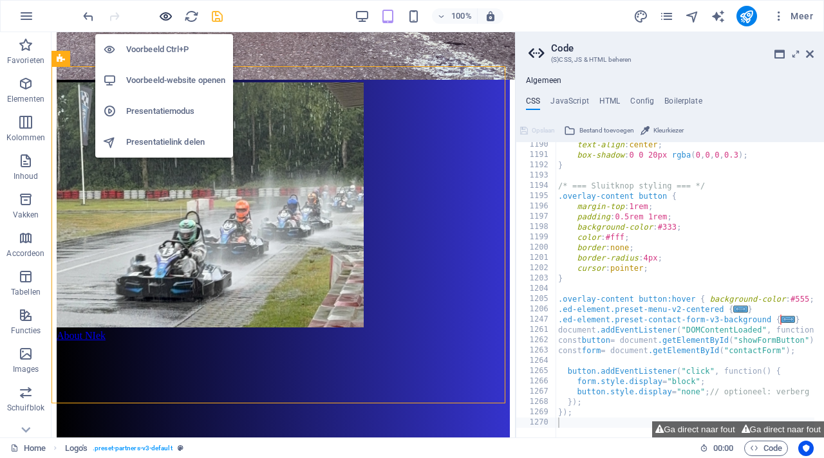
click at [162, 15] on icon "button" at bounding box center [165, 16] width 15 height 15
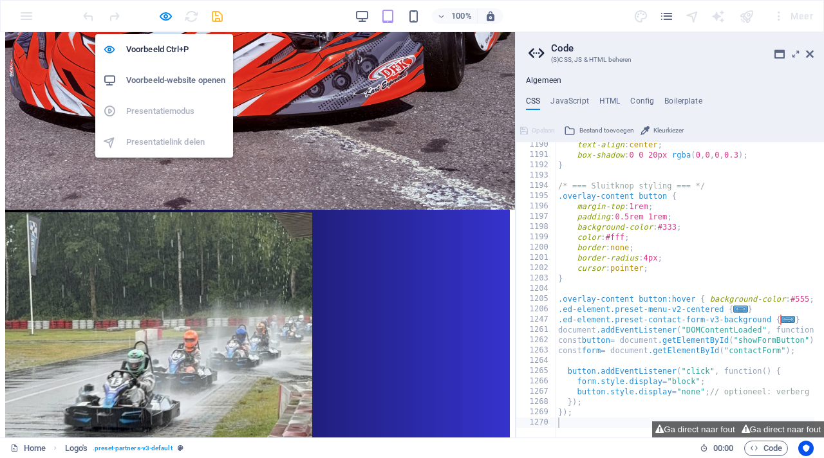
click at [180, 79] on h6 "Voorbeeld-website openen" at bounding box center [175, 80] width 99 height 15
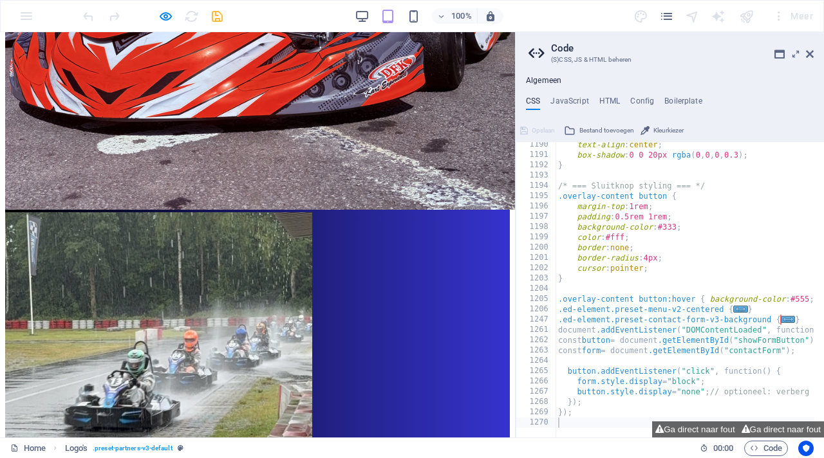
click at [812, 53] on icon at bounding box center [810, 54] width 8 height 10
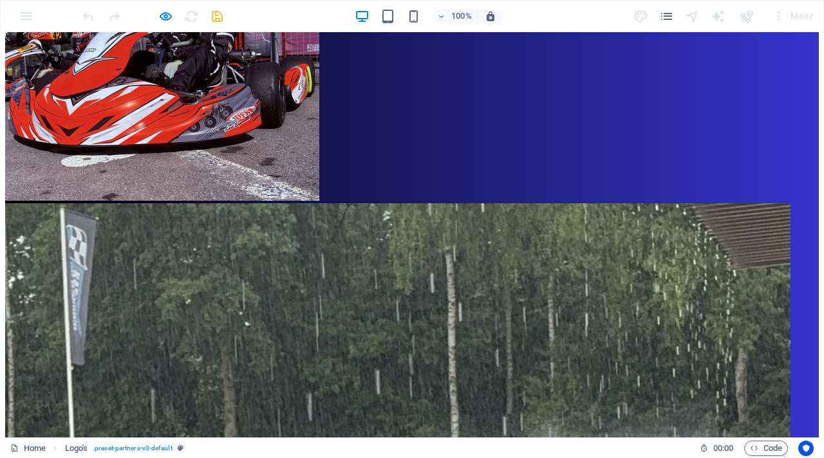
scroll to position [1015, 0]
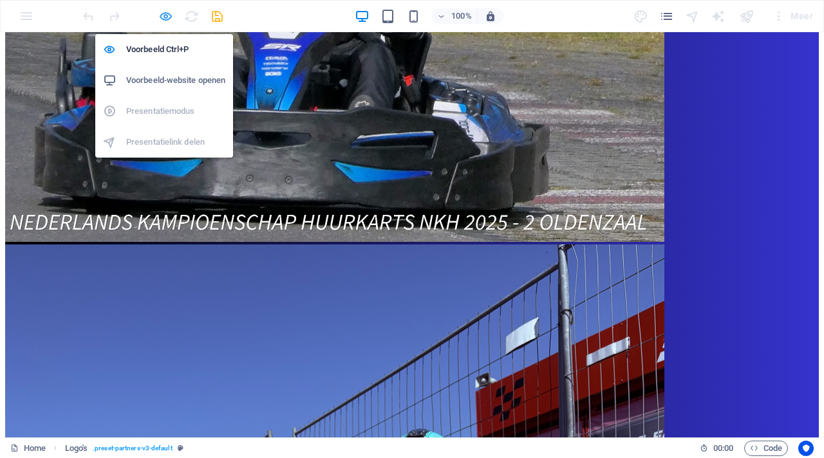
click at [165, 11] on icon "button" at bounding box center [165, 16] width 15 height 15
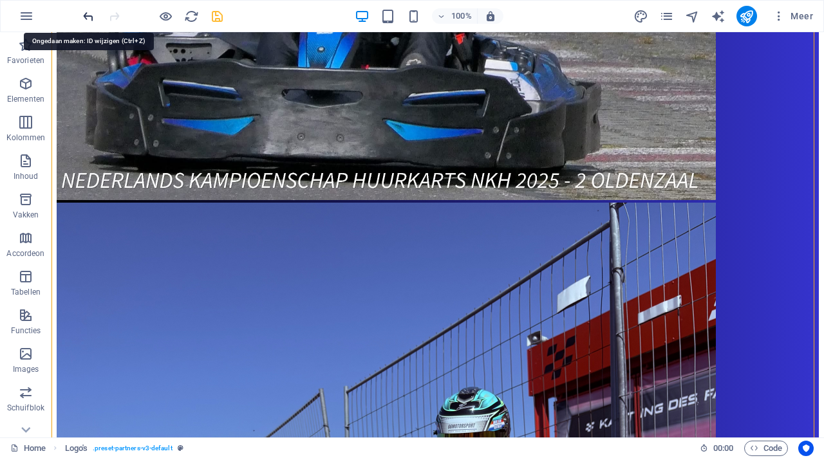
click at [84, 19] on icon "undo" at bounding box center [88, 16] width 15 height 15
click at [88, 17] on icon "undo" at bounding box center [88, 16] width 15 height 15
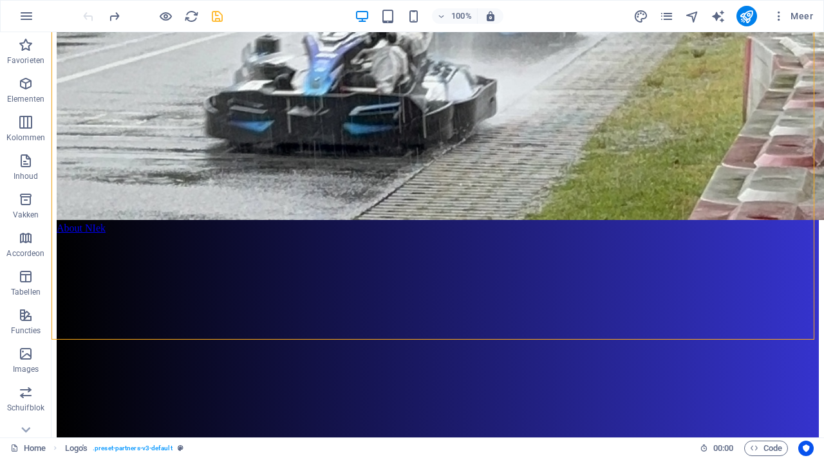
scroll to position [3487, 0]
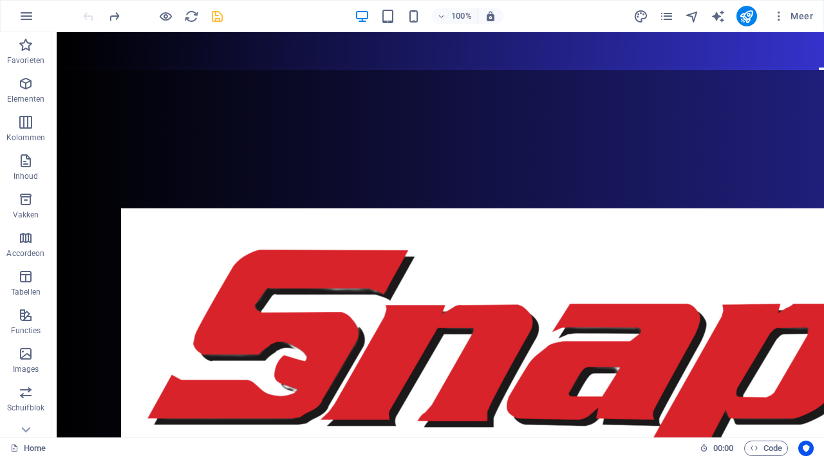
click at [88, 17] on div at bounding box center [152, 16] width 144 height 21
click at [773, 442] on span "Code" at bounding box center [766, 448] width 32 height 15
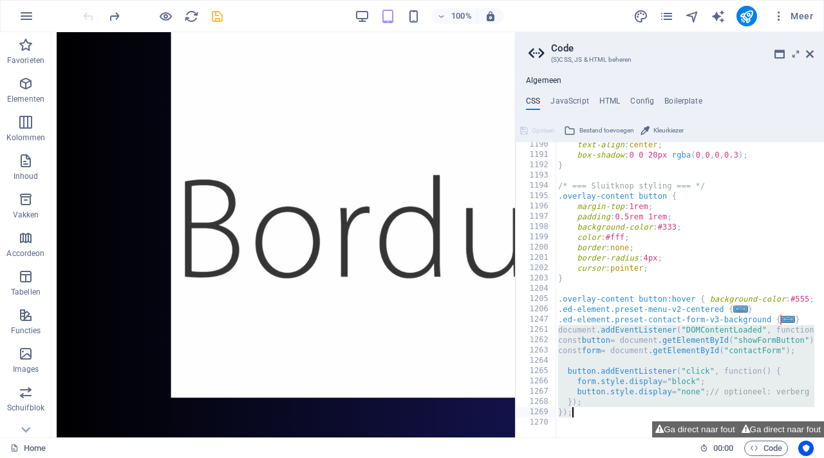
drag, startPoint x: 557, startPoint y: 330, endPoint x: 642, endPoint y: 413, distance: 118.8
type textarea "}); });"
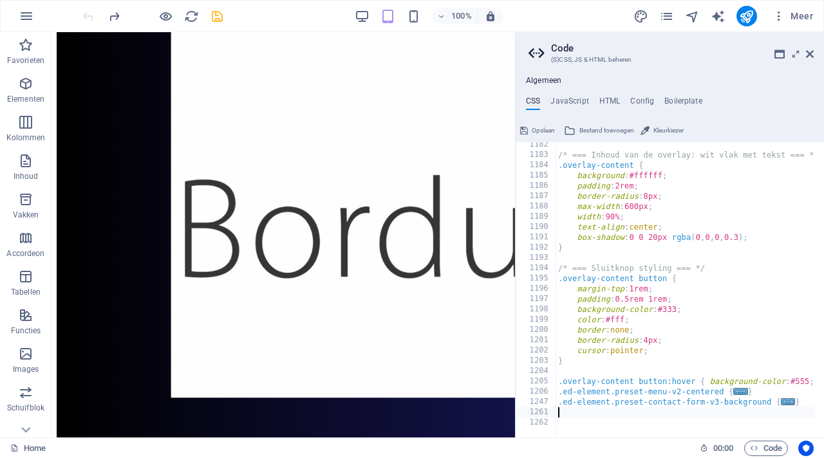
type textarea "}"
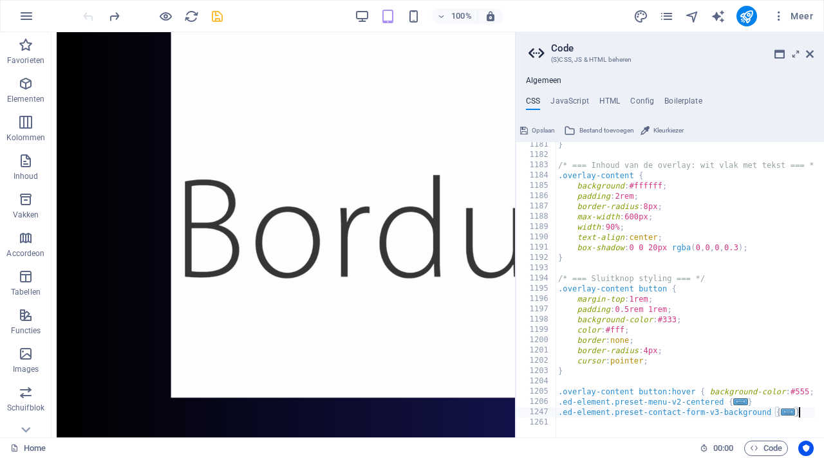
scroll to position [1177, 0]
click at [810, 54] on icon at bounding box center [810, 54] width 8 height 10
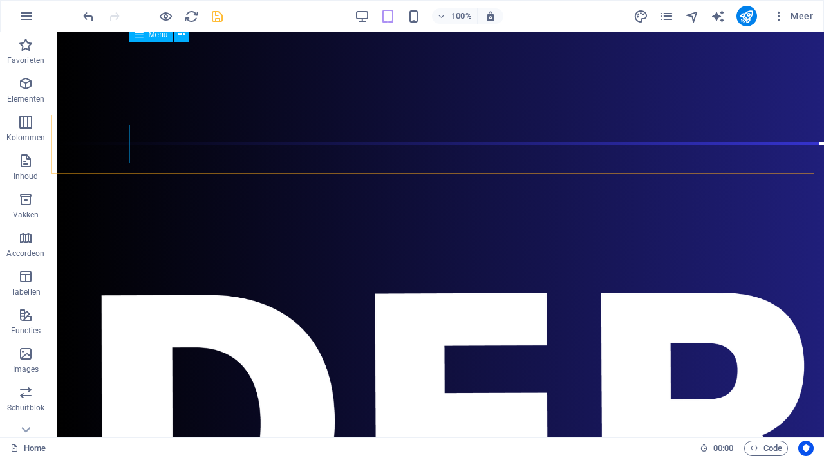
scroll to position [3487, 0]
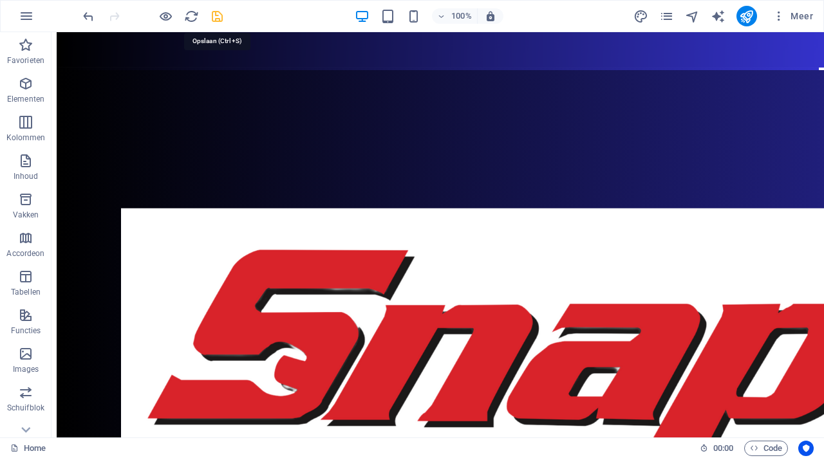
click at [221, 13] on icon "save" at bounding box center [217, 16] width 15 height 15
checkbox input "false"
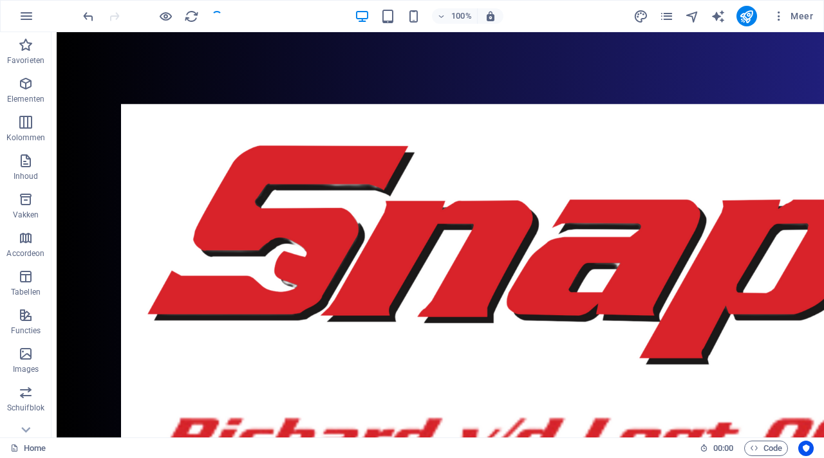
scroll to position [3954, 0]
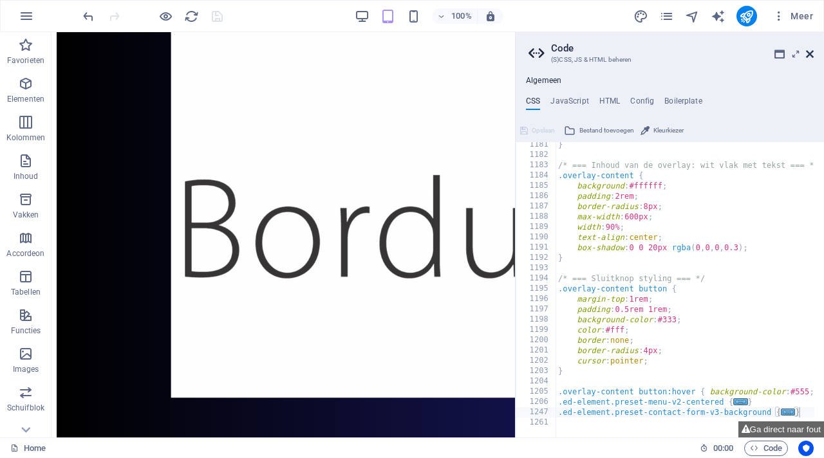
click at [812, 53] on icon at bounding box center [810, 54] width 8 height 10
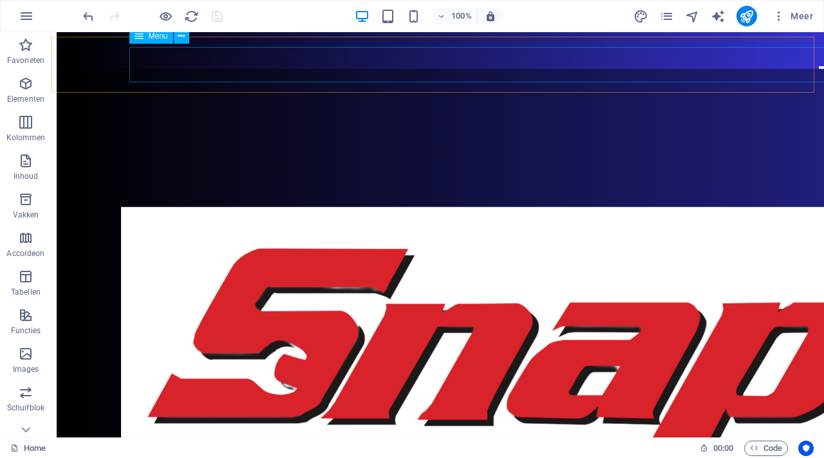
scroll to position [3487, 0]
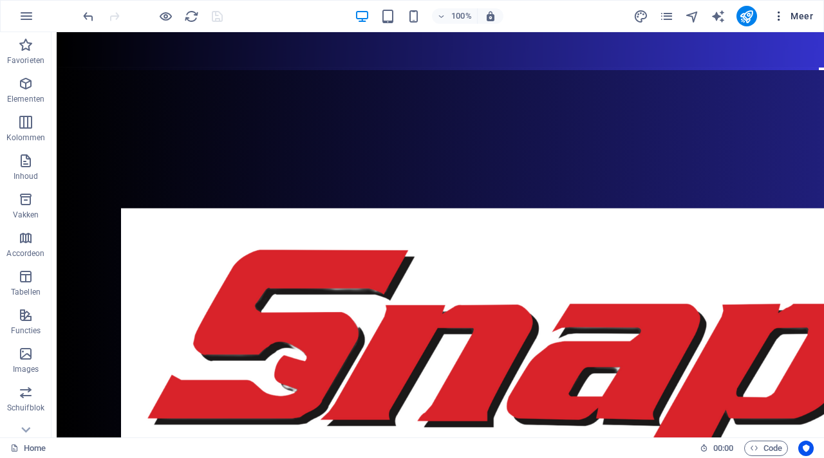
click at [807, 17] on span "Meer" at bounding box center [793, 16] width 41 height 13
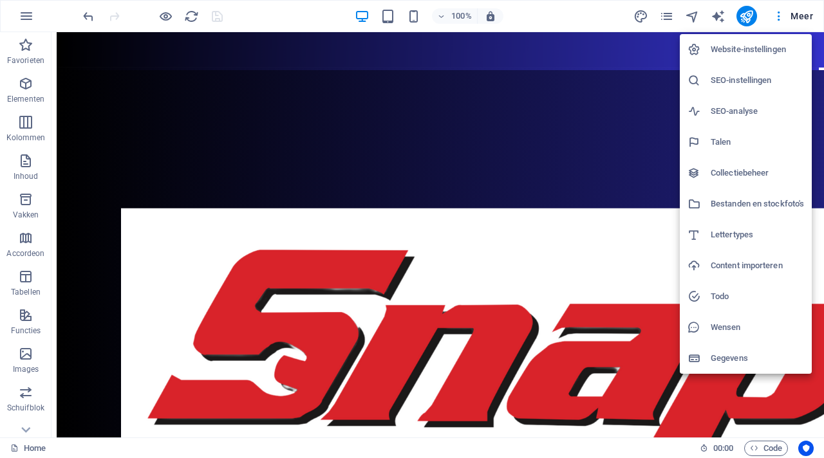
click at [759, 46] on h6 "Website-instellingen" at bounding box center [757, 49] width 93 height 15
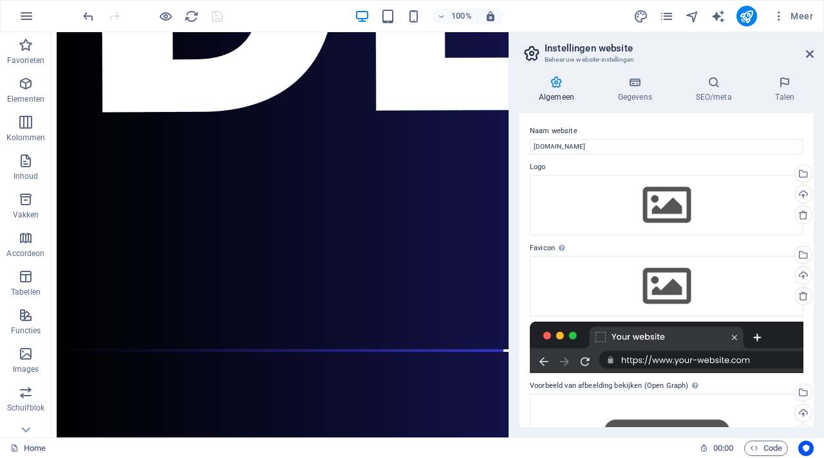
scroll to position [3995, 0]
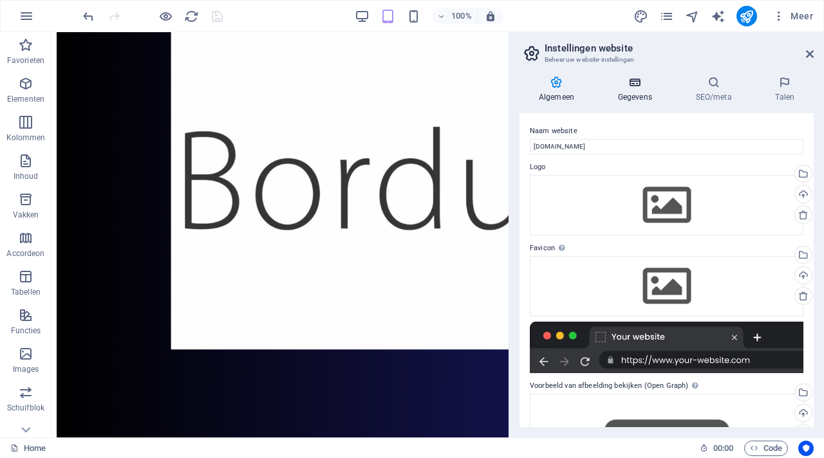
click at [633, 86] on icon at bounding box center [635, 82] width 73 height 13
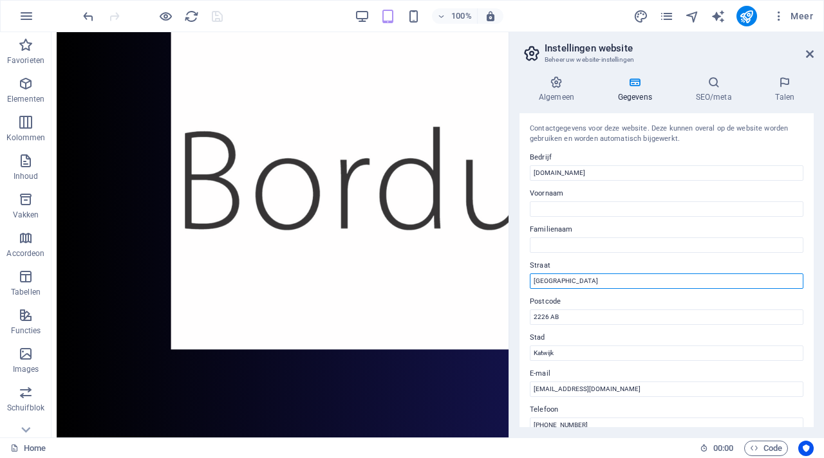
drag, startPoint x: 659, startPoint y: 316, endPoint x: 501, endPoint y: 286, distance: 160.5
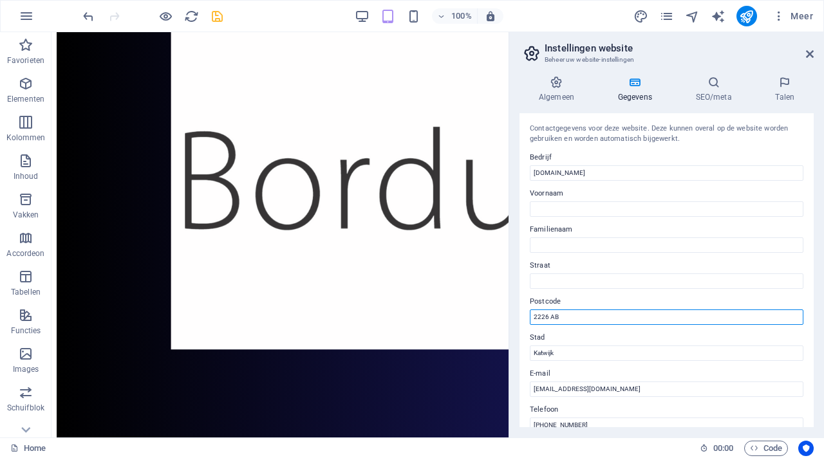
drag, startPoint x: 611, startPoint y: 348, endPoint x: 505, endPoint y: 317, distance: 110.2
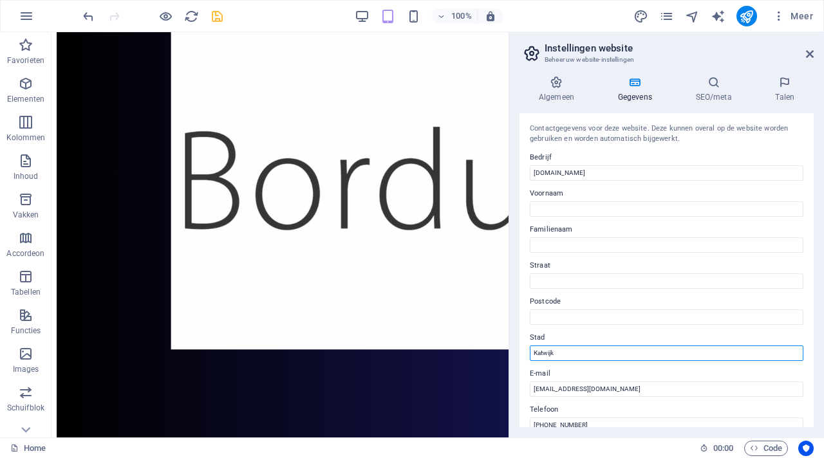
drag, startPoint x: 563, startPoint y: 350, endPoint x: 516, endPoint y: 350, distance: 46.4
click at [516, 350] on div "Algemeen Gegevens SEO/meta Talen Naam website [DOMAIN_NAME] Logo Sleep bestande…" at bounding box center [666, 252] width 315 height 372
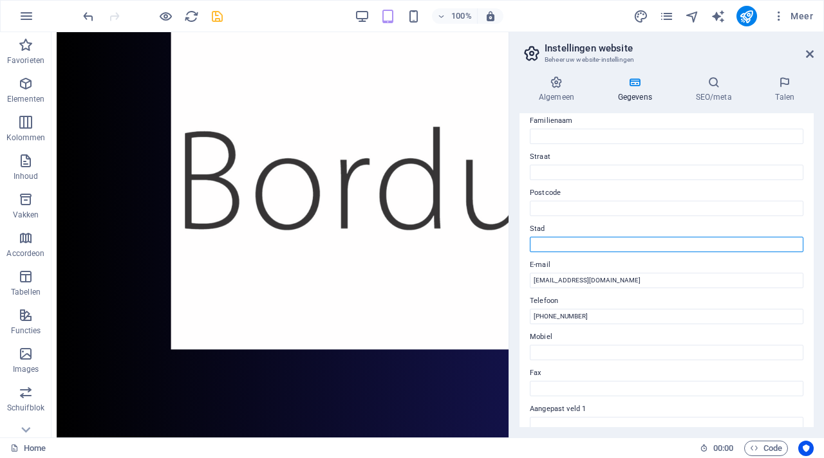
scroll to position [121, 0]
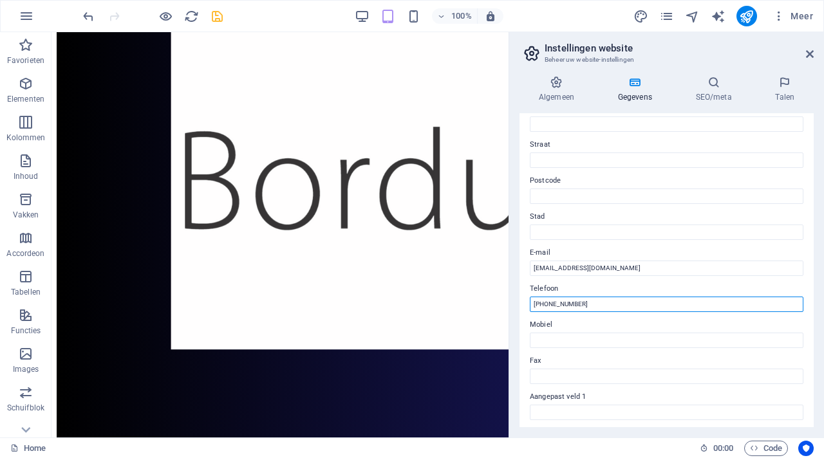
drag, startPoint x: 646, startPoint y: 337, endPoint x: 503, endPoint y: 303, distance: 146.9
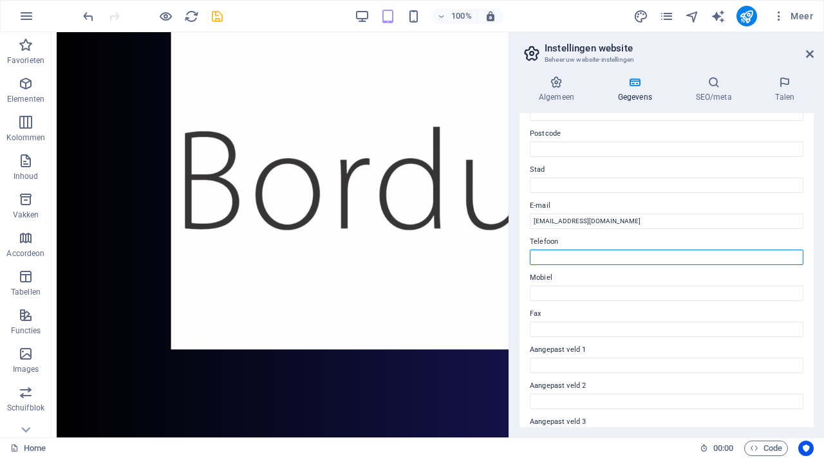
scroll to position [0, 0]
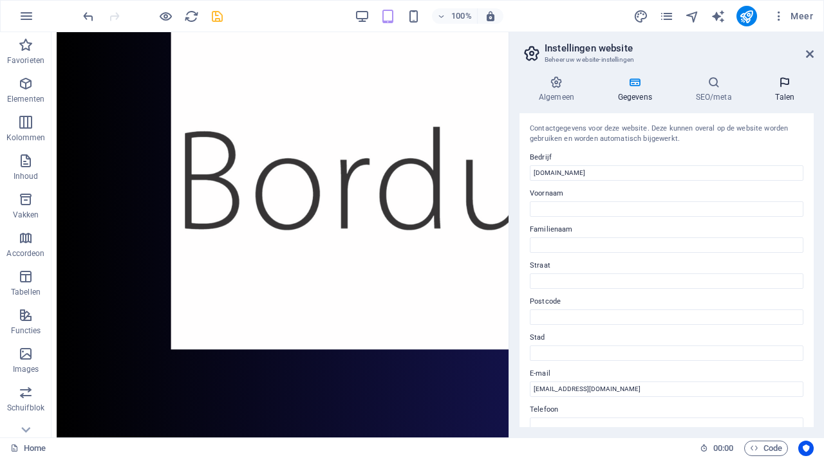
click at [790, 84] on icon at bounding box center [784, 82] width 57 height 13
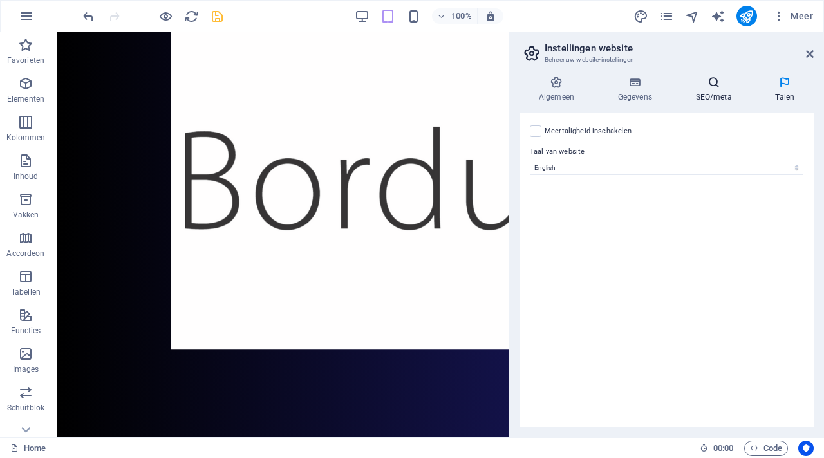
click at [720, 85] on icon at bounding box center [714, 82] width 75 height 13
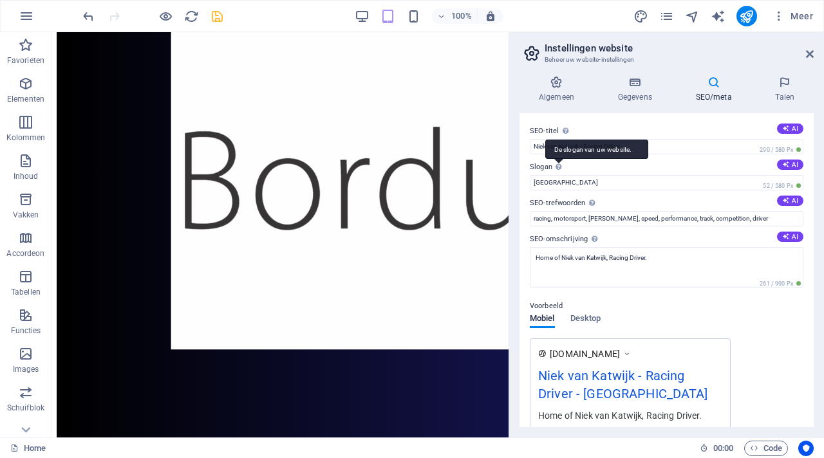
click at [559, 159] on div "De slogan van uw website." at bounding box center [596, 149] width 103 height 19
click at [559, 175] on input "[GEOGRAPHIC_DATA]" at bounding box center [667, 182] width 274 height 15
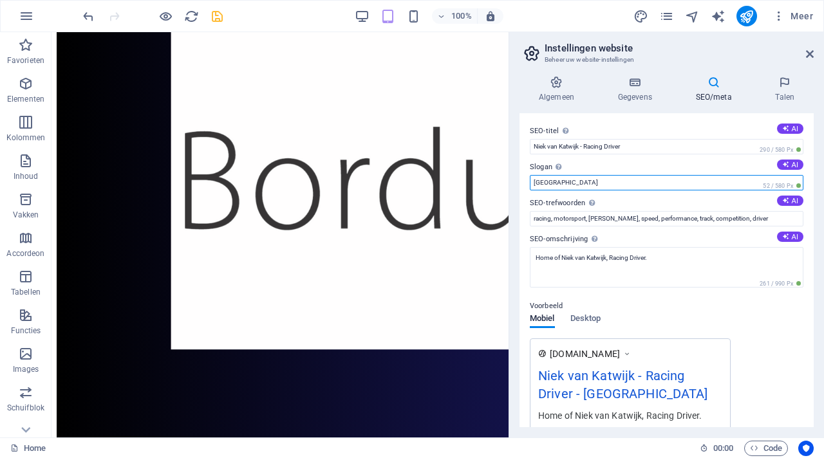
drag, startPoint x: 605, startPoint y: 217, endPoint x: 507, endPoint y: 181, distance: 104.9
type input "Karting dreams"
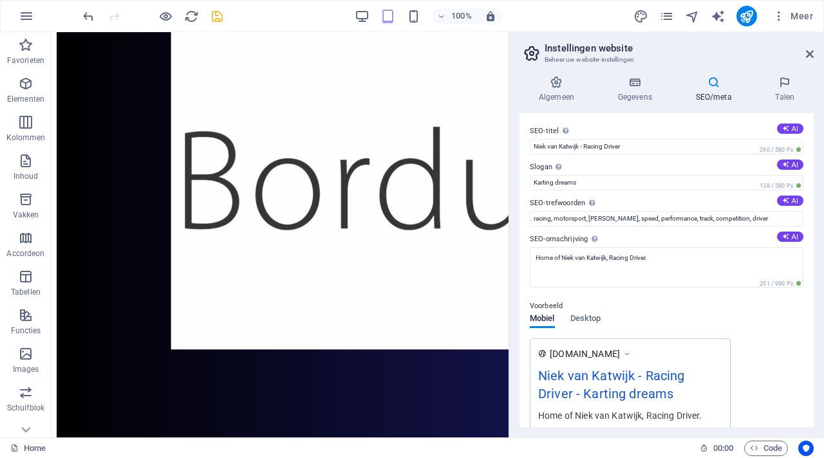
click at [607, 164] on label "Slogan De slogan van uw website. AI" at bounding box center [667, 167] width 274 height 15
click at [607, 175] on input "Karting dreams" at bounding box center [667, 182] width 274 height 15
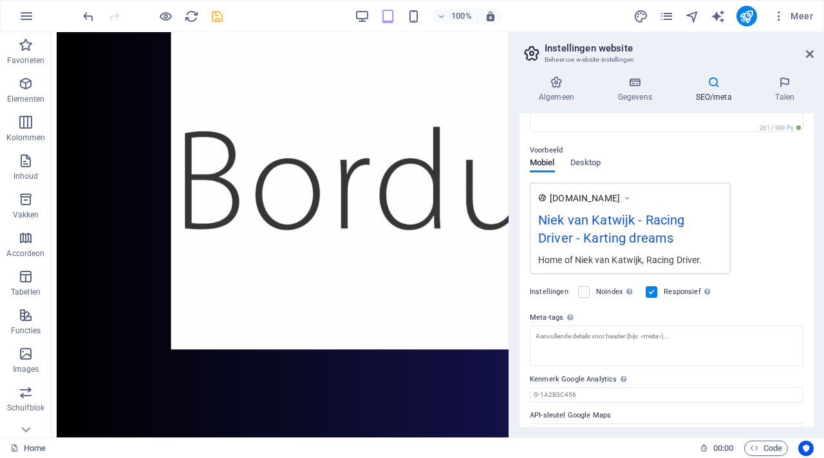
scroll to position [177, 0]
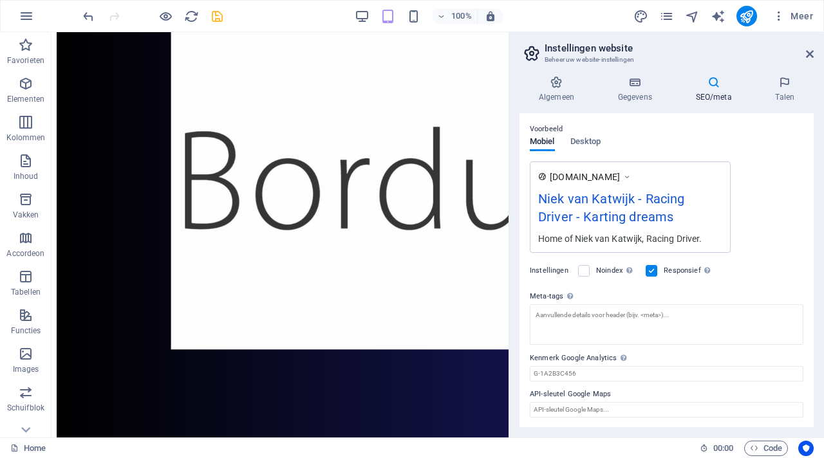
click at [805, 54] on header "Instellingen website Beheer uw website-instellingen" at bounding box center [668, 48] width 292 height 33
drag, startPoint x: 811, startPoint y: 52, endPoint x: 760, endPoint y: 19, distance: 60.7
click at [811, 52] on icon at bounding box center [810, 54] width 8 height 10
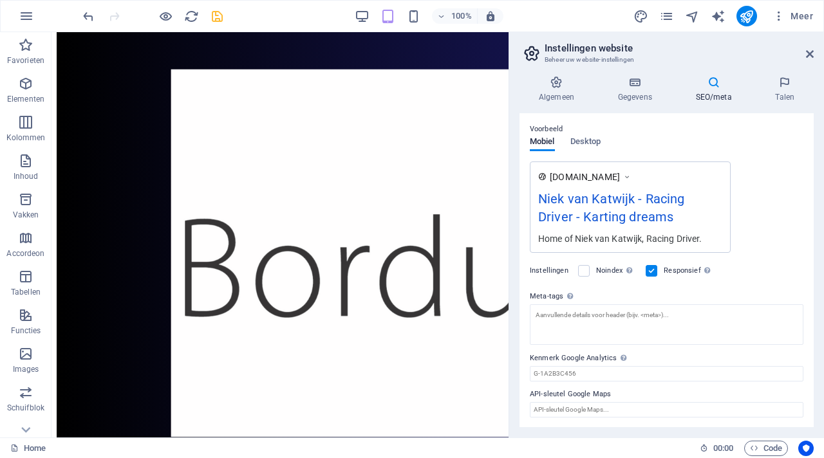
scroll to position [3487, 0]
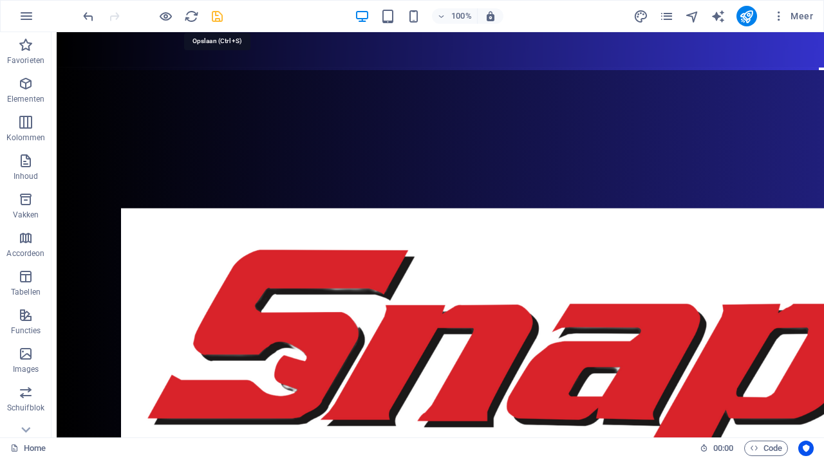
click at [218, 14] on icon "save" at bounding box center [217, 16] width 15 height 15
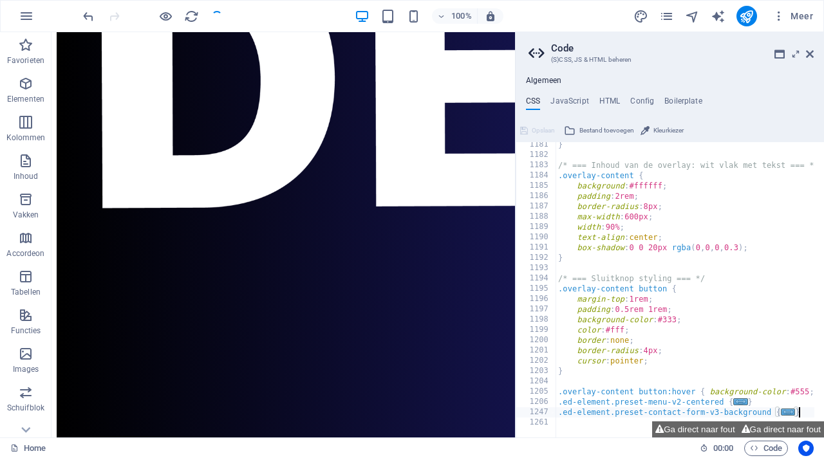
scroll to position [3954, 0]
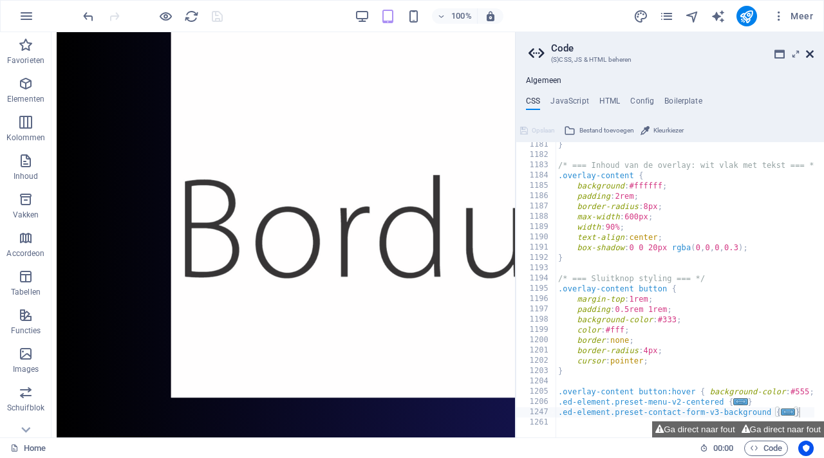
click at [812, 52] on icon at bounding box center [810, 54] width 8 height 10
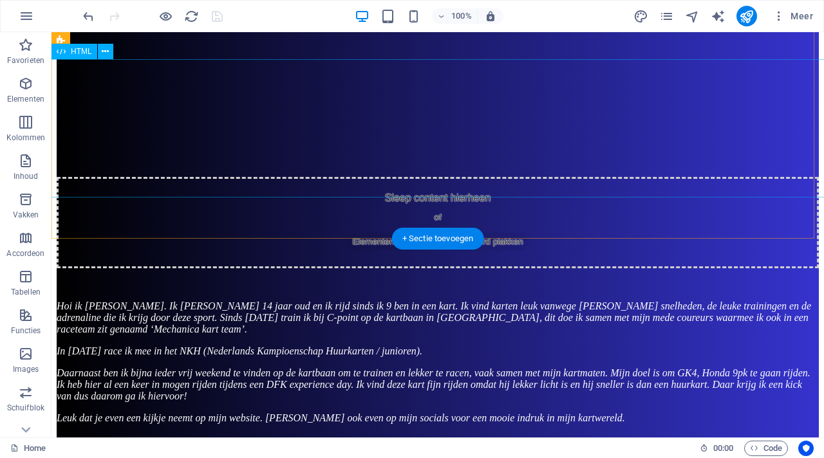
scroll to position [1598, 0]
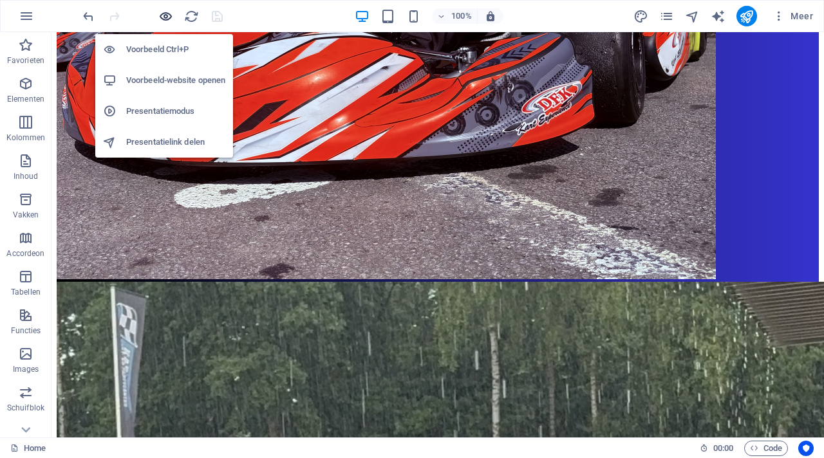
click at [169, 18] on icon "button" at bounding box center [165, 16] width 15 height 15
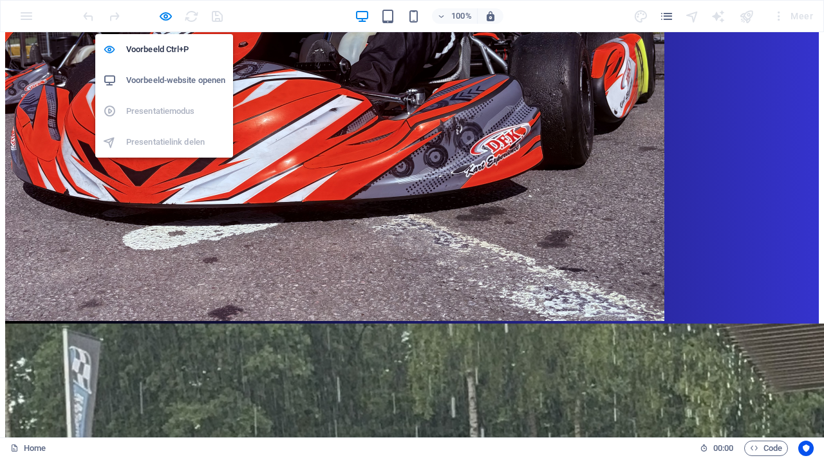
click at [177, 82] on h6 "Voorbeeld-website openen" at bounding box center [175, 80] width 99 height 15
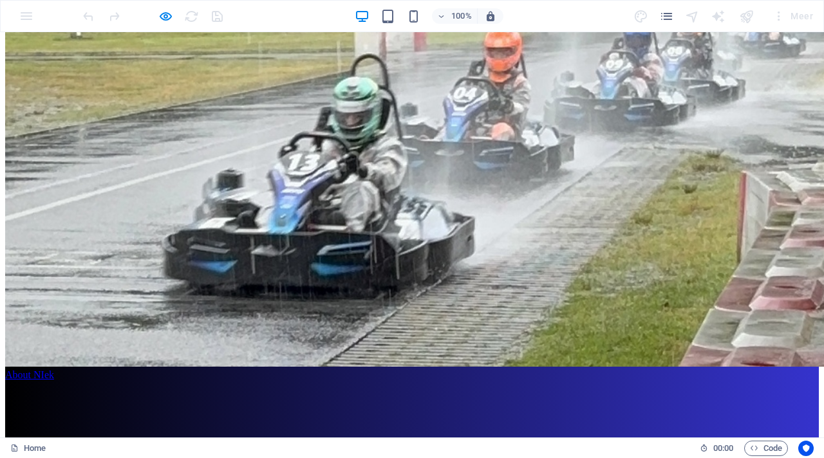
scroll to position [2217, 0]
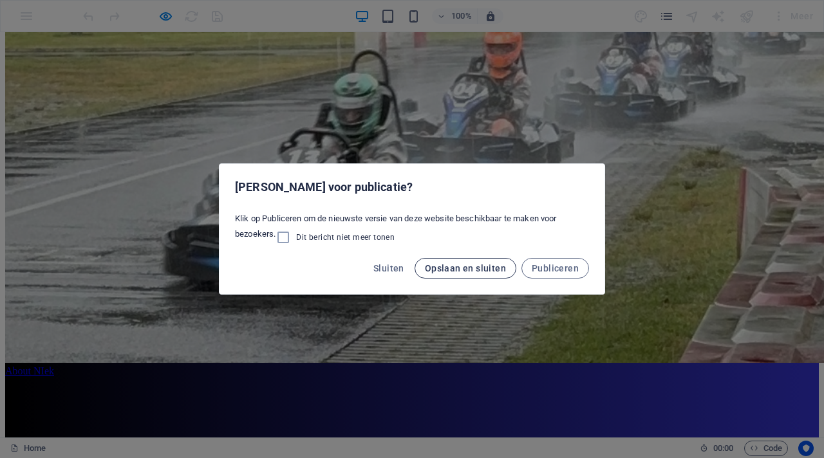
click at [444, 262] on button "Opslaan en sluiten" at bounding box center [466, 268] width 102 height 21
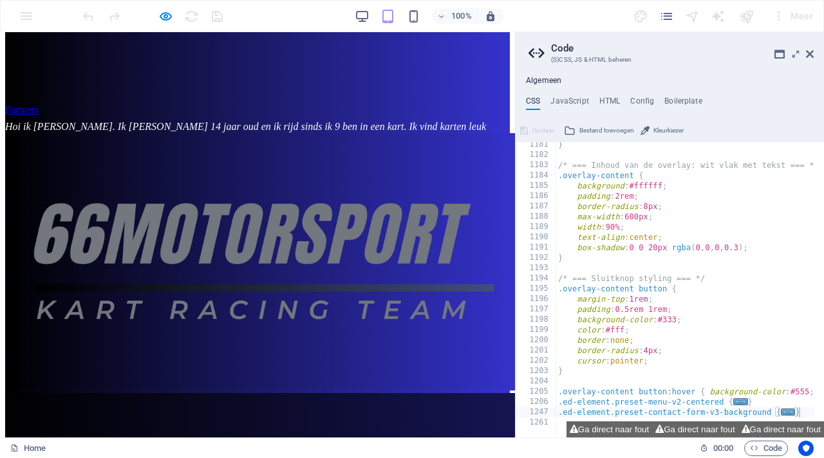
scroll to position [2322, 0]
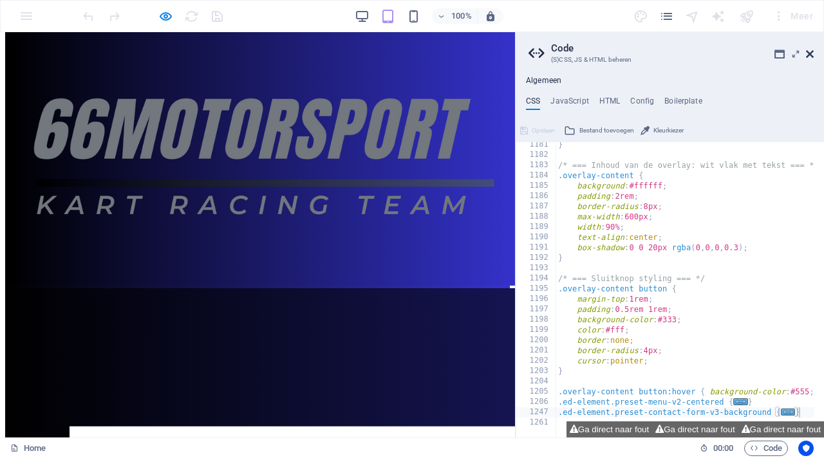
click at [812, 55] on icon at bounding box center [810, 54] width 8 height 10
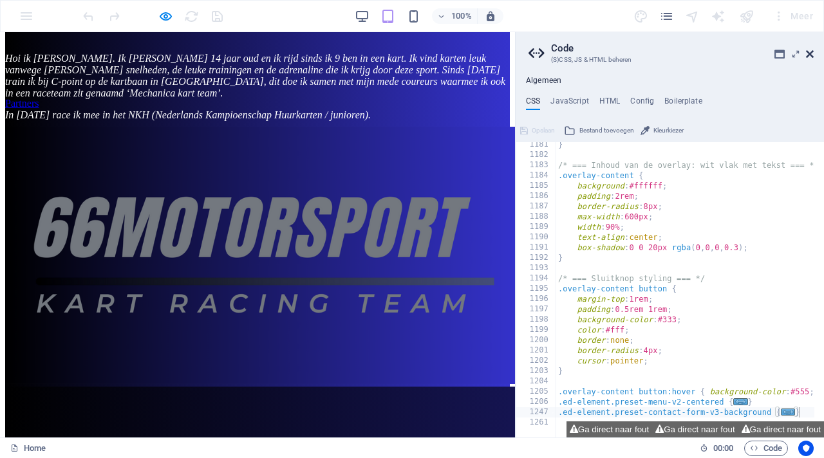
scroll to position [2217, 0]
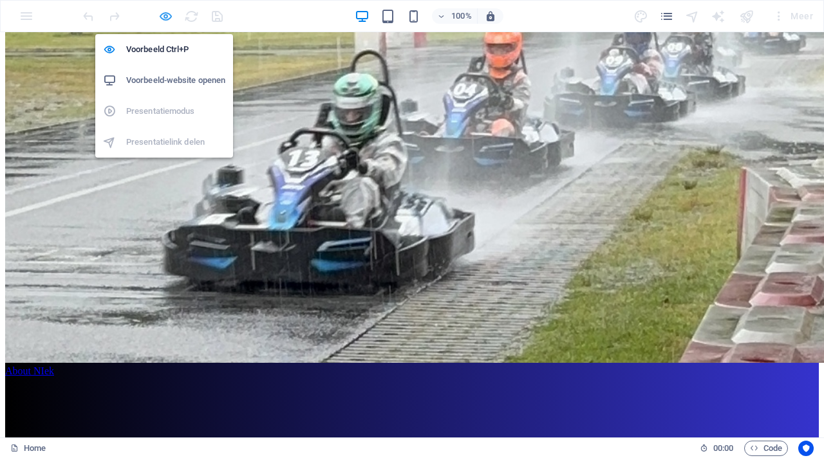
click at [164, 19] on icon "button" at bounding box center [165, 16] width 15 height 15
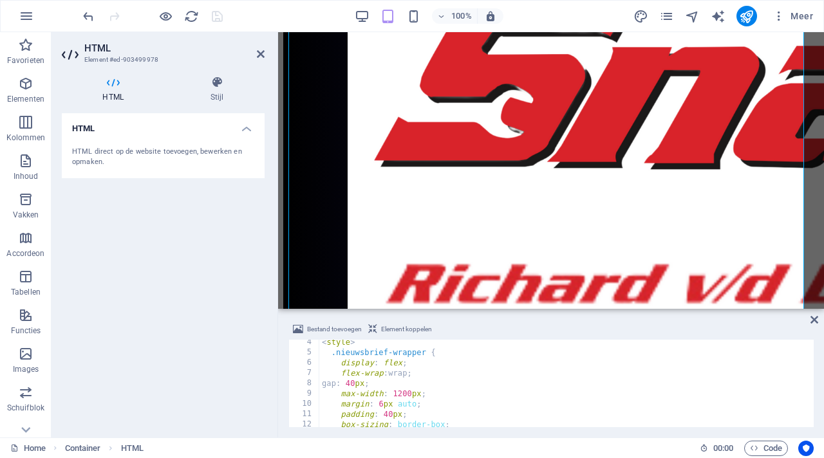
scroll to position [0, 0]
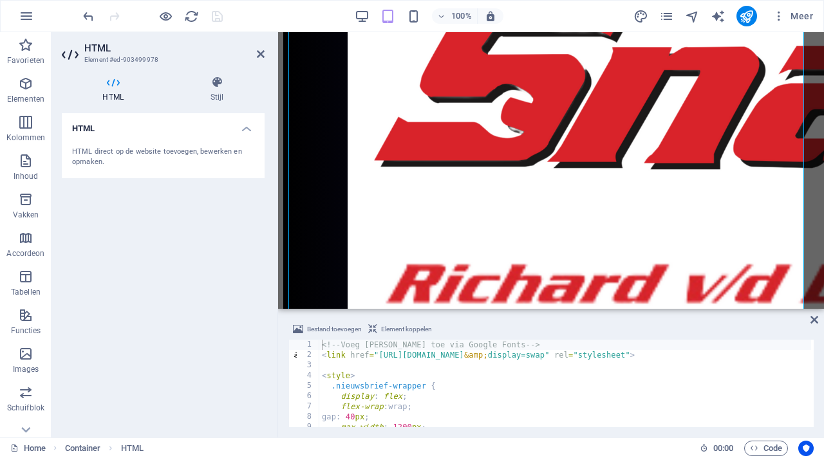
click at [212, 160] on div "HTML direct op de website toevoegen, bewerken en opmaken." at bounding box center [163, 157] width 182 height 21
click at [245, 127] on h4 "HTML" at bounding box center [163, 124] width 203 height 23
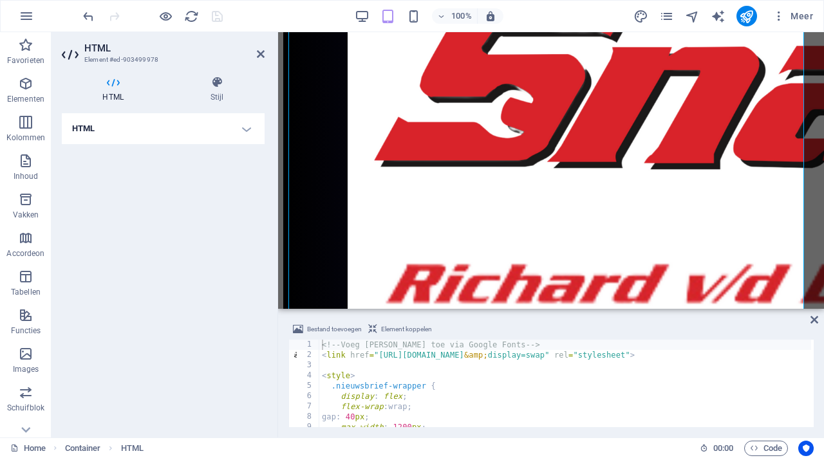
click at [245, 127] on h4 "HTML" at bounding box center [163, 128] width 203 height 31
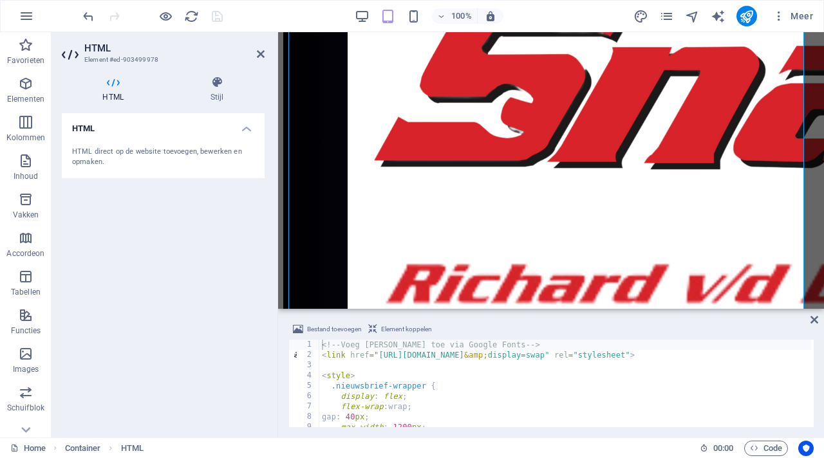
click at [117, 135] on h4 "HTML" at bounding box center [163, 124] width 203 height 23
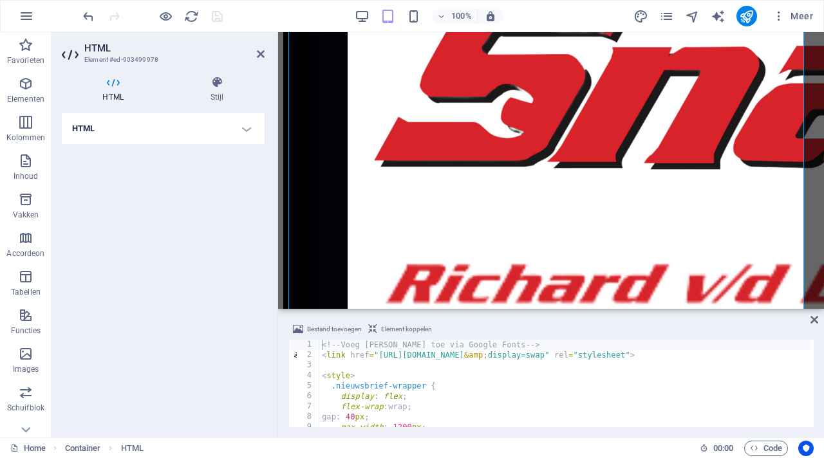
click at [117, 135] on h4 "HTML" at bounding box center [163, 128] width 203 height 31
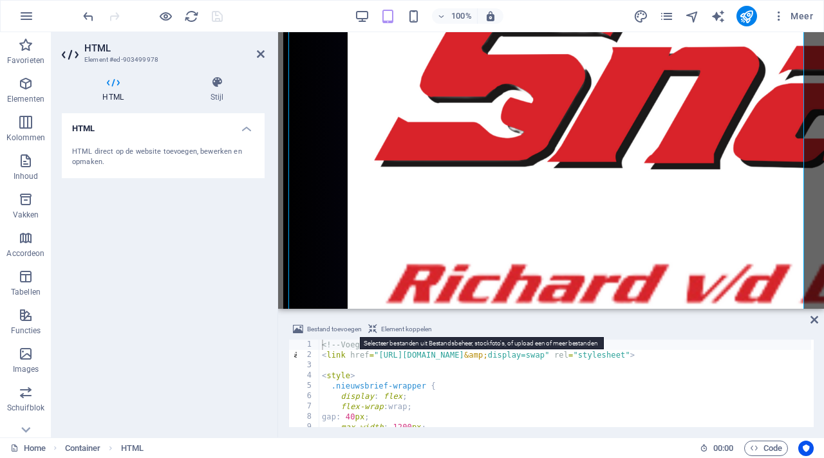
click at [348, 328] on span "Bestand toevoegen" at bounding box center [334, 329] width 55 height 15
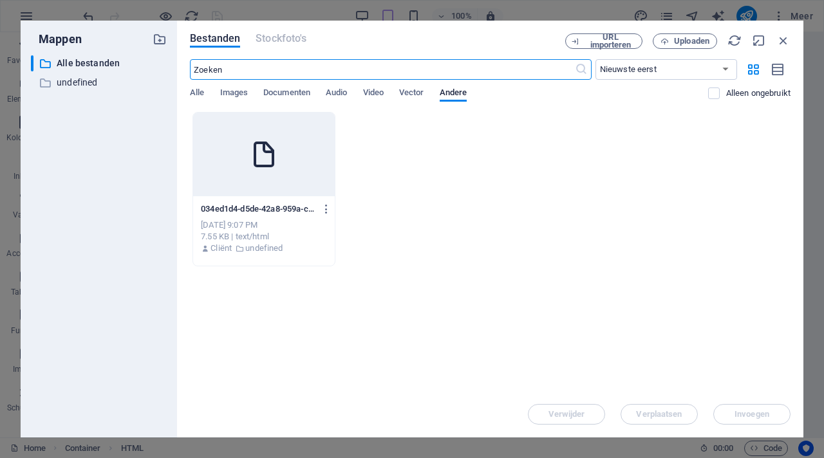
scroll to position [3554, 0]
click at [686, 42] on span "Uploaden" at bounding box center [691, 41] width 35 height 8
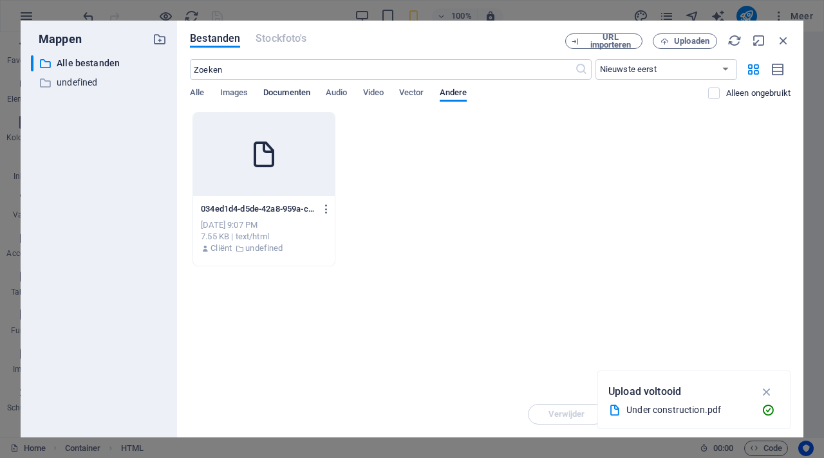
click at [267, 93] on span "Documenten" at bounding box center [286, 94] width 47 height 18
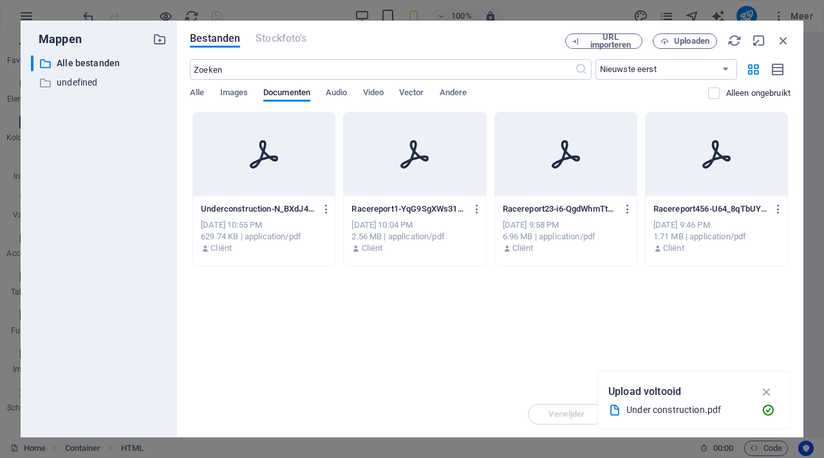
click at [248, 157] on div at bounding box center [264, 155] width 142 height 84
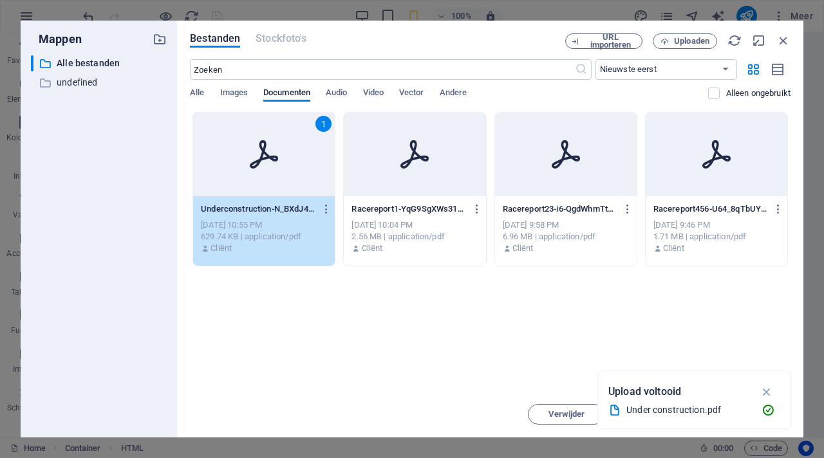
click at [248, 157] on div "1" at bounding box center [264, 155] width 142 height 84
type textarea "[URL][DOMAIN_NAME]<!-- Voeg [PERSON_NAME] toe via Google Fonts -->"
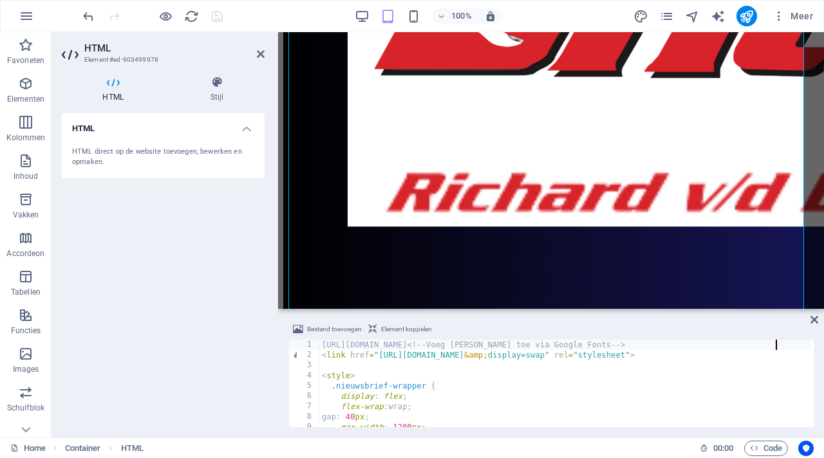
scroll to position [2833, 0]
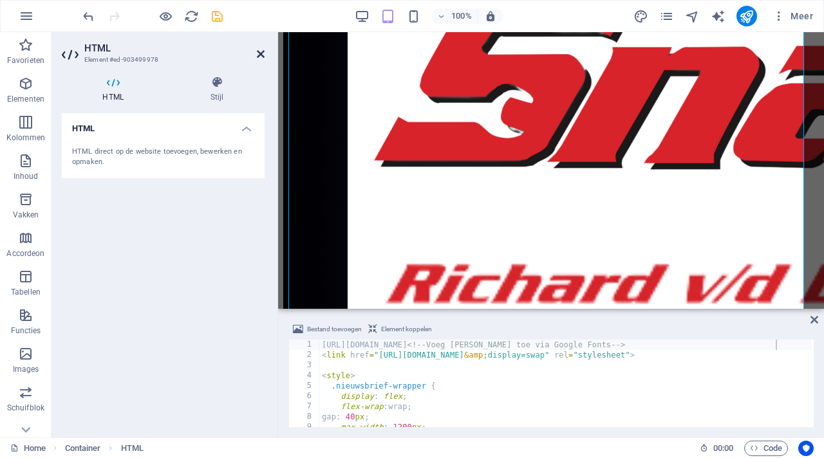
click at [262, 55] on icon at bounding box center [261, 54] width 8 height 10
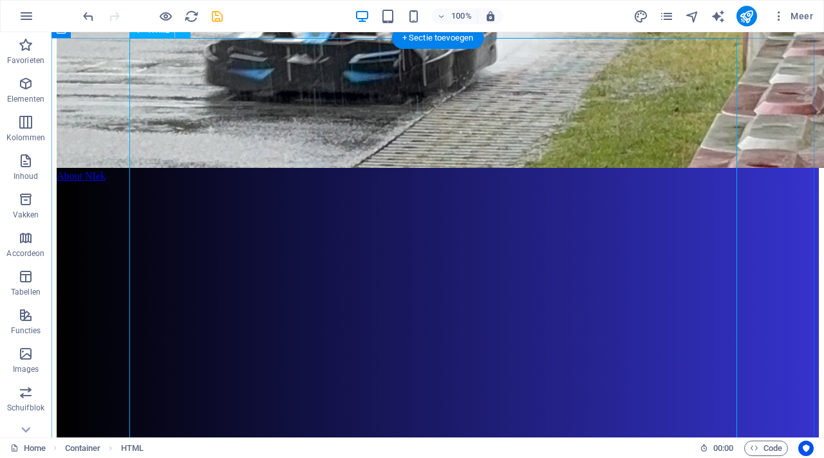
scroll to position [2332, 0]
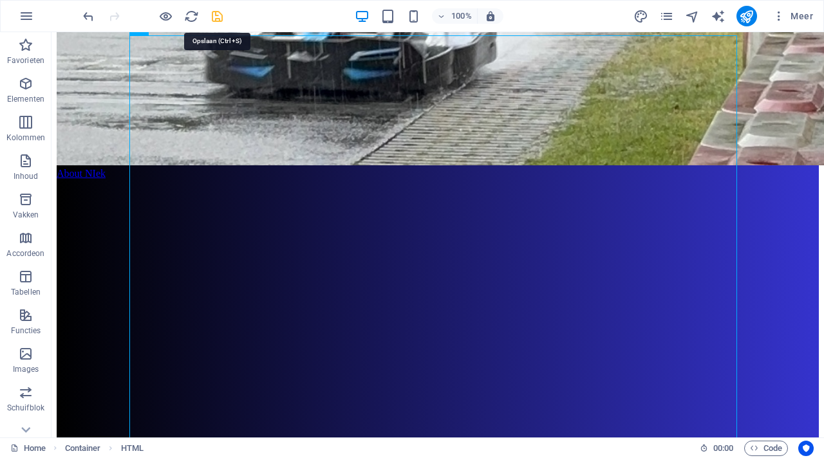
click at [220, 17] on icon "save" at bounding box center [217, 16] width 15 height 15
checkbox input "false"
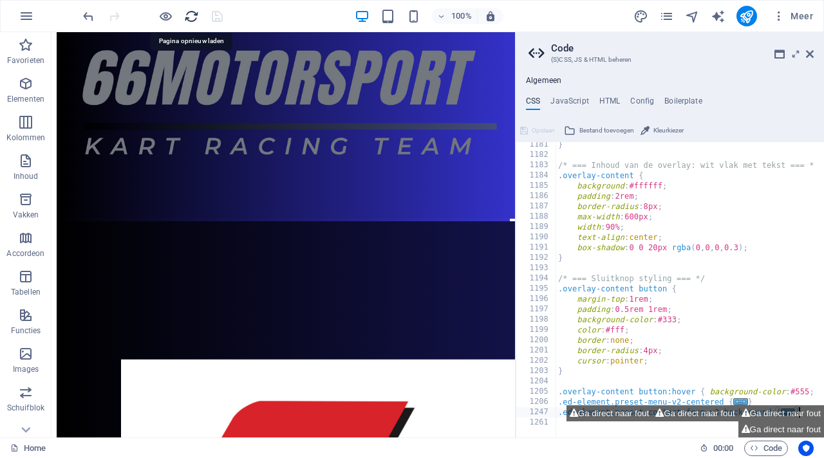
scroll to position [2421, 0]
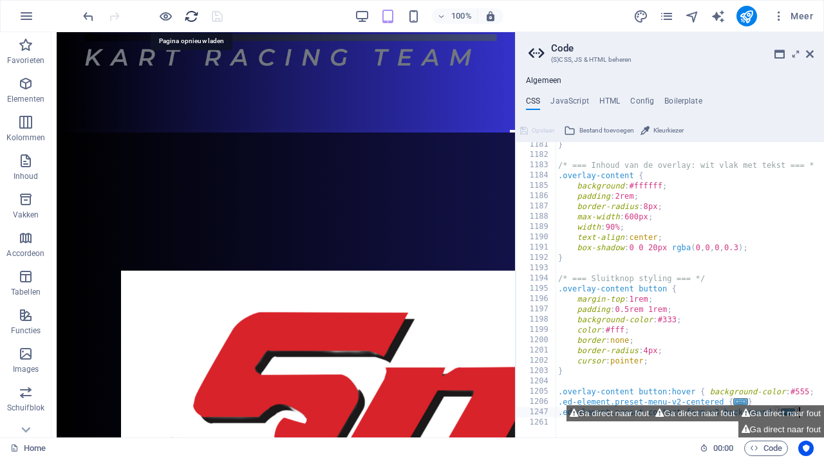
click at [192, 19] on icon "reload" at bounding box center [191, 16] width 15 height 15
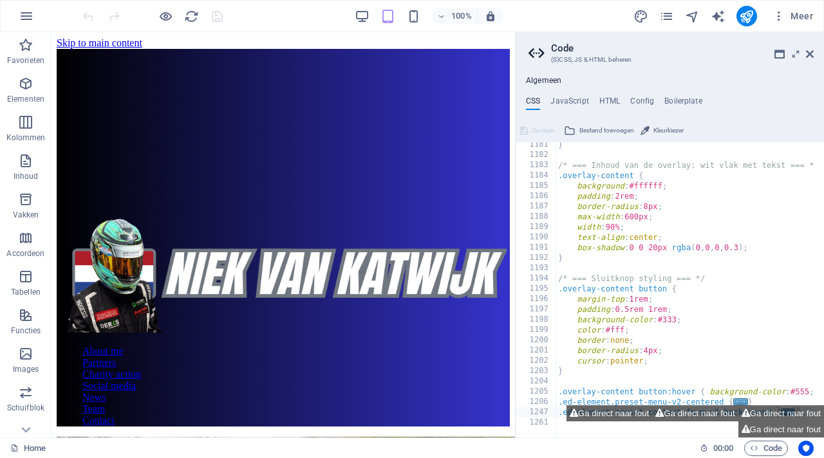
scroll to position [0, 0]
click at [807, 52] on icon at bounding box center [810, 54] width 8 height 10
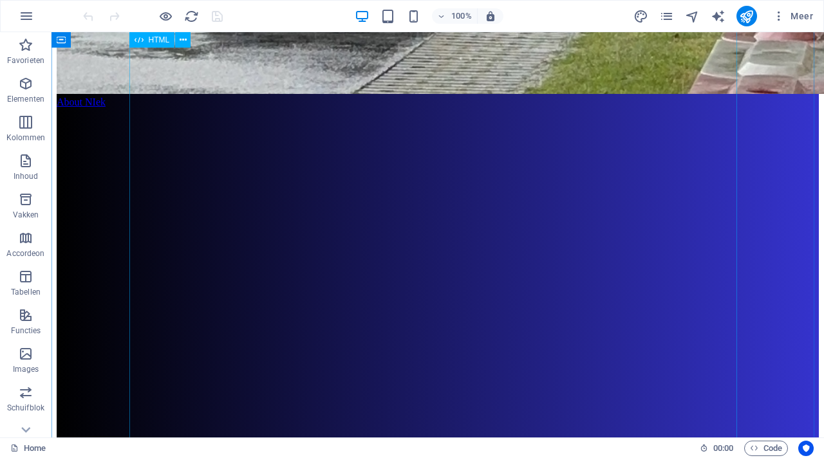
scroll to position [2402, 0]
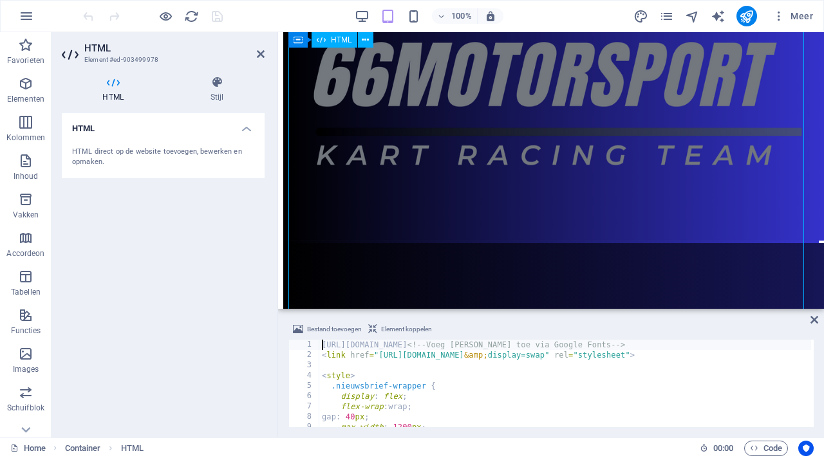
scroll to position [2800, 0]
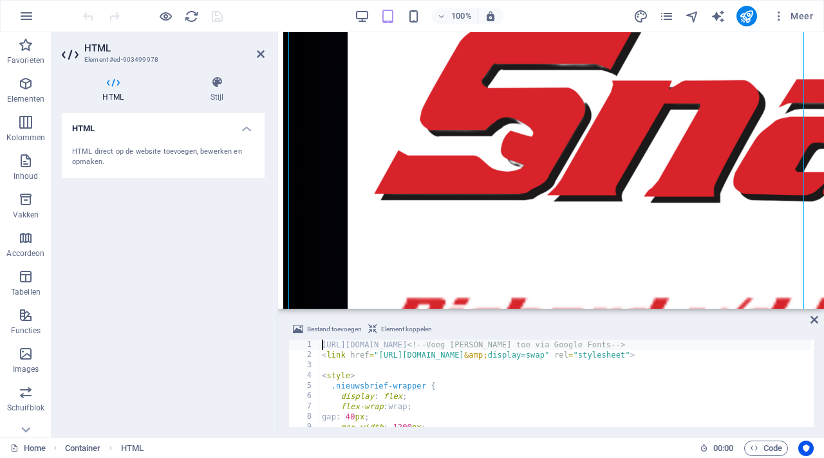
click at [225, 151] on div "HTML direct op de website toevoegen, bewerken en opmaken." at bounding box center [163, 157] width 182 height 21
click at [234, 167] on div "HTML direct op de website toevoegen, bewerken en opmaken." at bounding box center [163, 157] width 182 height 21
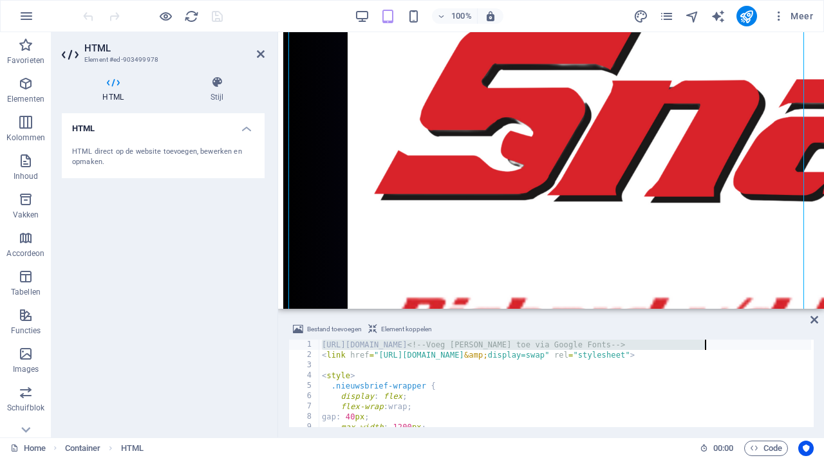
drag, startPoint x: 322, startPoint y: 346, endPoint x: 704, endPoint y: 339, distance: 381.8
click at [704, 339] on div "Bestand toevoegen Element koppelen [URL][DOMAIN_NAME]<!-- Voeg [PERSON_NAME] to…" at bounding box center [550, 375] width 525 height 106
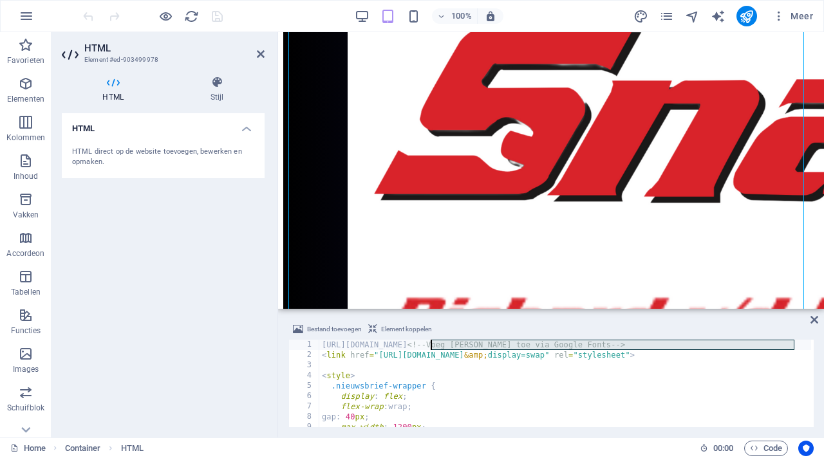
drag, startPoint x: 793, startPoint y: 346, endPoint x: 431, endPoint y: 346, distance: 361.8
click at [431, 346] on div "[URL][DOMAIN_NAME] <!-- Voeg [PERSON_NAME] toe via Google Fonts --> < link href…" at bounding box center [643, 393] width 648 height 106
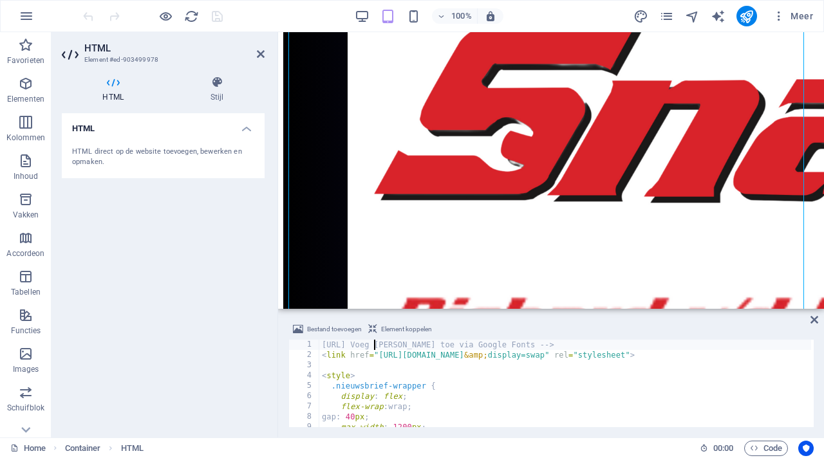
type textarea "[URL] Voeg [PERSON_NAME] toe via Google Fonts -->"
drag, startPoint x: 549, startPoint y: 346, endPoint x: 319, endPoint y: 343, distance: 230.5
click at [319, 343] on div "[URL] Voeg [PERSON_NAME] toe via Google Fonts --> 1 2 3 4 5 6 7 8 9 10 [URL] Vo…" at bounding box center [550, 384] width 525 height 88
click at [256, 380] on div "HTML HTML direct op de website toevoegen, bewerken en opmaken." at bounding box center [163, 270] width 203 height 314
click at [650, 375] on div "< link href = "[URL][DOMAIN_NAME] &amp; display=swap" rel = "stylesheet" > < st…" at bounding box center [565, 394] width 492 height 108
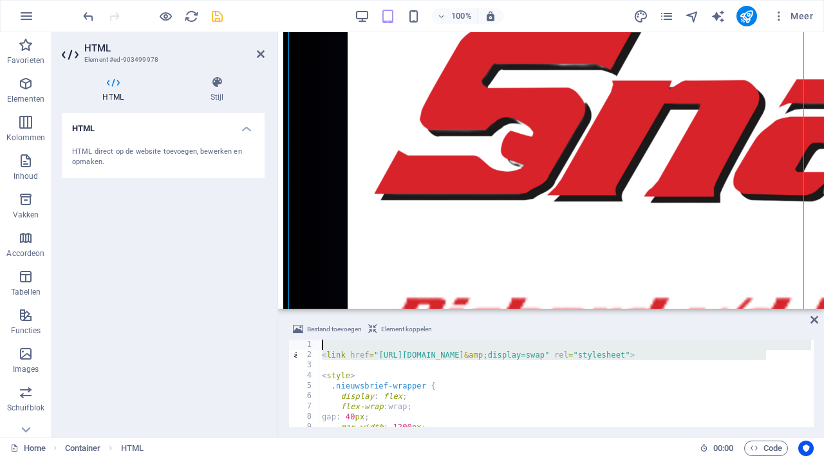
drag, startPoint x: 778, startPoint y: 353, endPoint x: 393, endPoint y: 330, distance: 385.1
click at [392, 330] on div "Bestand toevoegen Element koppelen <style> 1 2 3 4 5 6 7 8 9 10 < link href = "…" at bounding box center [550, 375] width 525 height 106
type textarea "<link href="[URL][DOMAIN_NAME]" rel="stylesheet">"
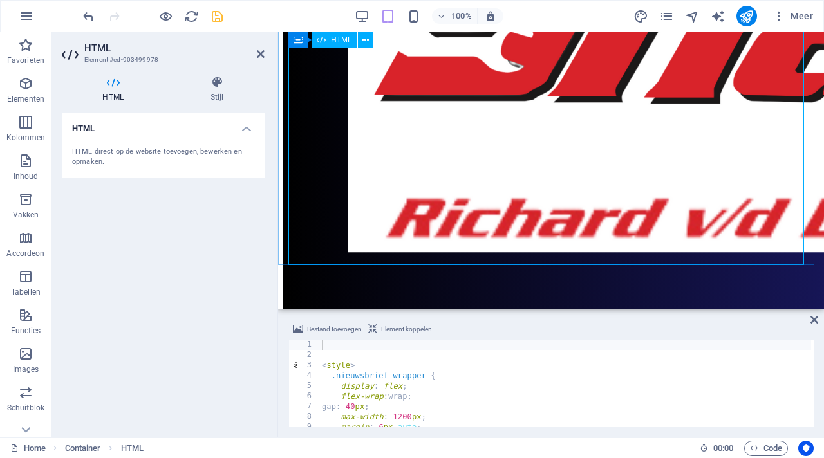
scroll to position [3001, 0]
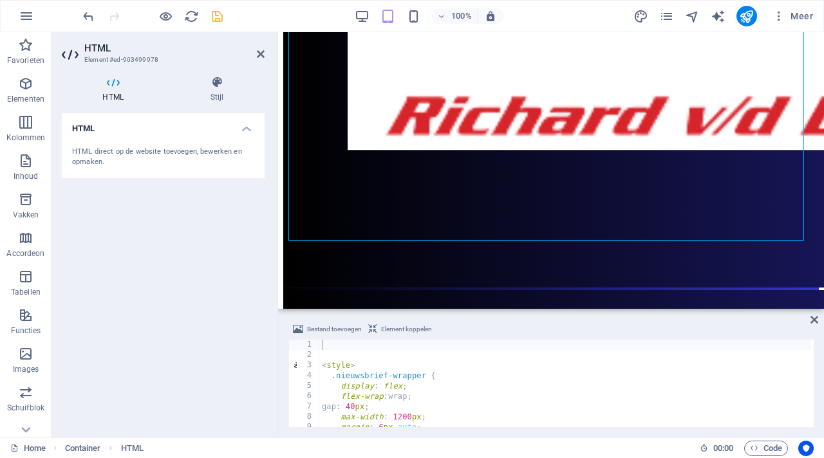
type textarea "<style>"
click at [321, 365] on div "< style > .nieuwsbrief-wrapper { display : flex ; flex-wrap : wrap ; gap : 40 p…" at bounding box center [565, 394] width 492 height 108
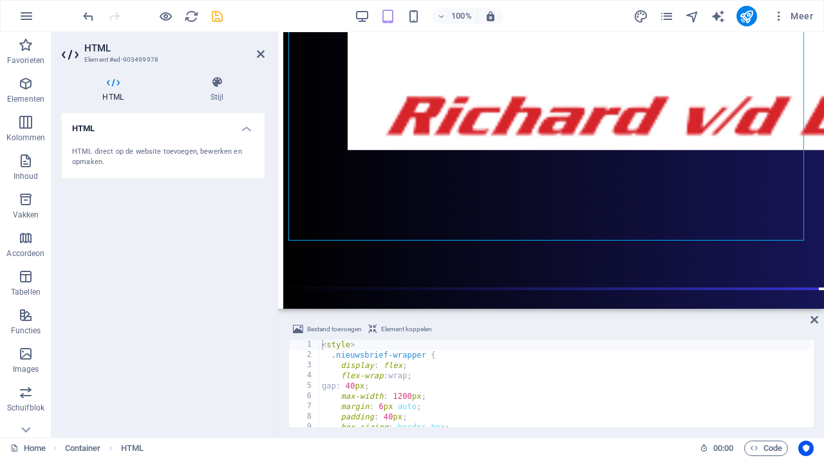
click at [197, 353] on div "HTML HTML direct op de website toevoegen, bewerken en opmaken." at bounding box center [163, 270] width 203 height 314
click at [260, 50] on icon at bounding box center [261, 54] width 8 height 10
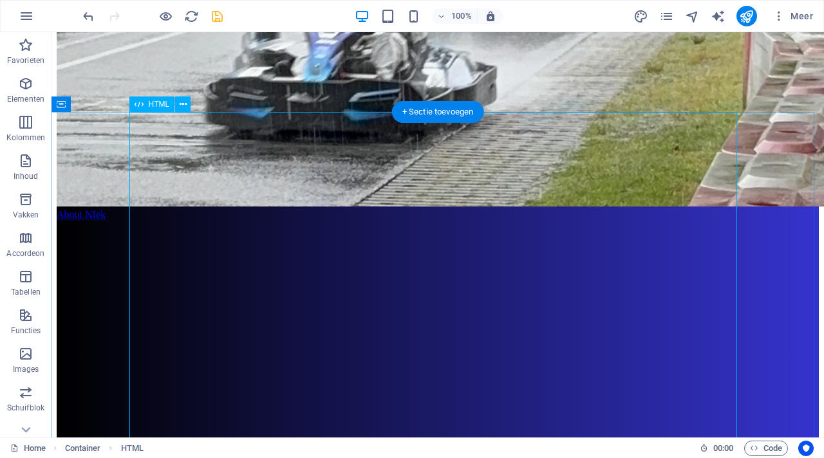
scroll to position [2311, 0]
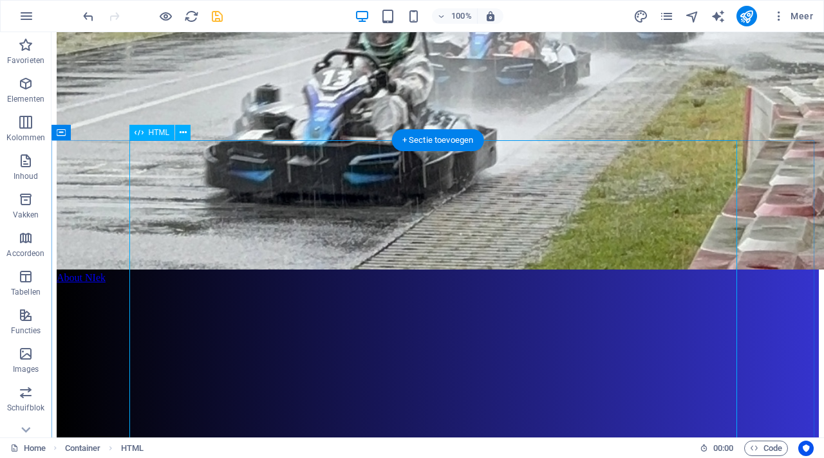
scroll to position [2224, 0]
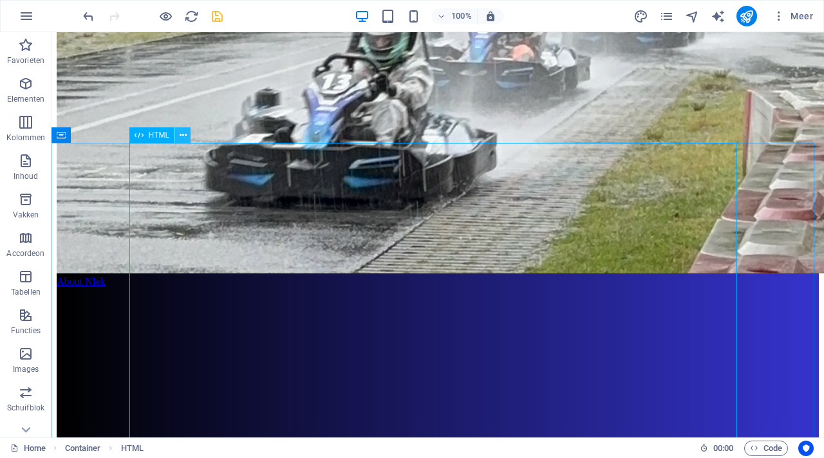
click at [184, 135] on icon at bounding box center [183, 136] width 7 height 14
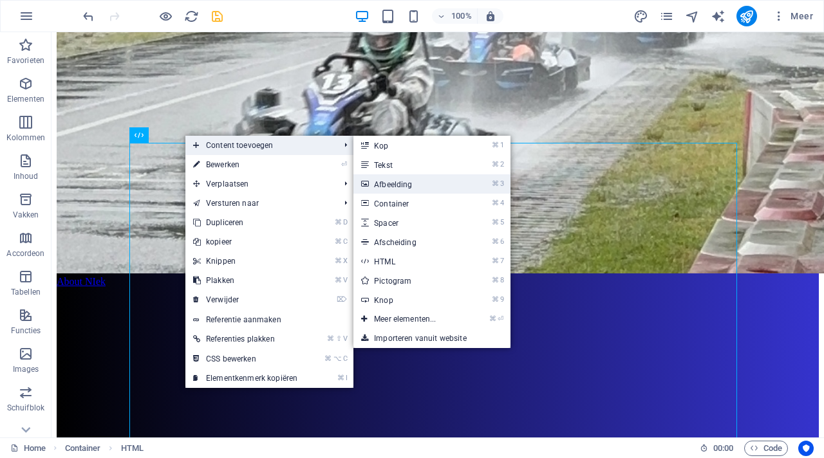
click at [434, 189] on link "⌘ 3 Afbeelding" at bounding box center [407, 183] width 108 height 19
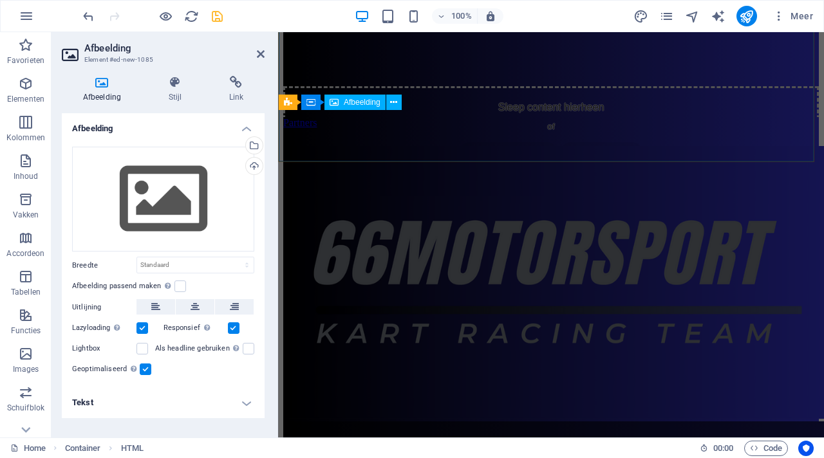
scroll to position [3043, 0]
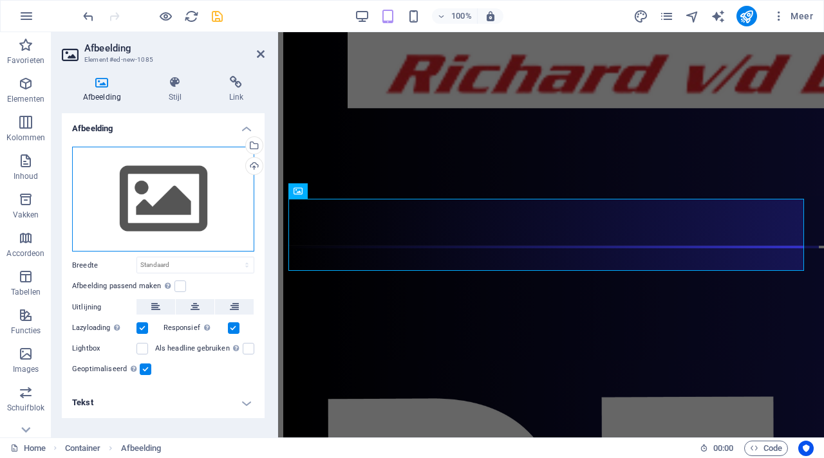
click at [188, 209] on div "Sleep bestanden hierheen, klik om bestanden te kiezen of selecteer bestanden ui…" at bounding box center [163, 200] width 182 height 106
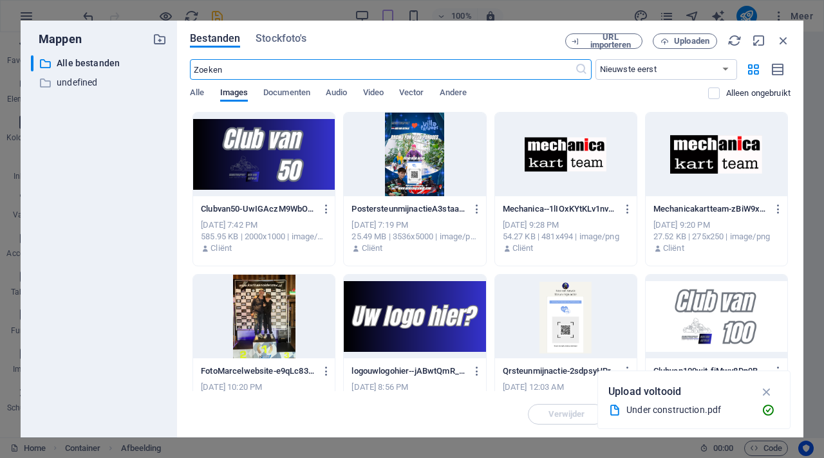
scroll to position [3858, 0]
click at [285, 92] on span "Documenten" at bounding box center [286, 94] width 47 height 18
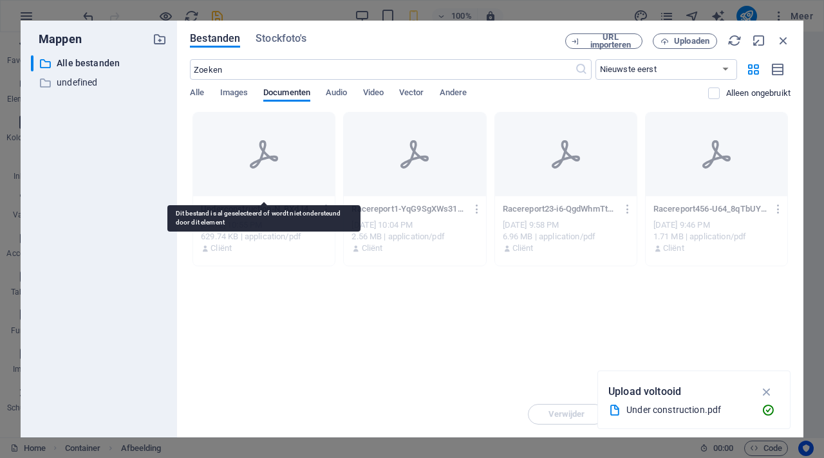
click at [256, 160] on icon at bounding box center [264, 154] width 31 height 31
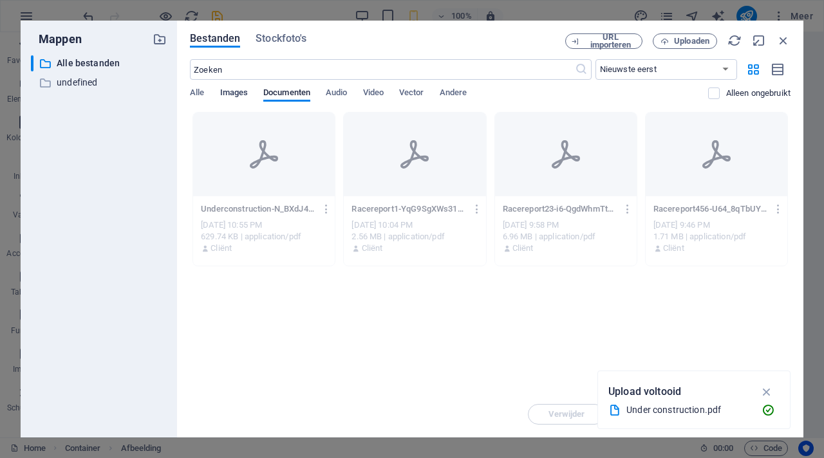
click at [237, 96] on span "Images" at bounding box center [234, 94] width 28 height 18
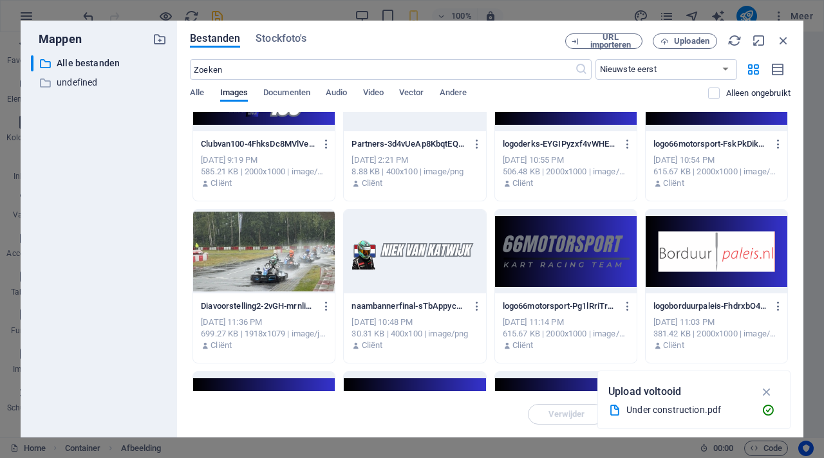
scroll to position [393, 0]
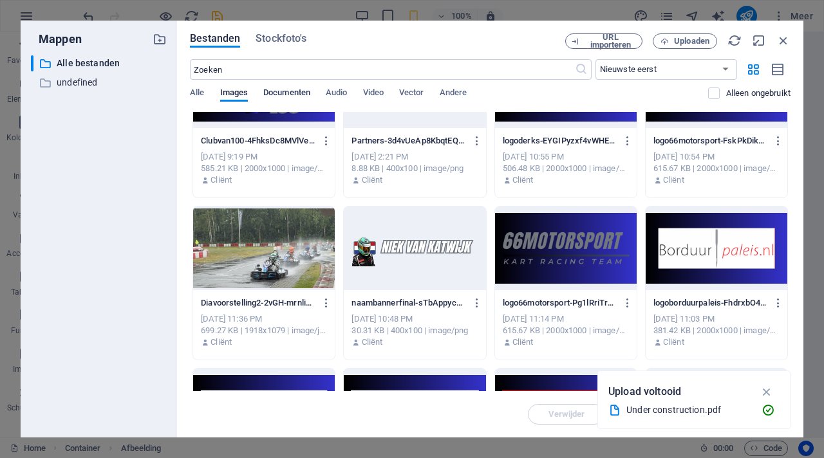
click at [305, 88] on span "Documenten" at bounding box center [286, 94] width 47 height 18
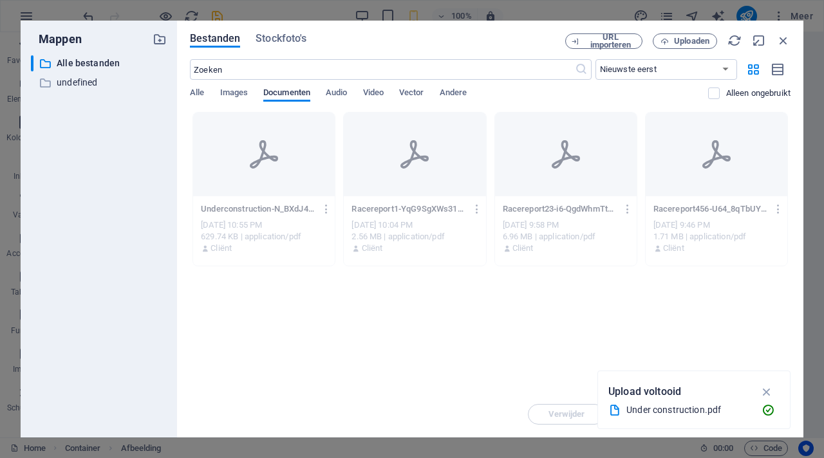
scroll to position [0, 0]
click at [339, 95] on span "Audio" at bounding box center [336, 94] width 21 height 18
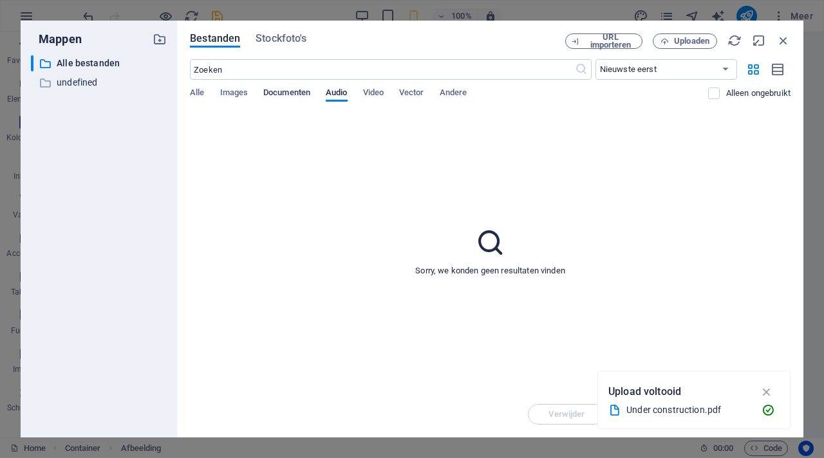
click at [298, 88] on span "Documenten" at bounding box center [286, 94] width 47 height 18
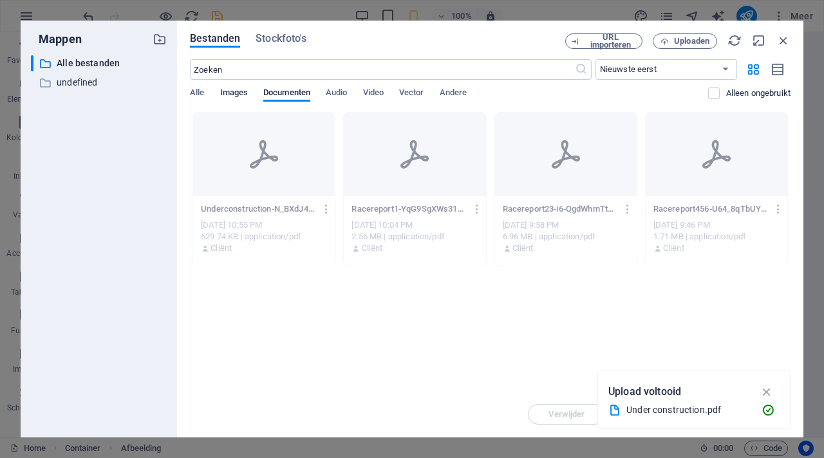
click at [246, 91] on span "Images" at bounding box center [234, 94] width 28 height 18
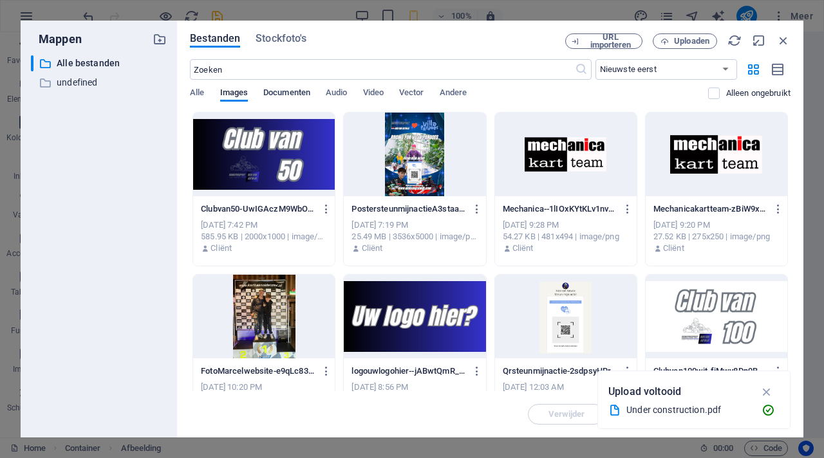
click at [291, 89] on span "Documenten" at bounding box center [286, 94] width 47 height 18
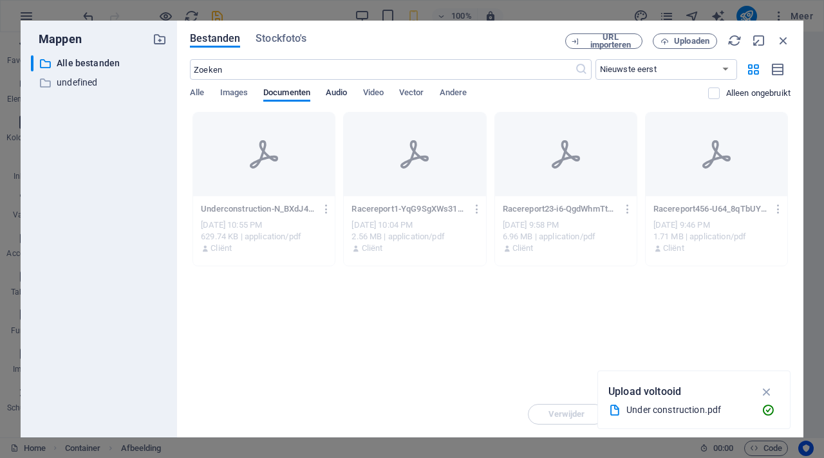
click at [329, 94] on span "Audio" at bounding box center [336, 94] width 21 height 18
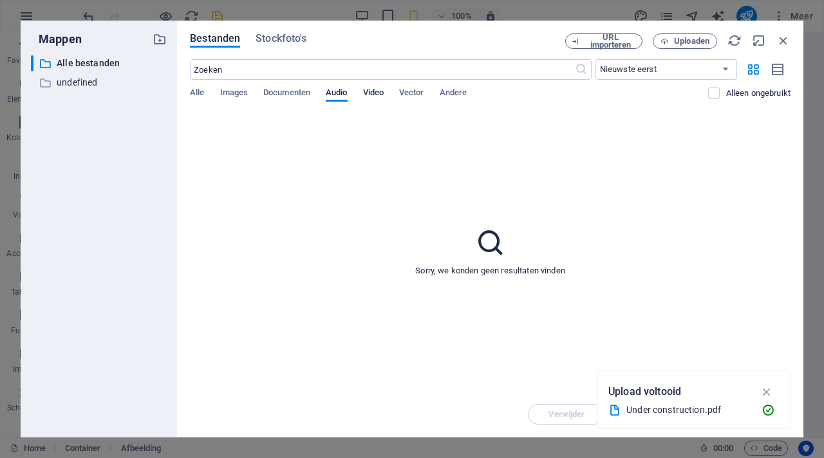
click at [370, 92] on span "Video" at bounding box center [373, 94] width 21 height 18
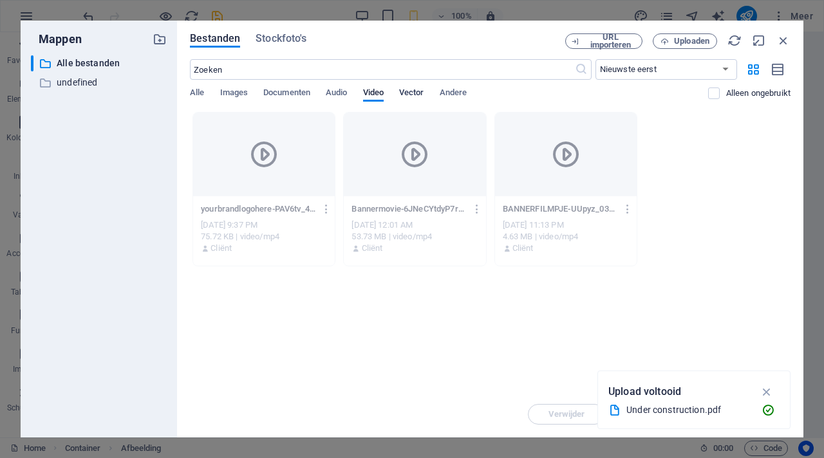
click at [416, 91] on span "Vector" at bounding box center [411, 94] width 25 height 18
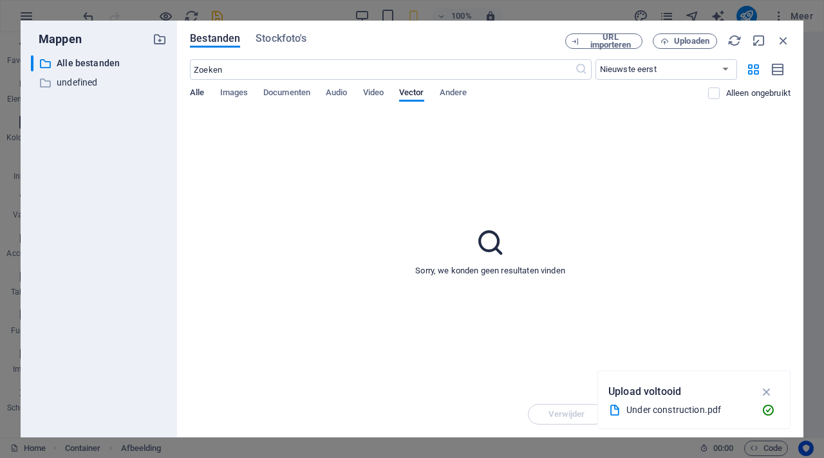
click at [192, 94] on span "Alle" at bounding box center [197, 94] width 14 height 18
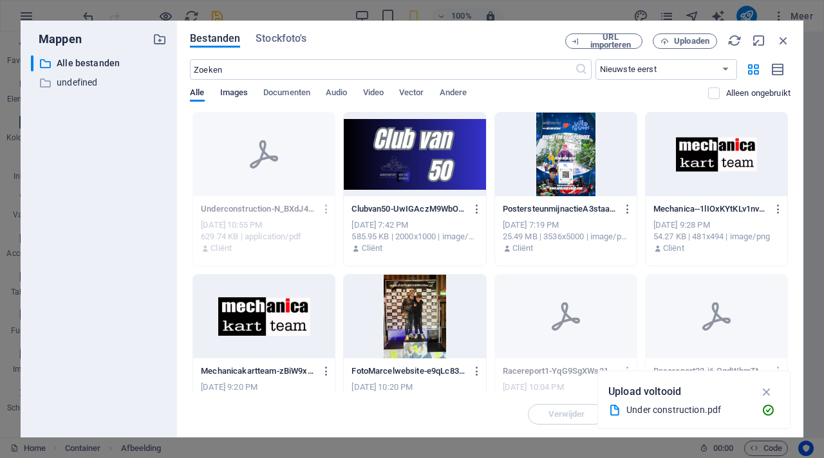
click at [237, 93] on span "Images" at bounding box center [234, 94] width 28 height 18
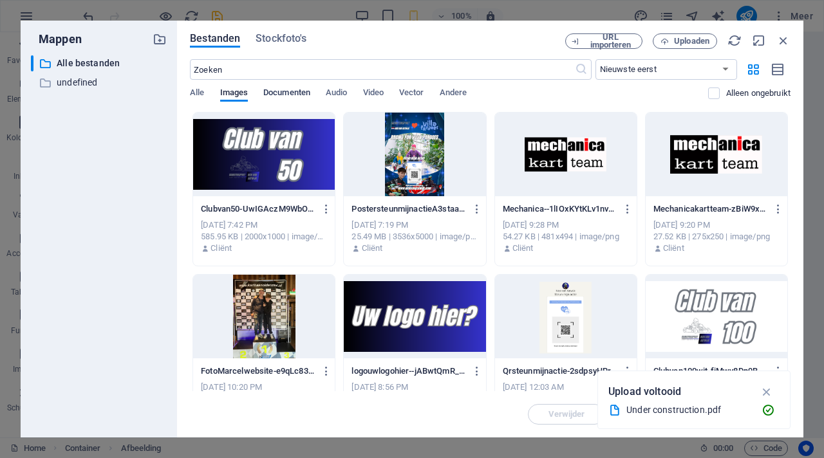
click at [274, 91] on span "Documenten" at bounding box center [286, 94] width 47 height 18
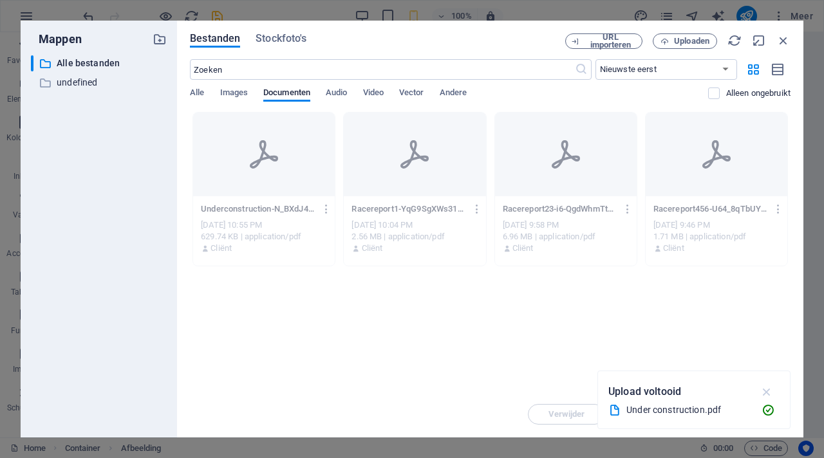
click at [768, 389] on icon "button" at bounding box center [767, 392] width 15 height 14
click at [785, 36] on icon "button" at bounding box center [783, 40] width 14 height 14
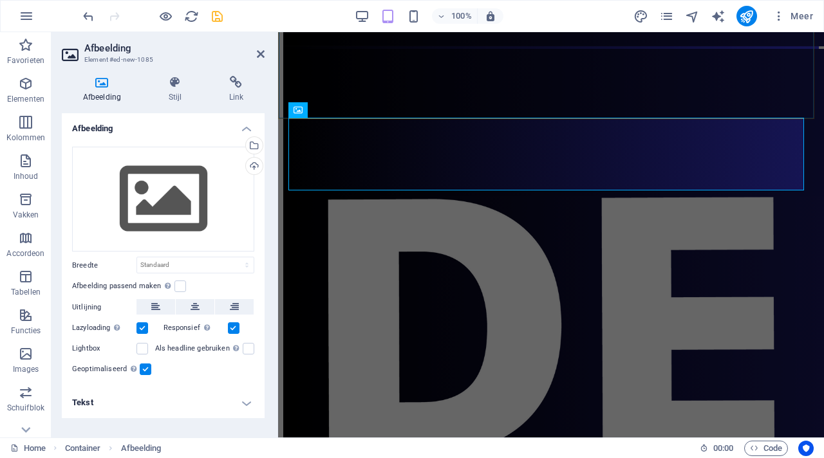
scroll to position [3233, 0]
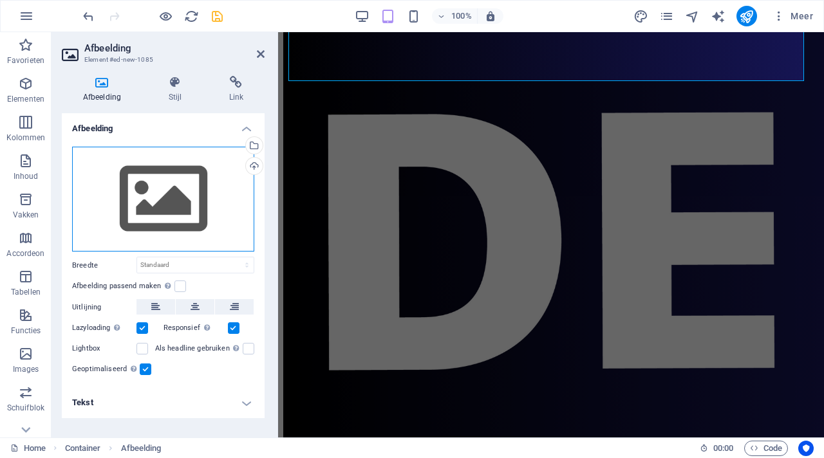
click at [226, 212] on div "Sleep bestanden hierheen, klik om bestanden te kiezen of selecteer bestanden ui…" at bounding box center [163, 200] width 182 height 106
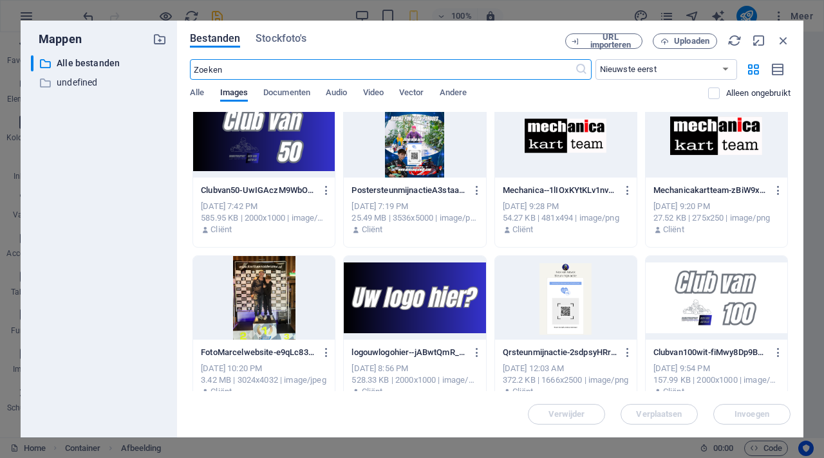
scroll to position [0, 0]
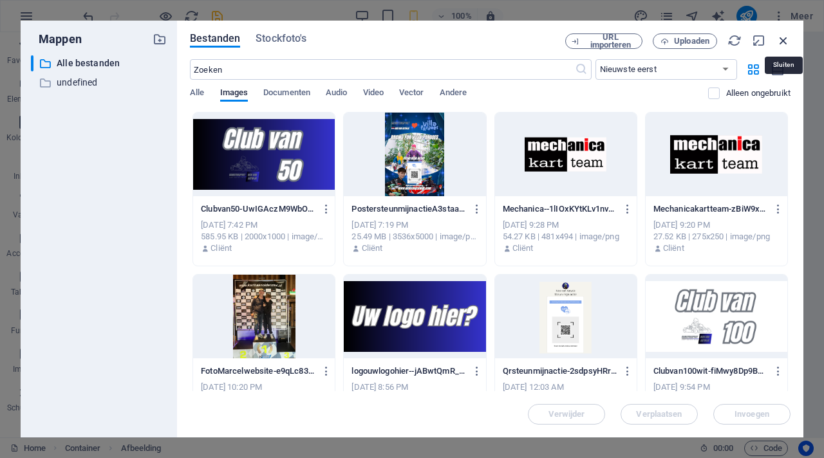
click at [783, 41] on icon "button" at bounding box center [783, 40] width 14 height 14
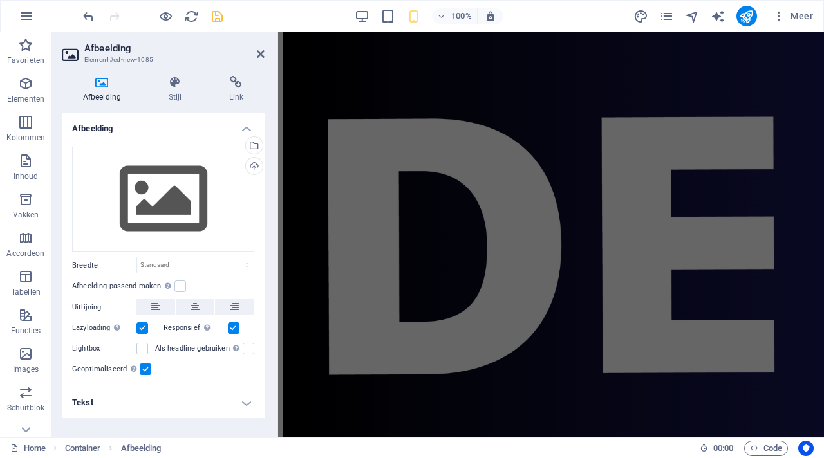
scroll to position [3233, 0]
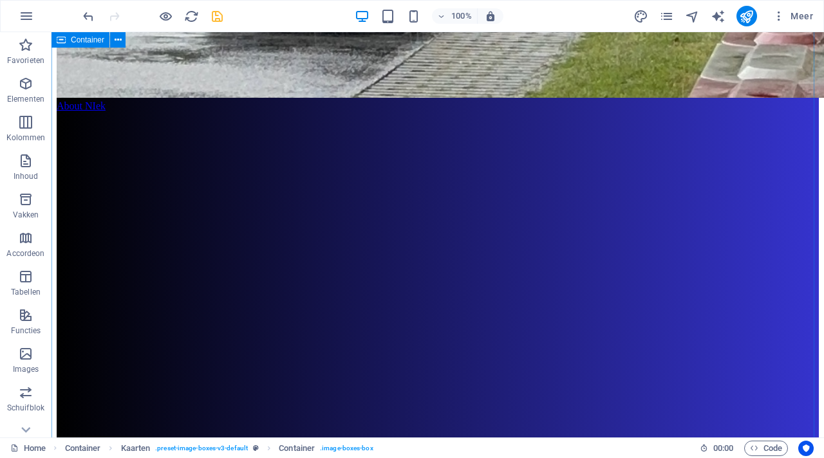
scroll to position [2410, 0]
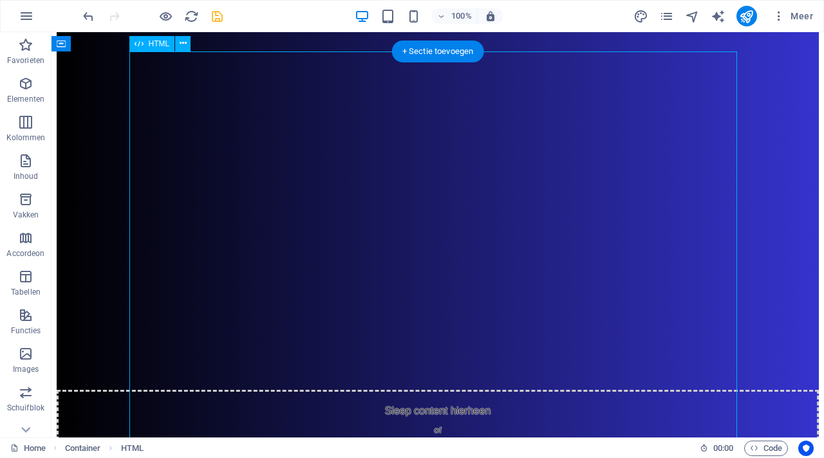
scroll to position [2833, 0]
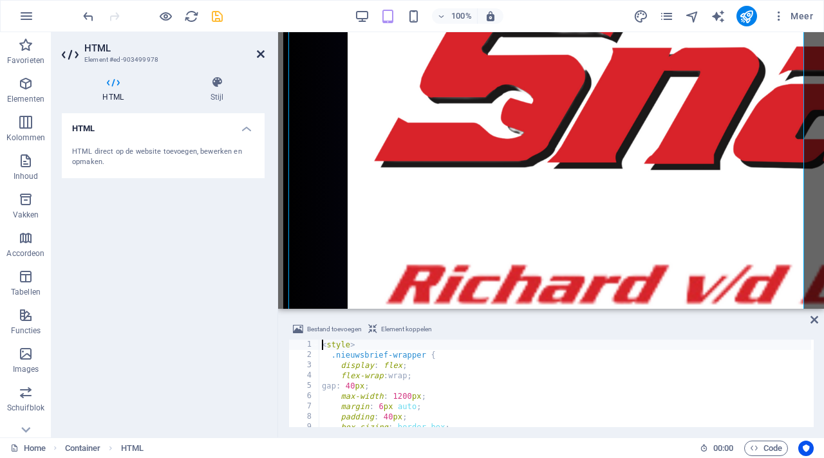
click at [263, 58] on icon at bounding box center [261, 54] width 8 height 10
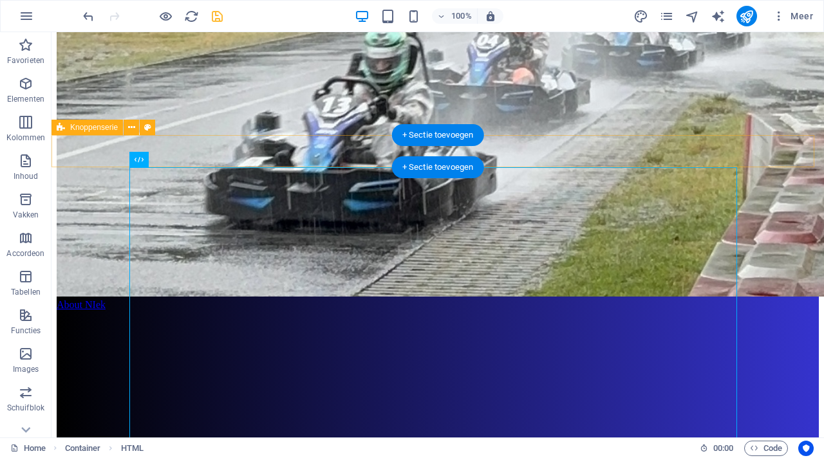
scroll to position [2199, 0]
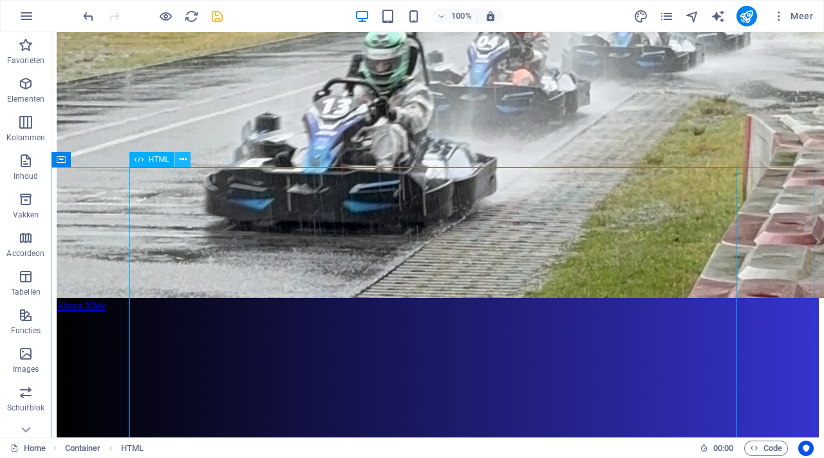
click at [180, 160] on icon at bounding box center [183, 160] width 7 height 14
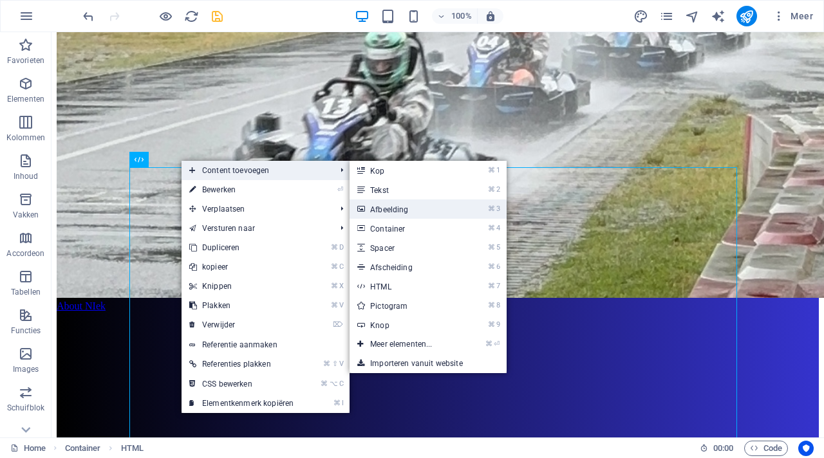
click at [388, 203] on link "⌘ 3 Afbeelding" at bounding box center [404, 209] width 108 height 19
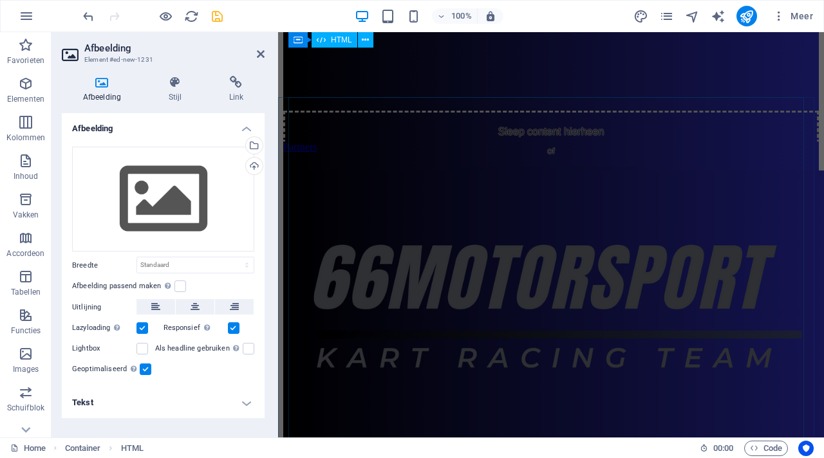
scroll to position [3043, 0]
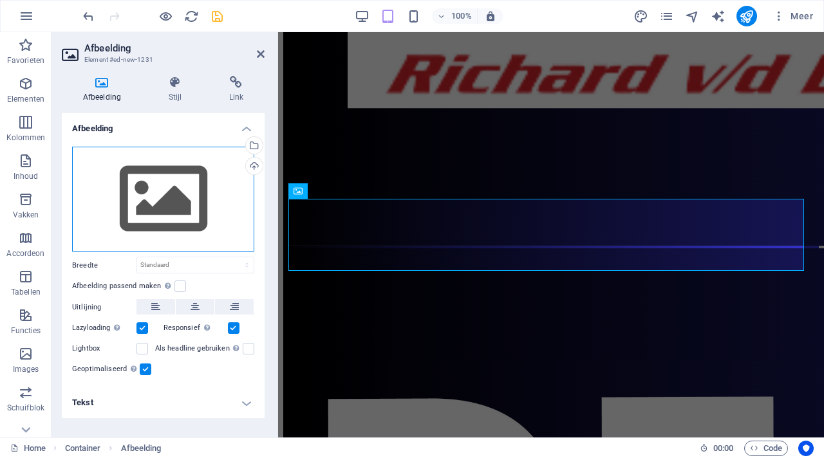
click at [198, 205] on div "Sleep bestanden hierheen, klik om bestanden te kiezen of selecteer bestanden ui…" at bounding box center [163, 200] width 182 height 106
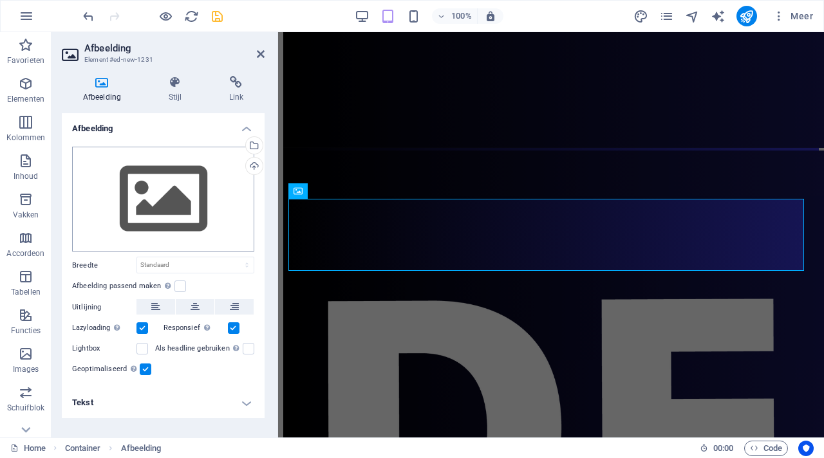
scroll to position [3858, 0]
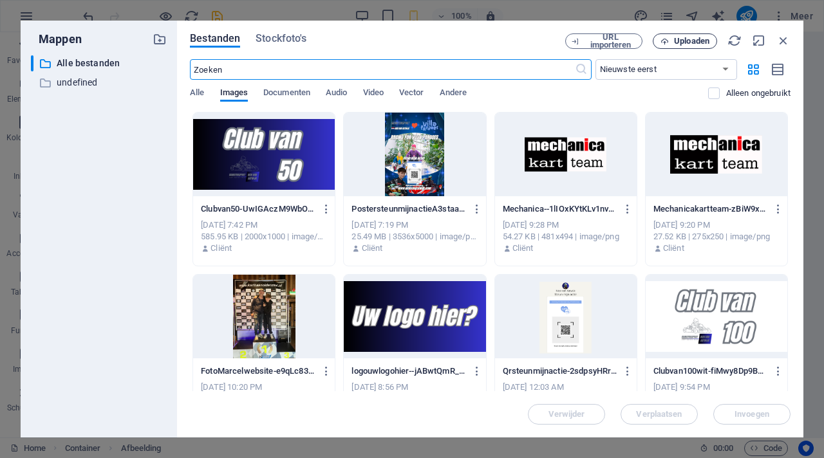
click at [697, 42] on span "Uploaden" at bounding box center [691, 41] width 35 height 8
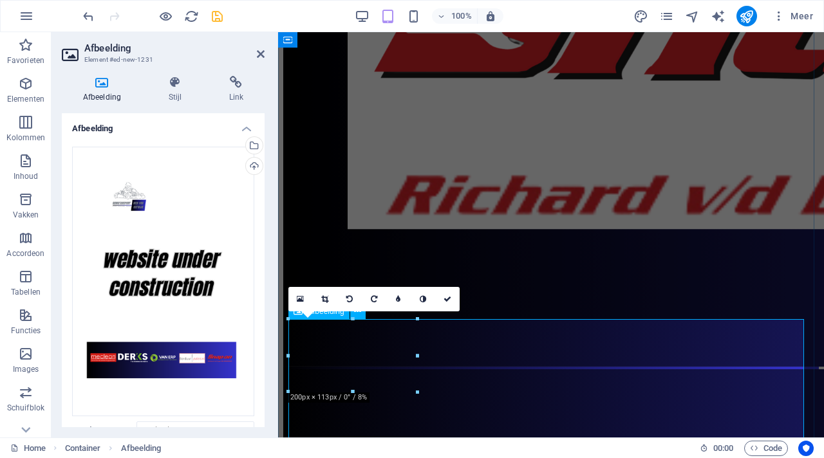
scroll to position [2945, 0]
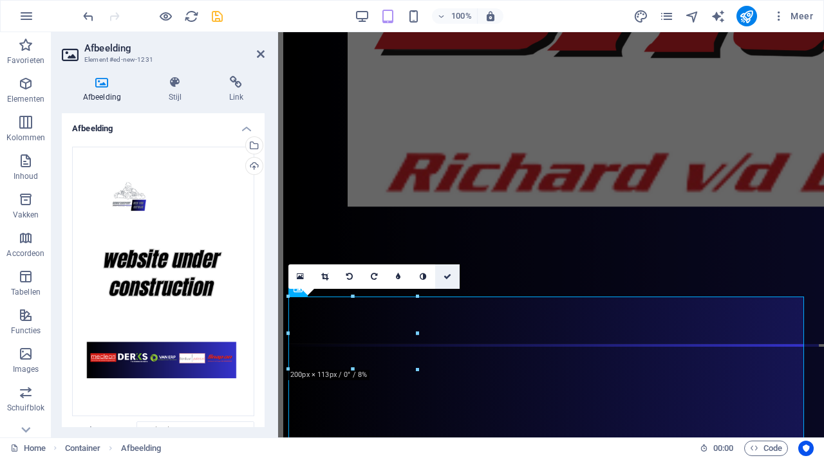
click at [451, 279] on icon at bounding box center [448, 277] width 8 height 8
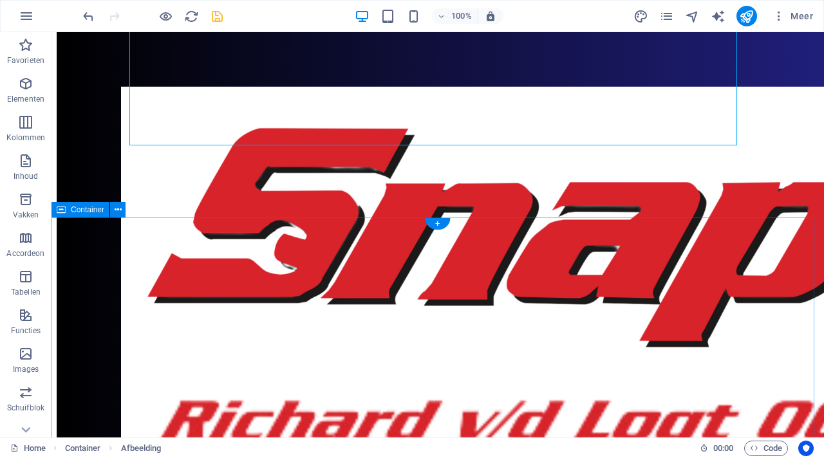
scroll to position [3604, 0]
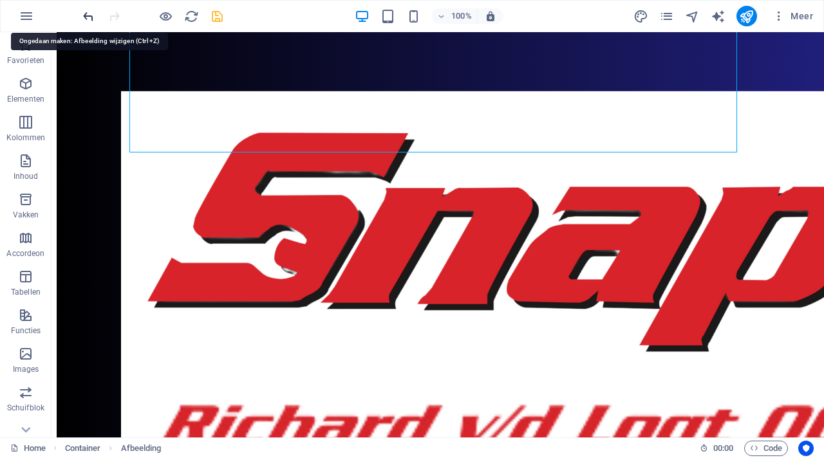
click at [88, 16] on icon "undo" at bounding box center [88, 16] width 15 height 15
click at [91, 15] on icon "undo" at bounding box center [88, 16] width 15 height 15
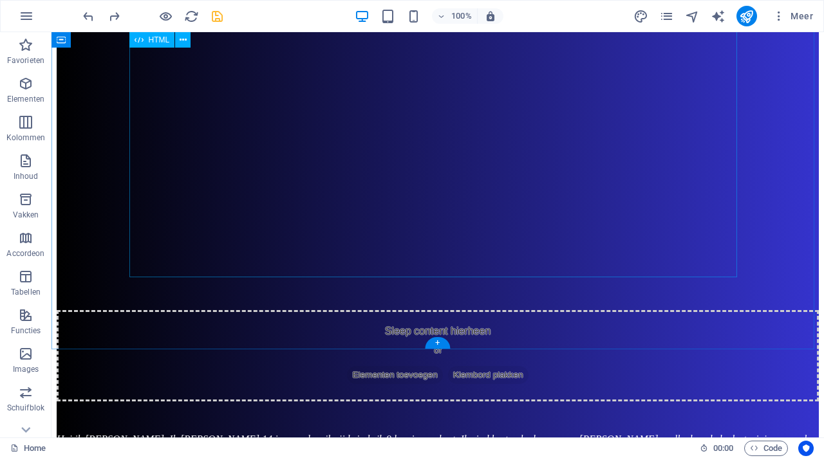
scroll to position [2558, 0]
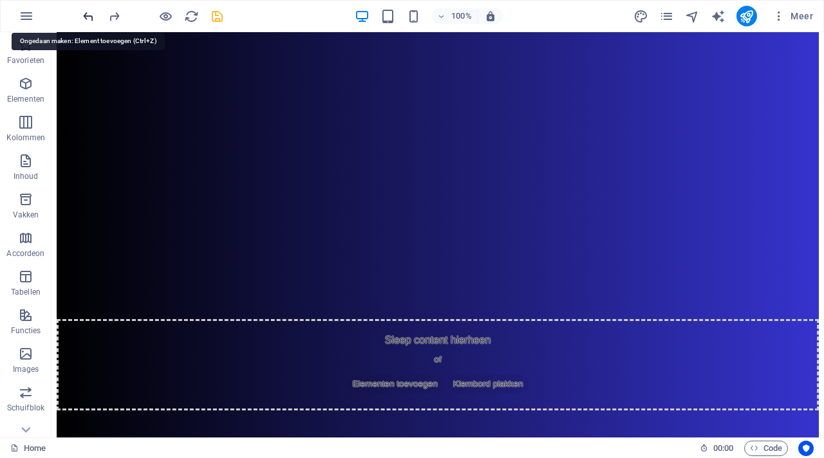
click at [90, 12] on icon "undo" at bounding box center [88, 16] width 15 height 15
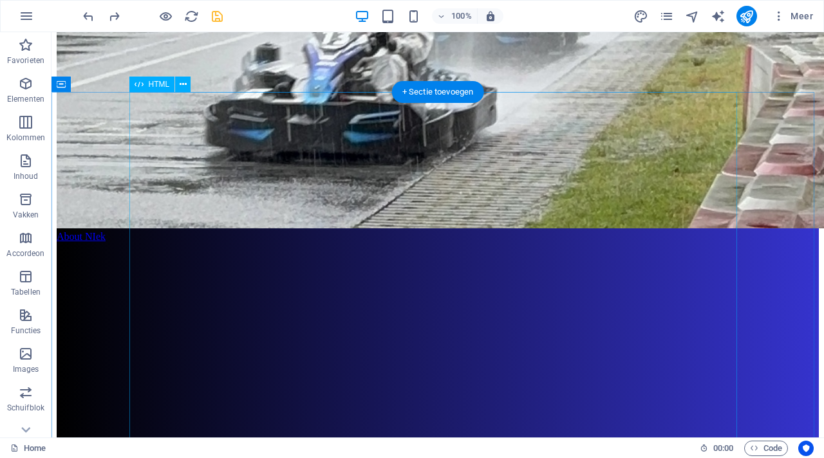
scroll to position [2267, 0]
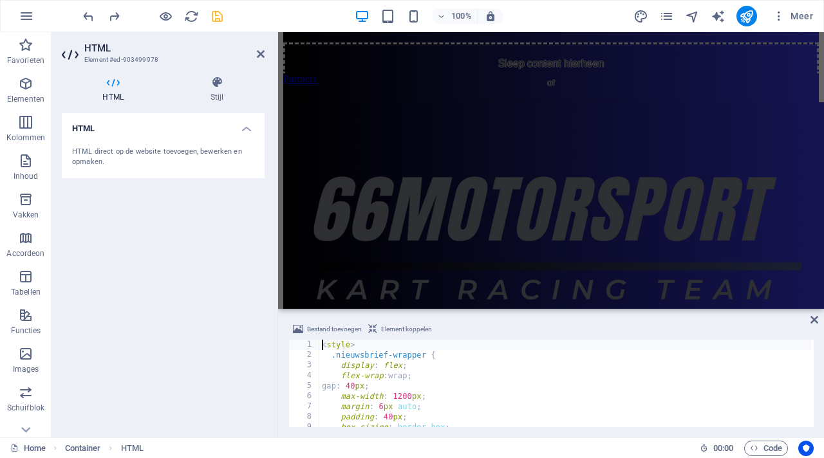
scroll to position [2833, 0]
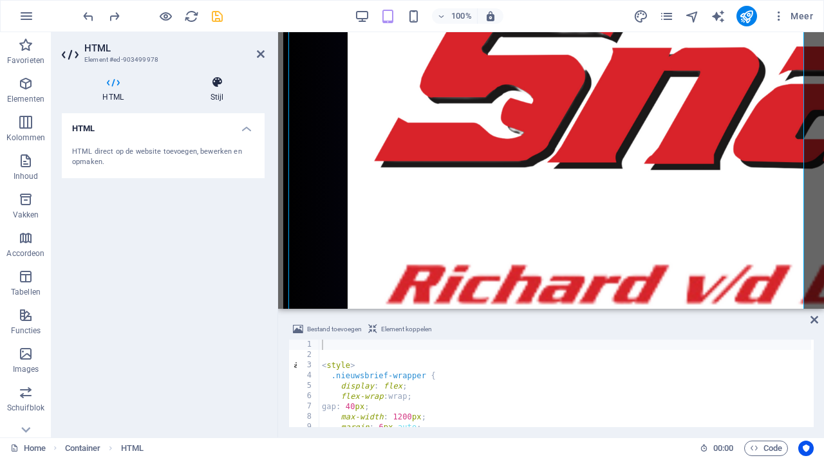
click at [217, 88] on icon at bounding box center [216, 82] width 95 height 13
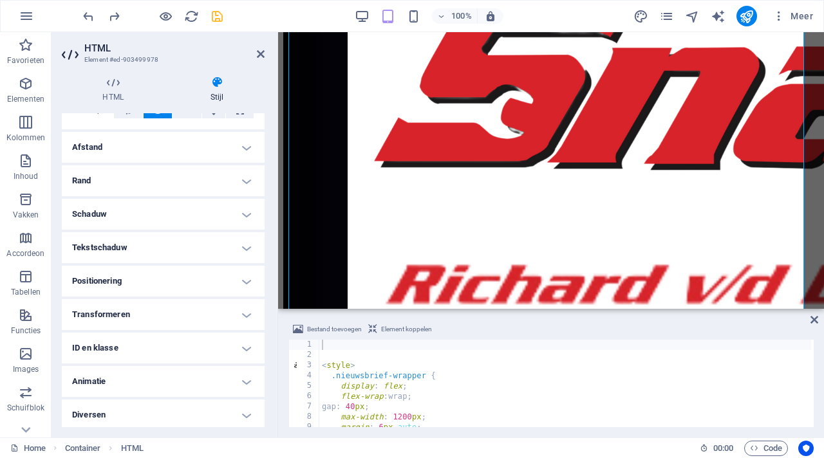
scroll to position [240, 0]
click at [261, 52] on icon at bounding box center [261, 54] width 8 height 10
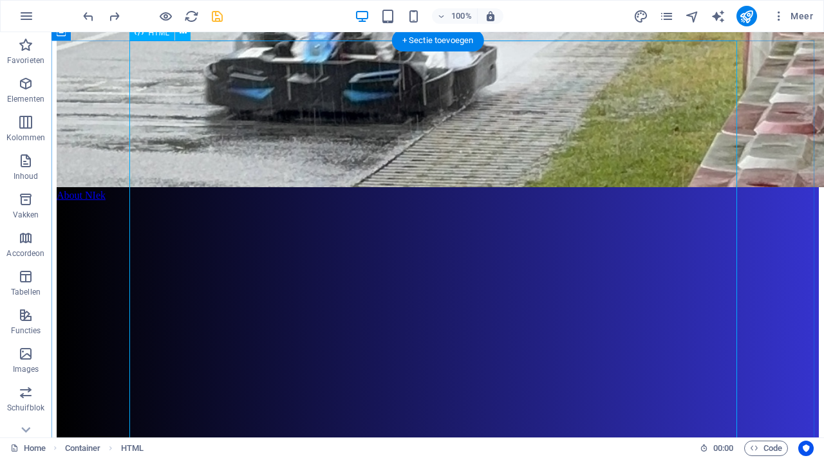
scroll to position [2333, 0]
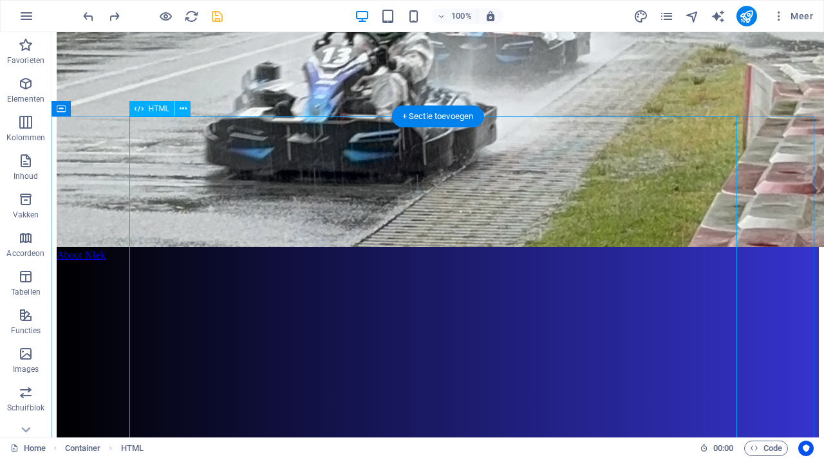
scroll to position [2242, 0]
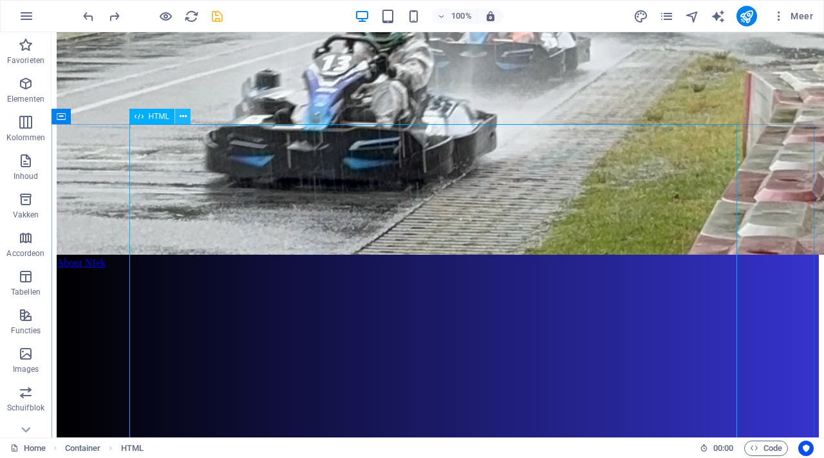
click at [183, 120] on icon at bounding box center [183, 117] width 7 height 14
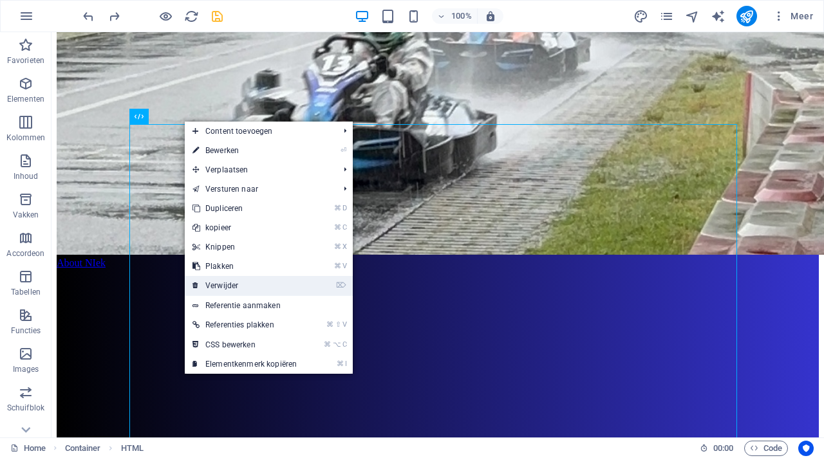
click at [236, 282] on link "⌦ Verwijder" at bounding box center [245, 285] width 120 height 19
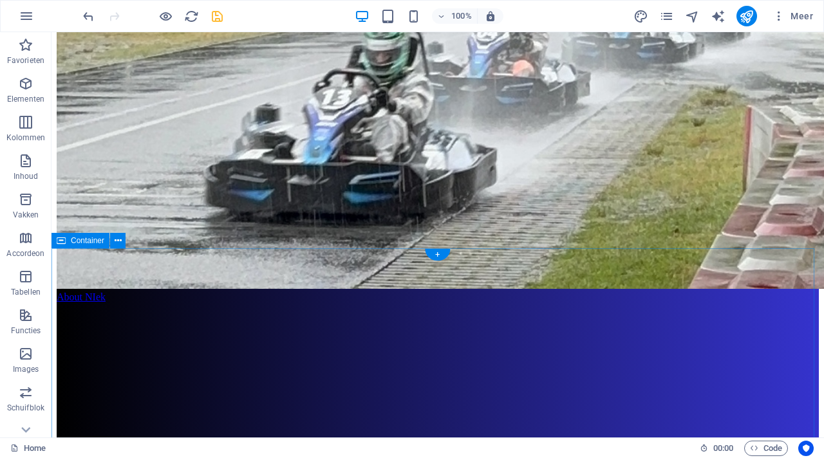
scroll to position [2211, 0]
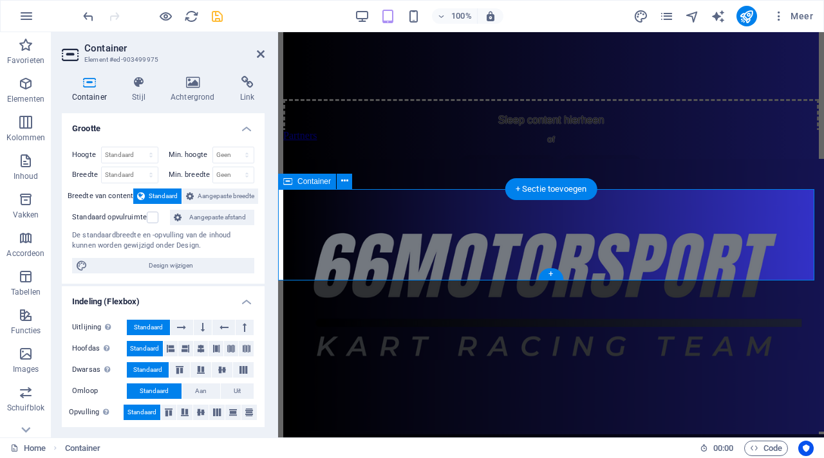
scroll to position [2575, 0]
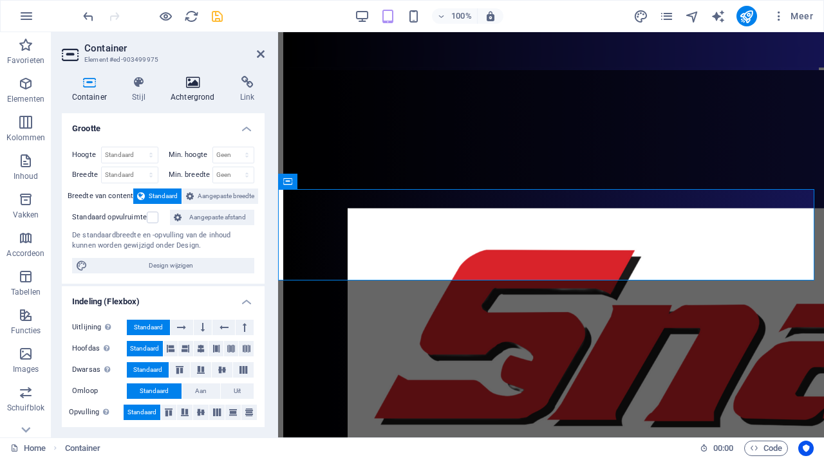
click at [192, 82] on icon at bounding box center [192, 82] width 64 height 13
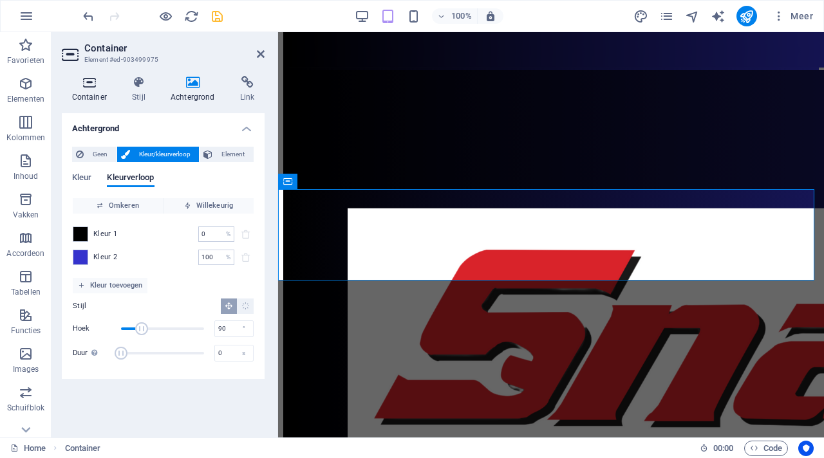
click at [87, 88] on icon at bounding box center [89, 82] width 55 height 13
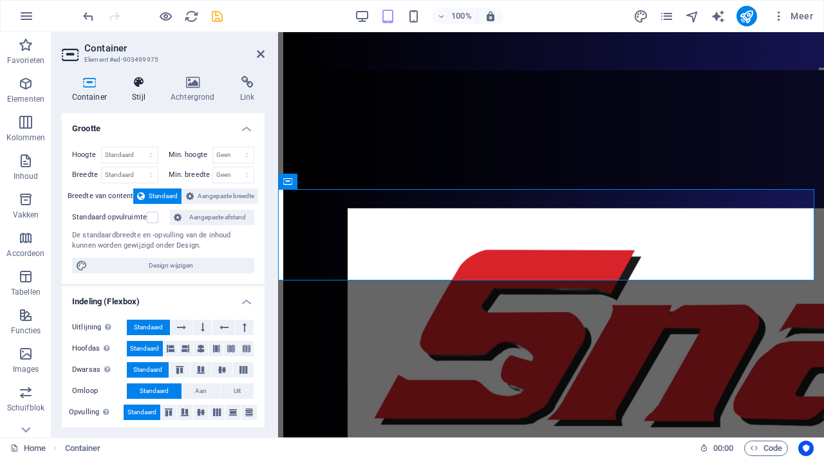
click at [136, 82] on icon at bounding box center [138, 82] width 33 height 13
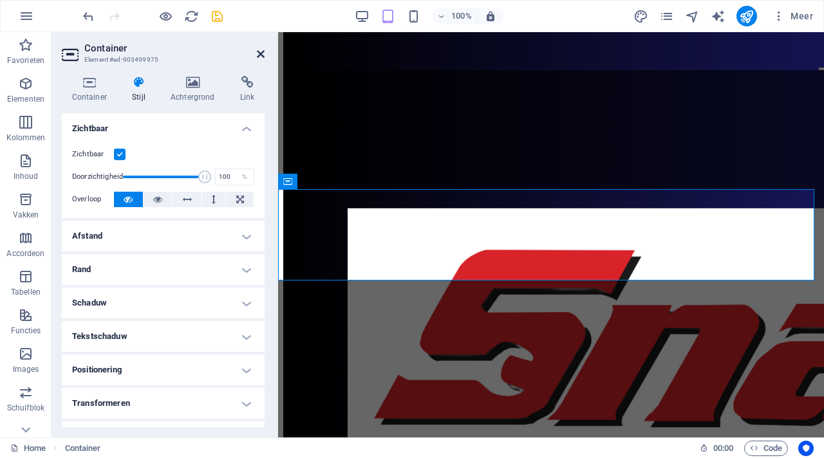
click at [258, 55] on icon at bounding box center [261, 54] width 8 height 10
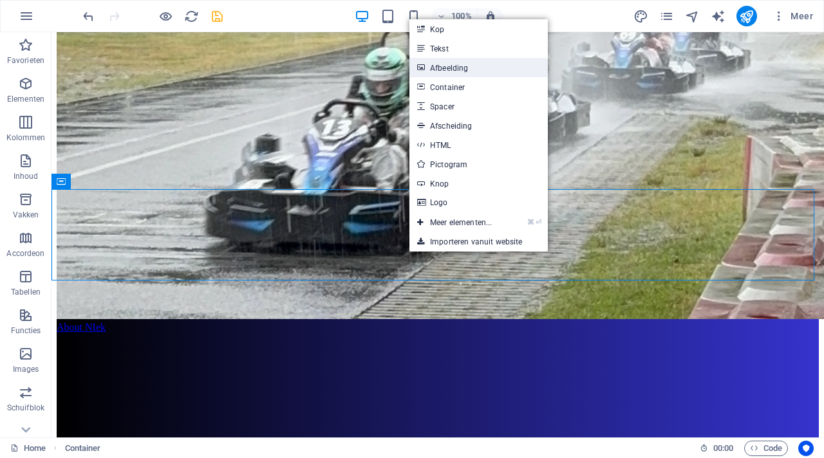
click at [453, 66] on link "Afbeelding" at bounding box center [478, 67] width 138 height 19
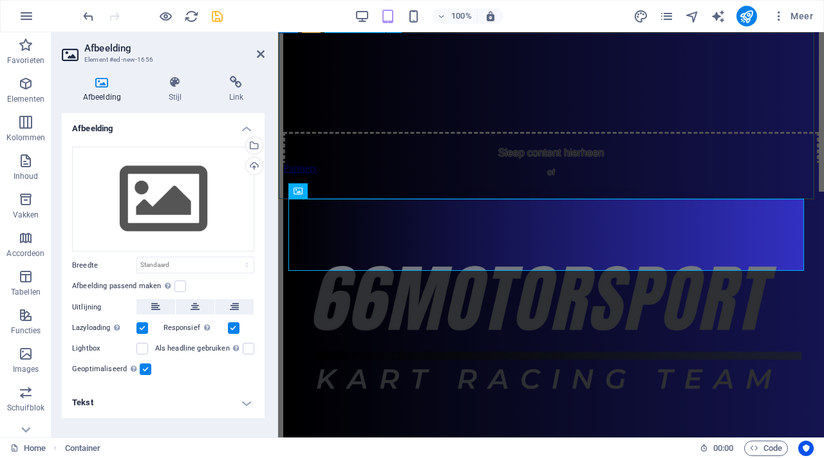
scroll to position [2566, 0]
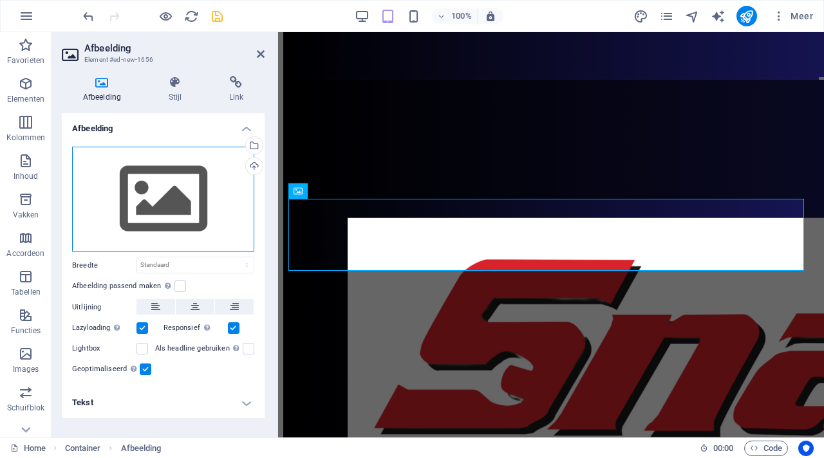
click at [186, 188] on div "Sleep bestanden hierheen, klik om bestanden te kiezen of selecteer bestanden ui…" at bounding box center [163, 200] width 182 height 106
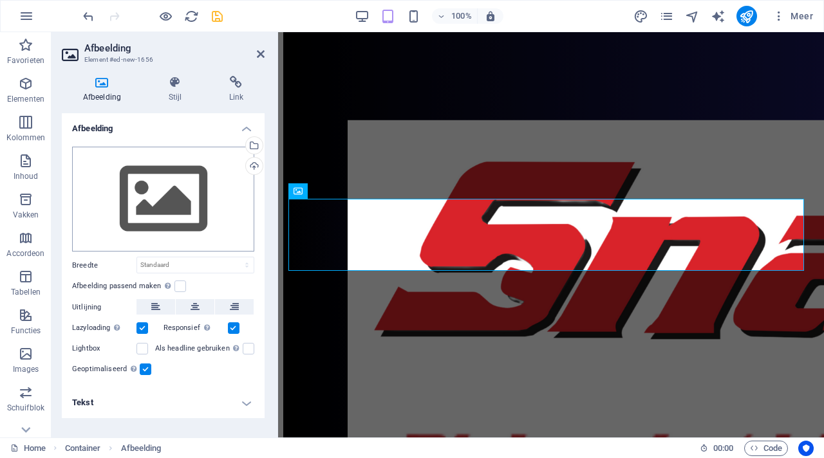
scroll to position [3452, 0]
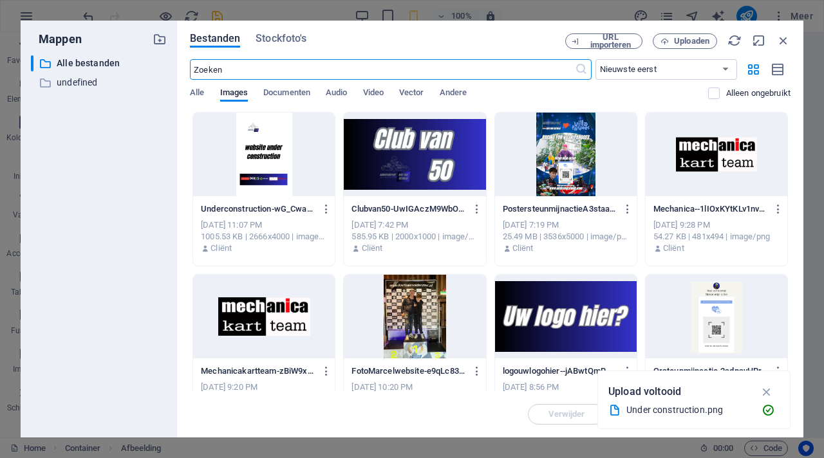
click at [262, 152] on div at bounding box center [264, 155] width 142 height 84
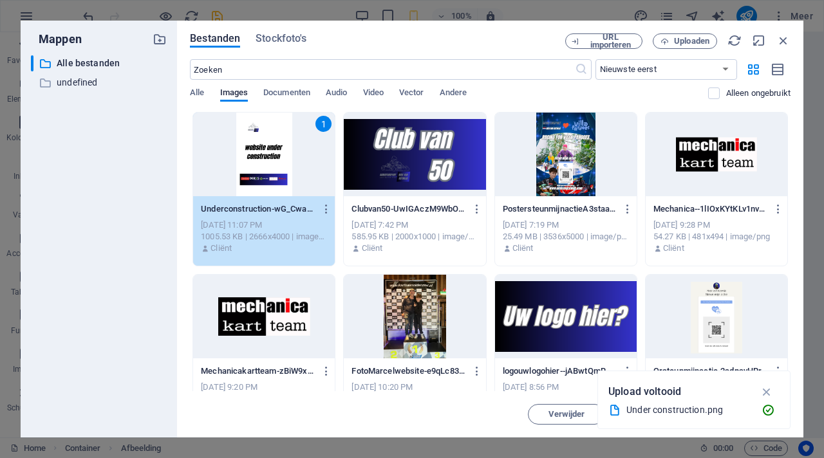
click at [262, 152] on div "1" at bounding box center [264, 155] width 142 height 84
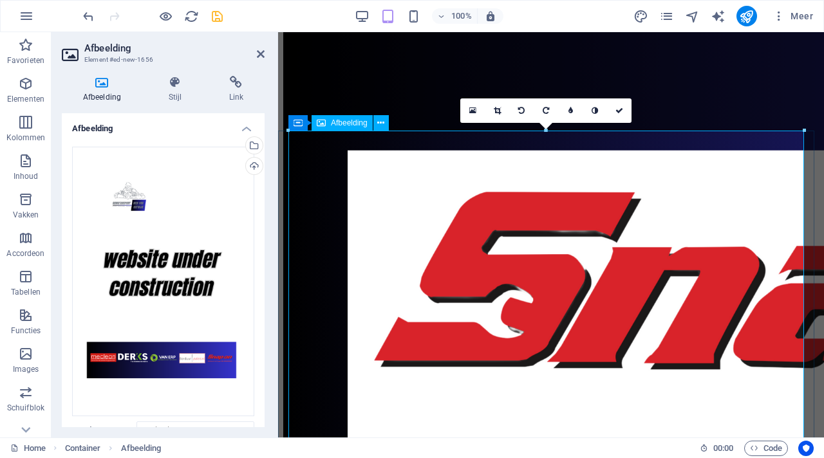
scroll to position [2634, 0]
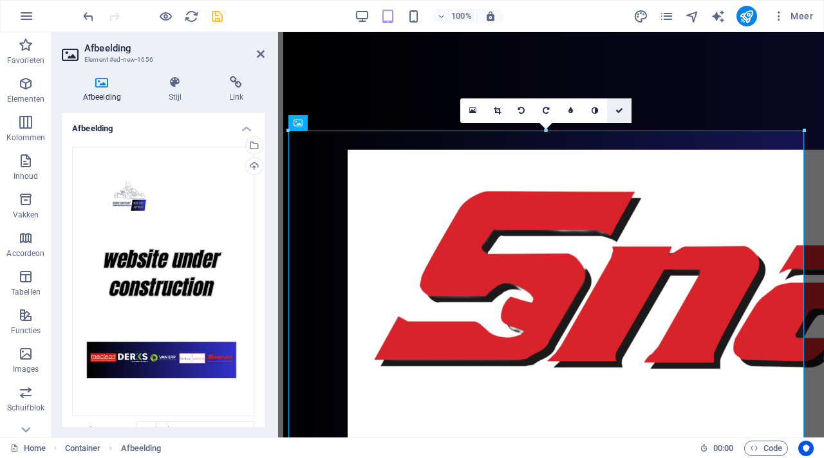
click at [621, 109] on icon at bounding box center [619, 111] width 8 height 8
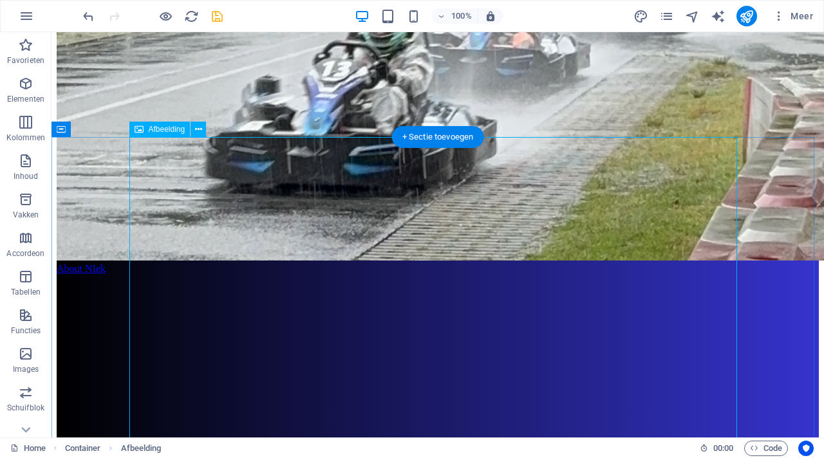
scroll to position [2240, 0]
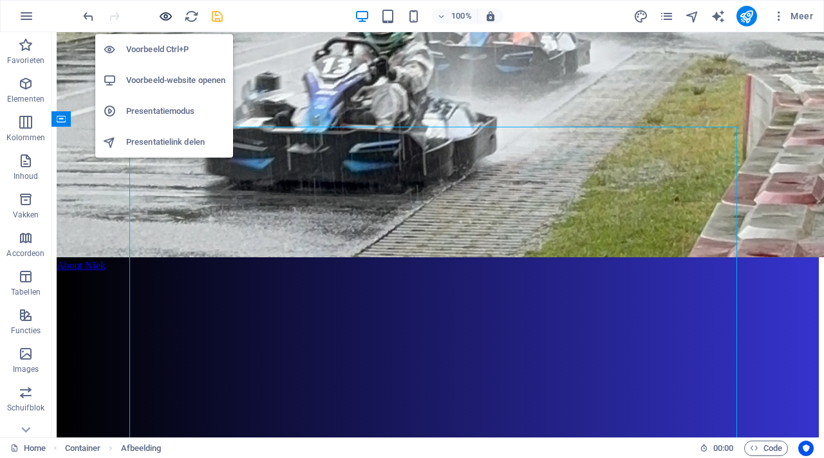
click at [165, 15] on icon "button" at bounding box center [165, 16] width 15 height 15
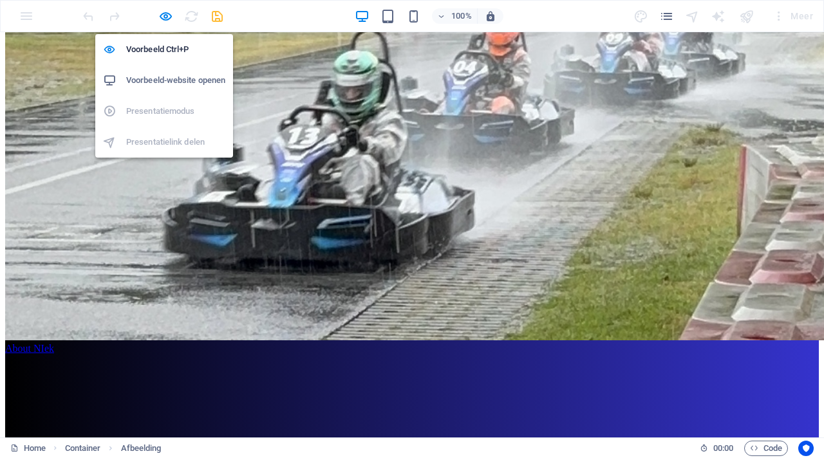
click at [171, 79] on h6 "Voorbeeld-website openen" at bounding box center [175, 80] width 99 height 15
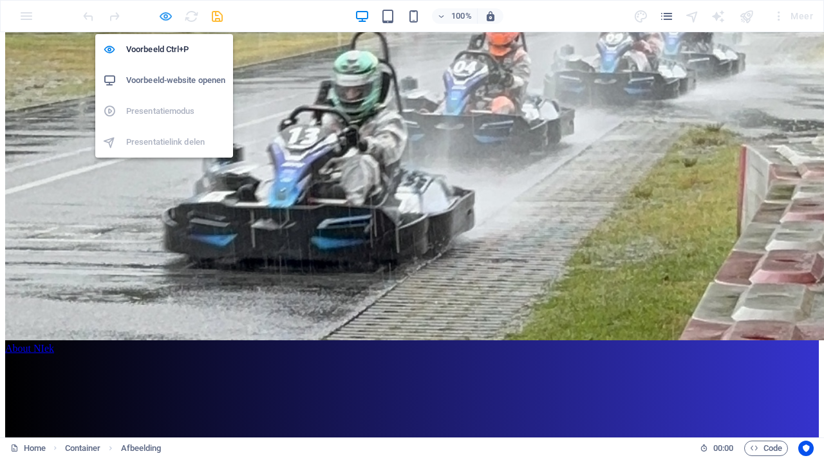
click at [165, 17] on icon "button" at bounding box center [165, 16] width 15 height 15
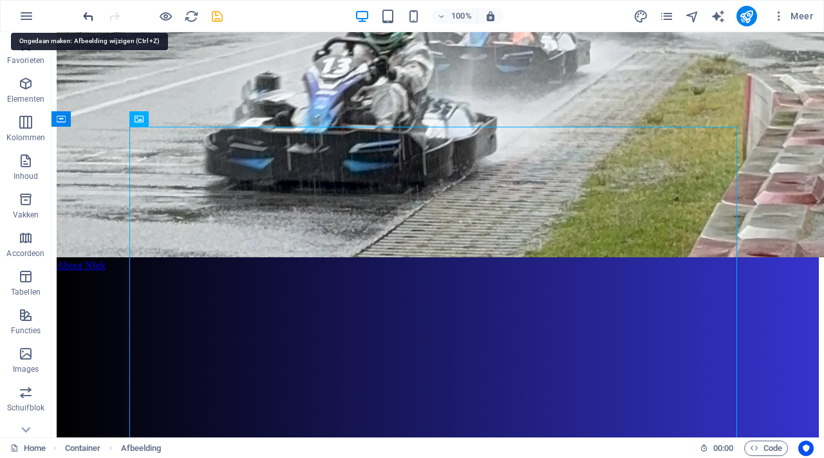
click at [88, 15] on icon "undo" at bounding box center [88, 16] width 15 height 15
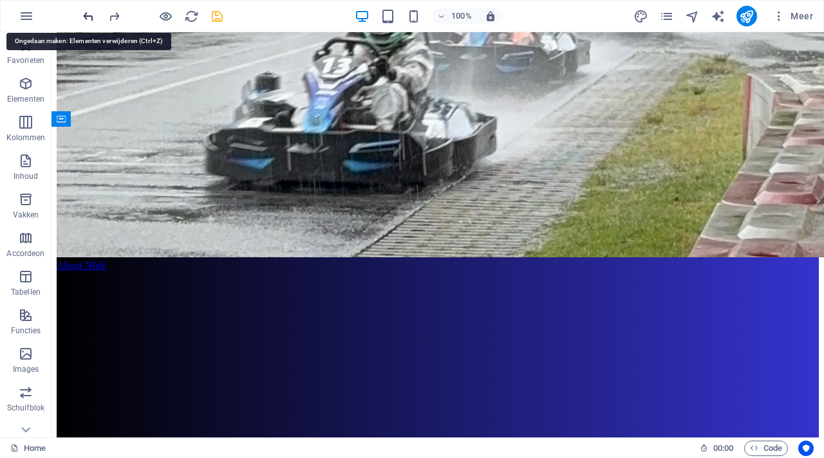
click at [87, 15] on icon "undo" at bounding box center [88, 16] width 15 height 15
click at [117, 15] on icon "redo" at bounding box center [114, 16] width 15 height 15
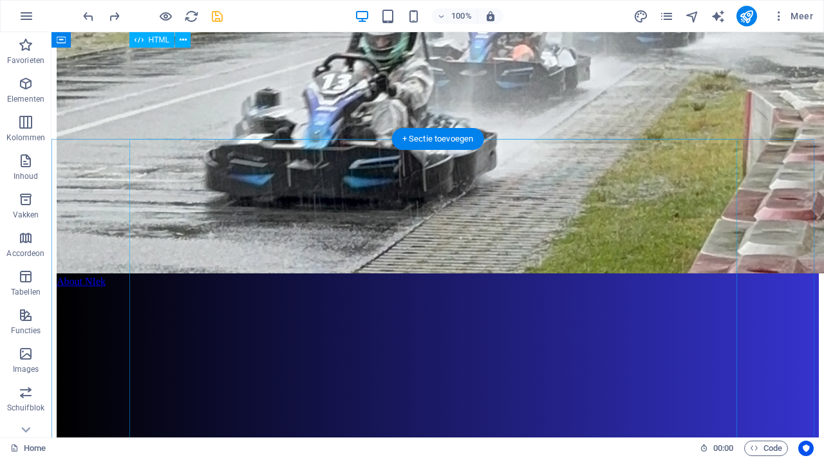
scroll to position [2212, 0]
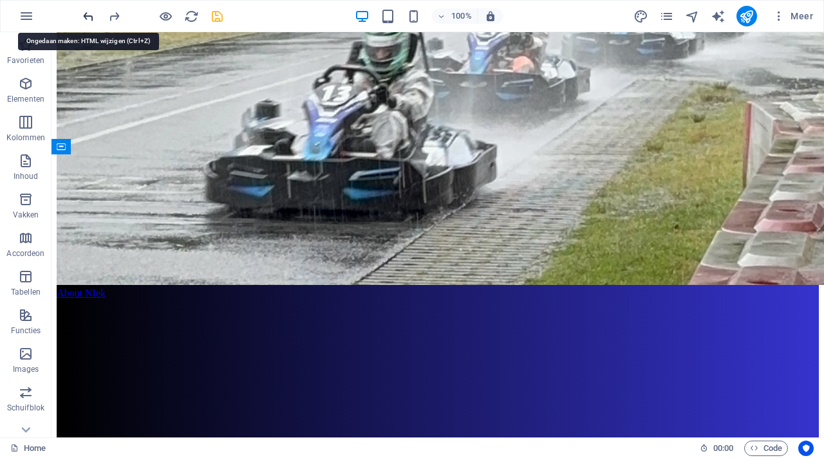
click at [89, 18] on icon "undo" at bounding box center [88, 16] width 15 height 15
click at [89, 18] on div at bounding box center [152, 16] width 144 height 21
click at [113, 15] on icon "redo" at bounding box center [114, 16] width 15 height 15
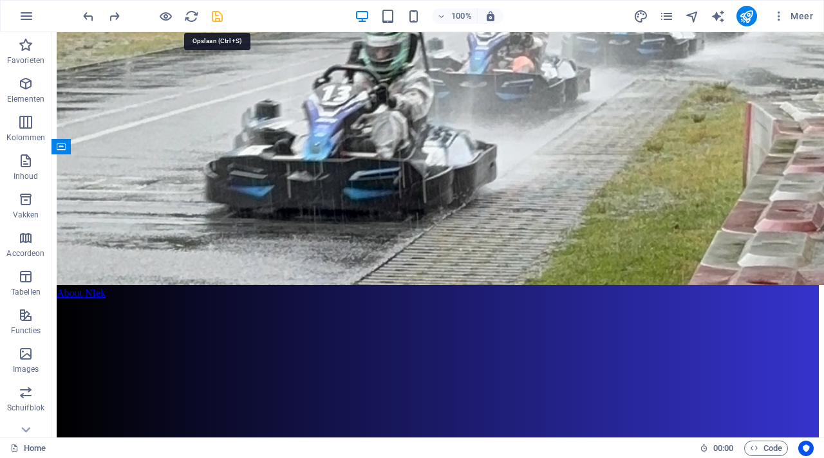
click at [221, 14] on icon "save" at bounding box center [217, 16] width 15 height 15
checkbox input "false"
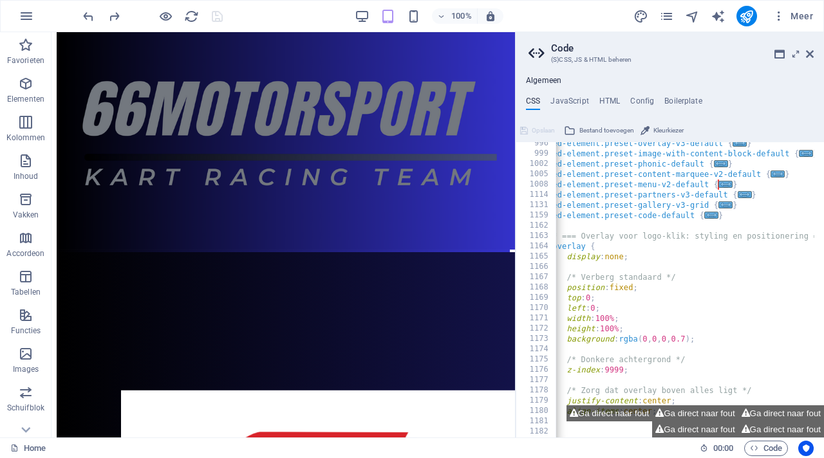
scroll to position [897, 0]
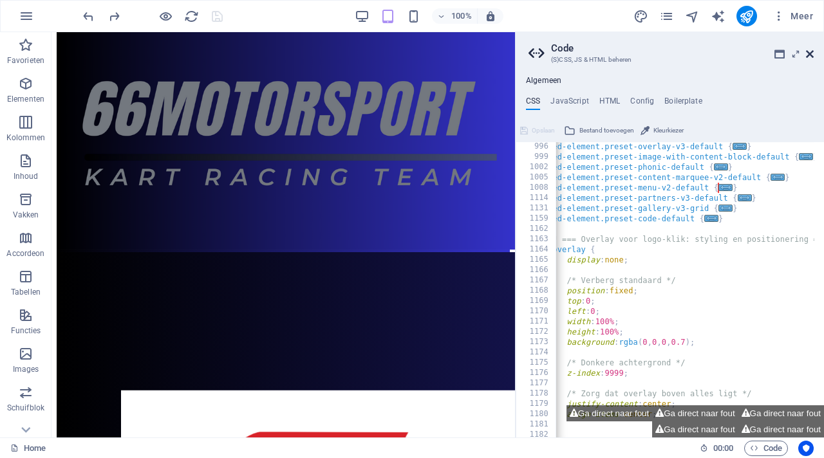
click at [811, 50] on icon at bounding box center [810, 54] width 8 height 10
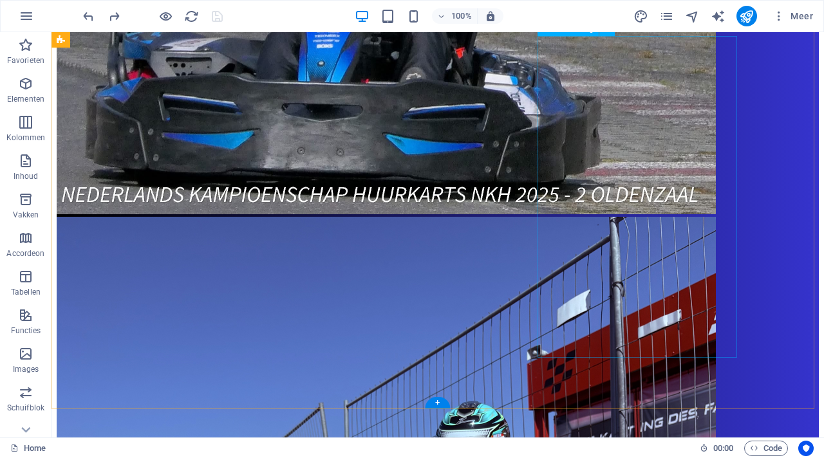
scroll to position [0, 0]
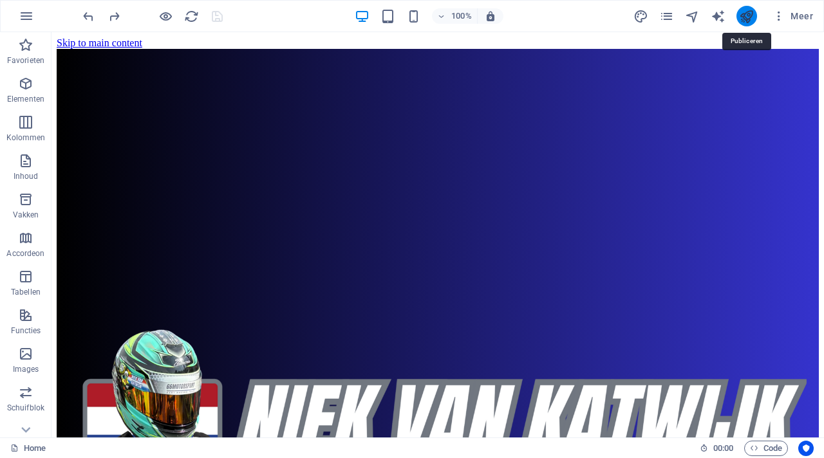
click at [746, 22] on icon "publish" at bounding box center [746, 16] width 15 height 15
